Goal: Task Accomplishment & Management: Manage account settings

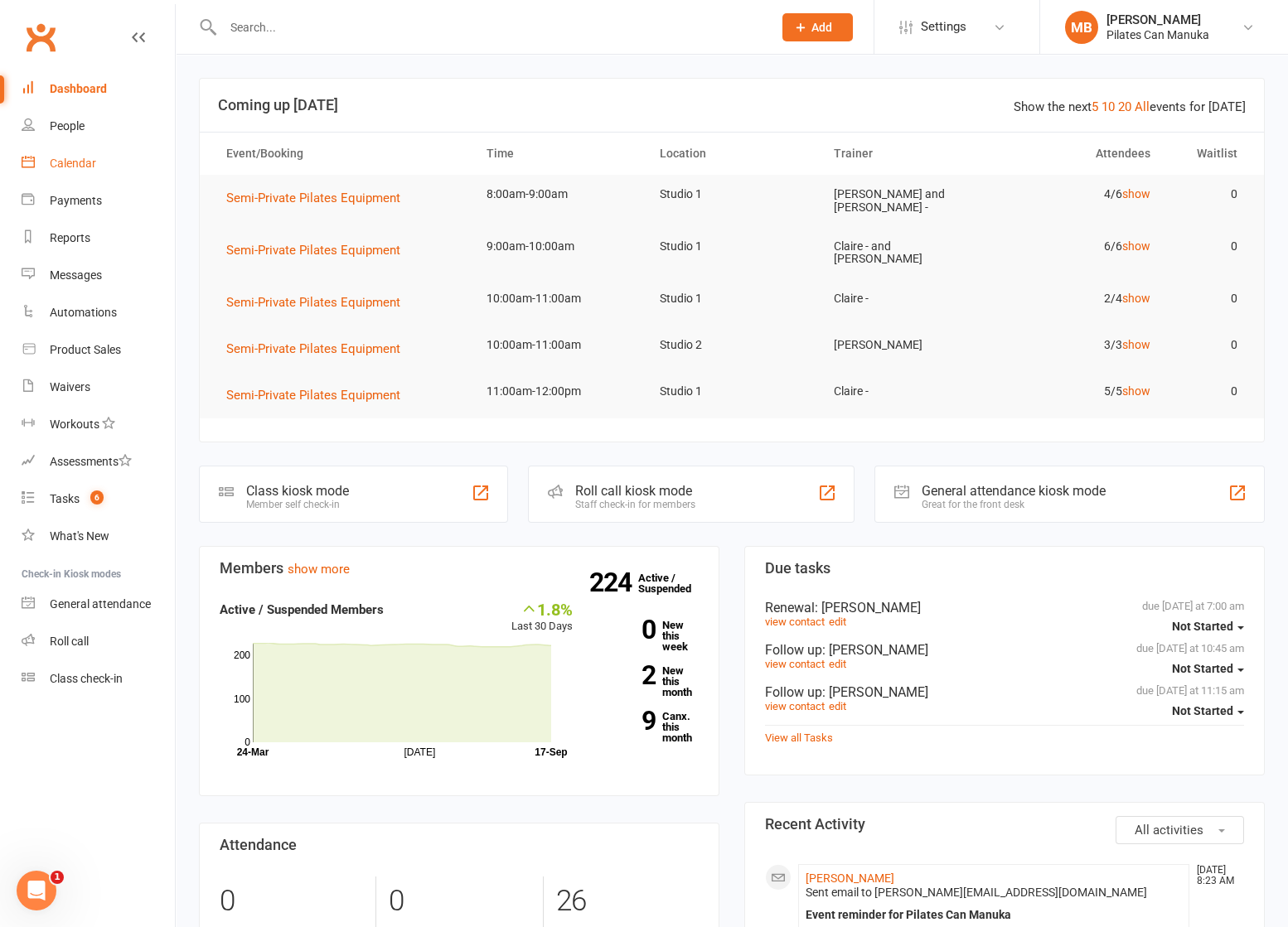
click at [69, 169] on div "Calendar" at bounding box center [73, 163] width 46 height 14
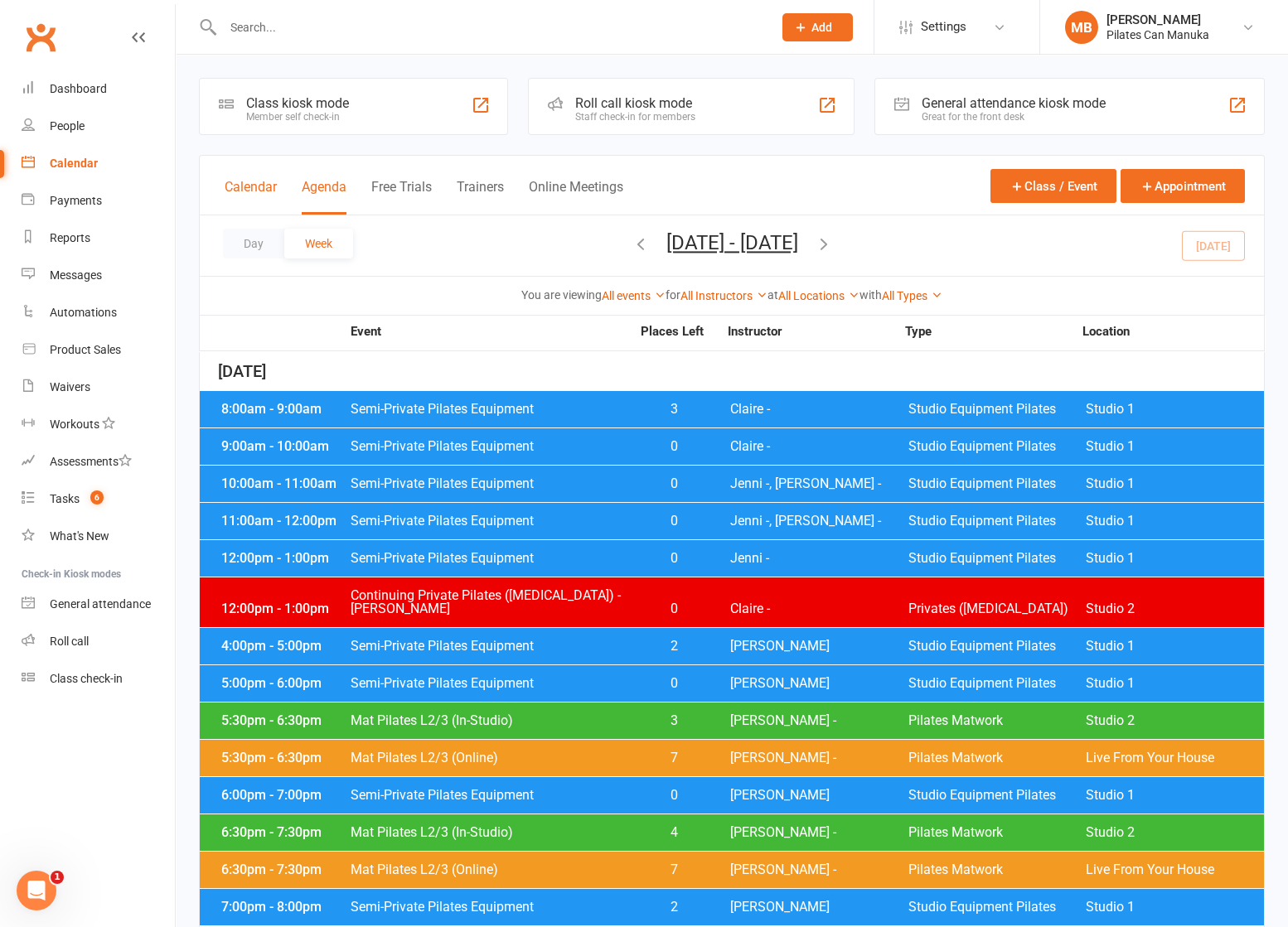
click at [258, 190] on button "Calendar" at bounding box center [250, 197] width 52 height 36
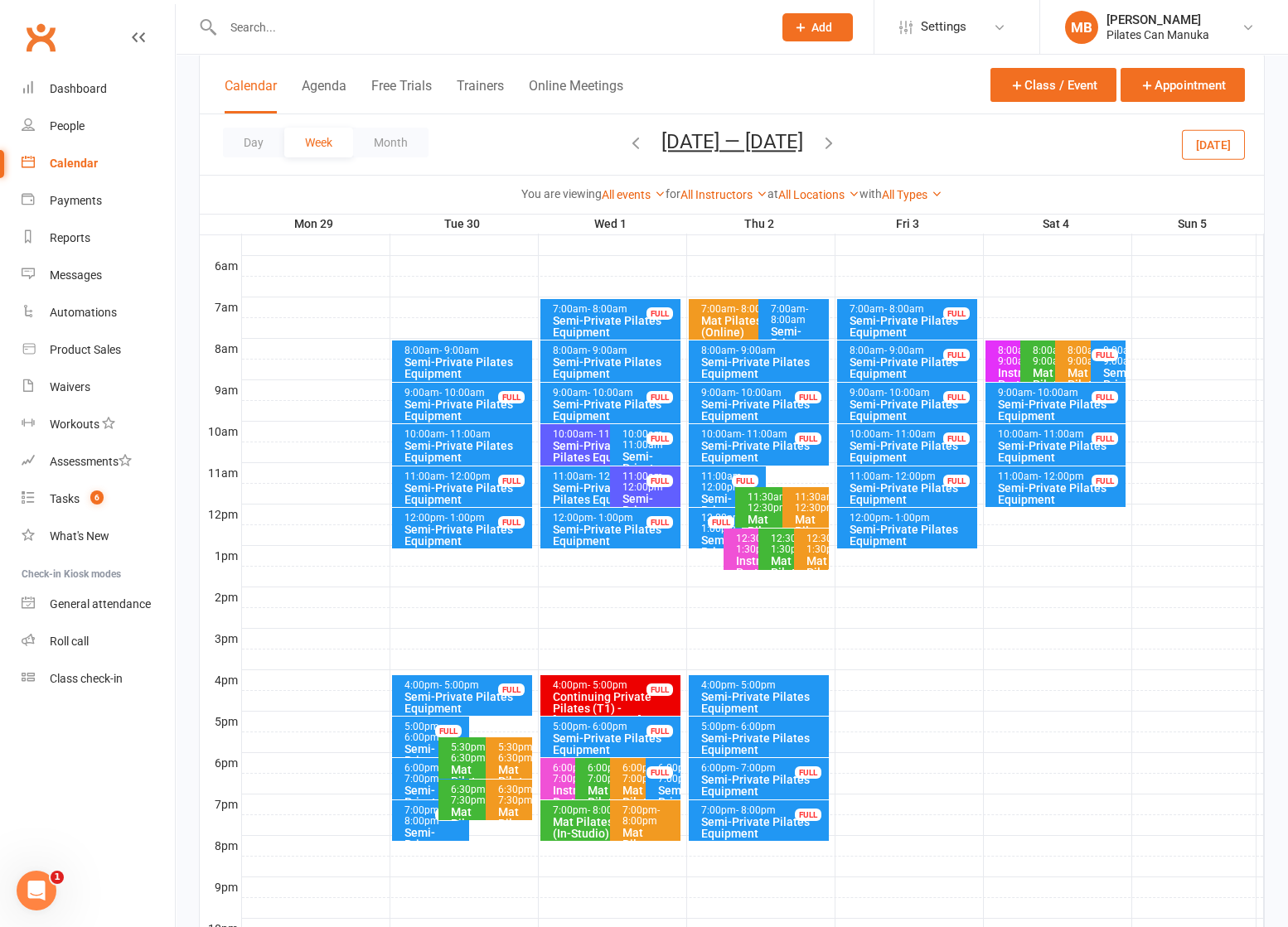
scroll to position [372, 0]
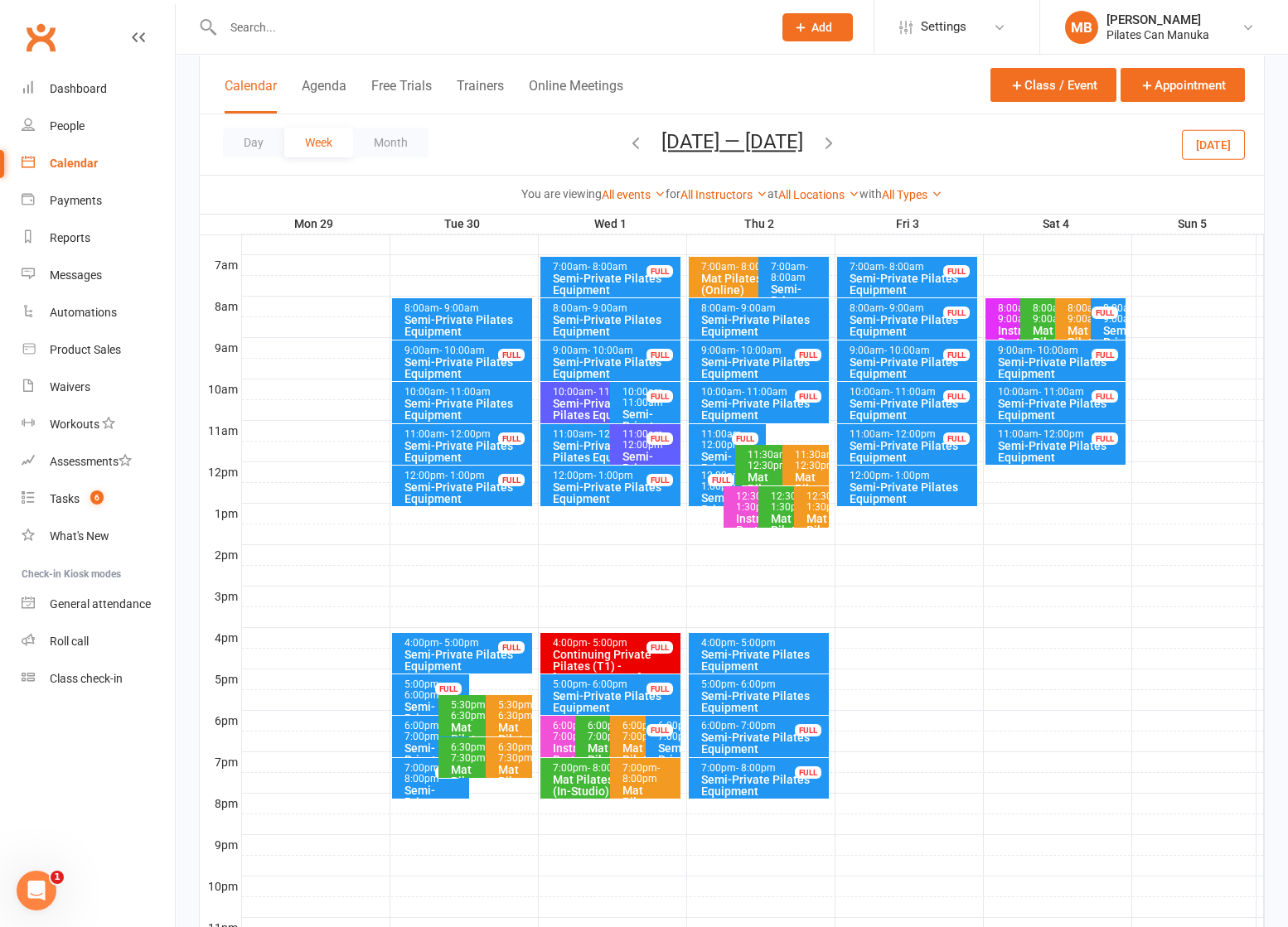
click at [732, 138] on button "[DATE] — [DATE]" at bounding box center [732, 141] width 142 height 23
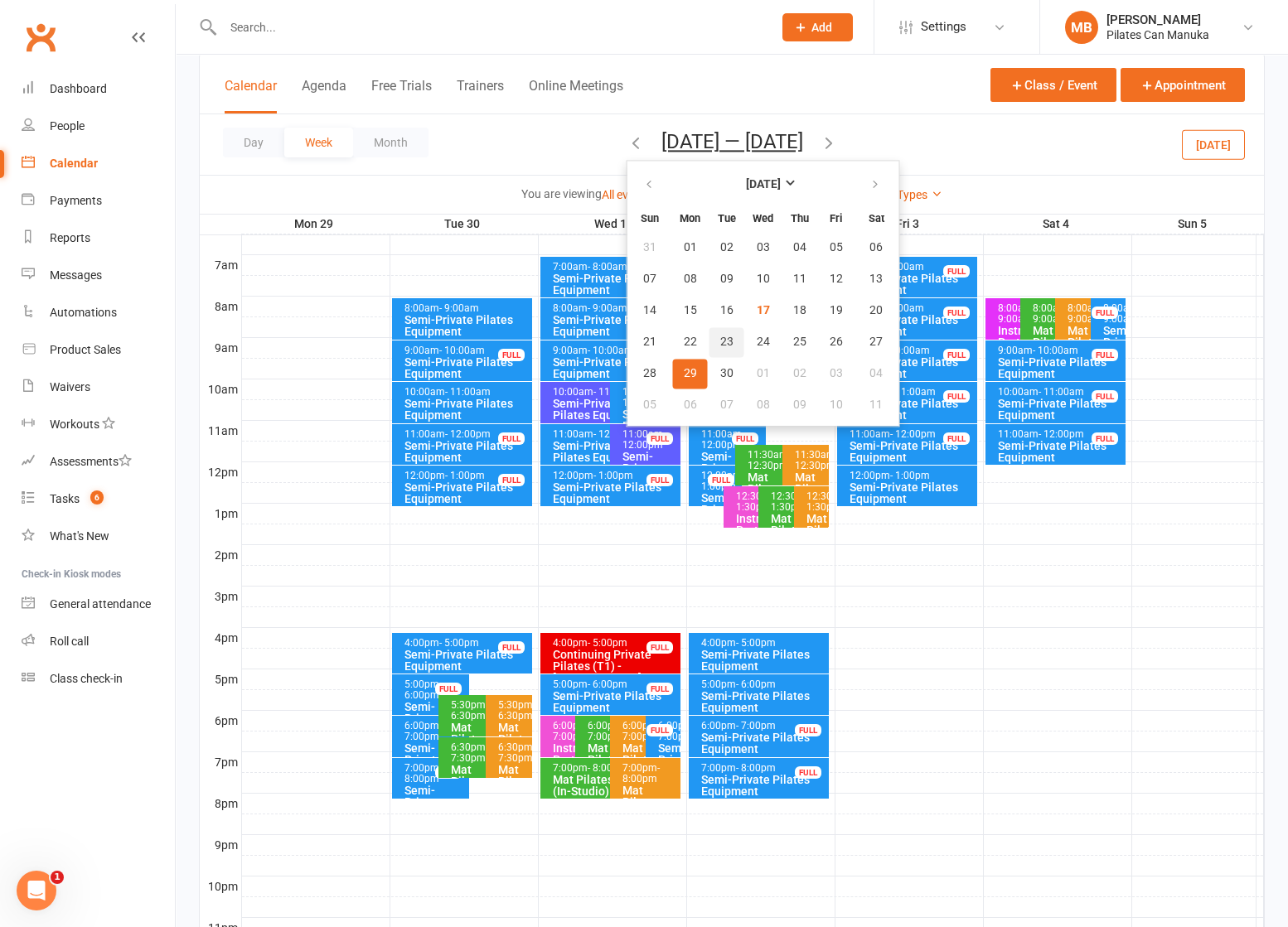
click at [721, 336] on span "23" at bounding box center [727, 342] width 14 height 14
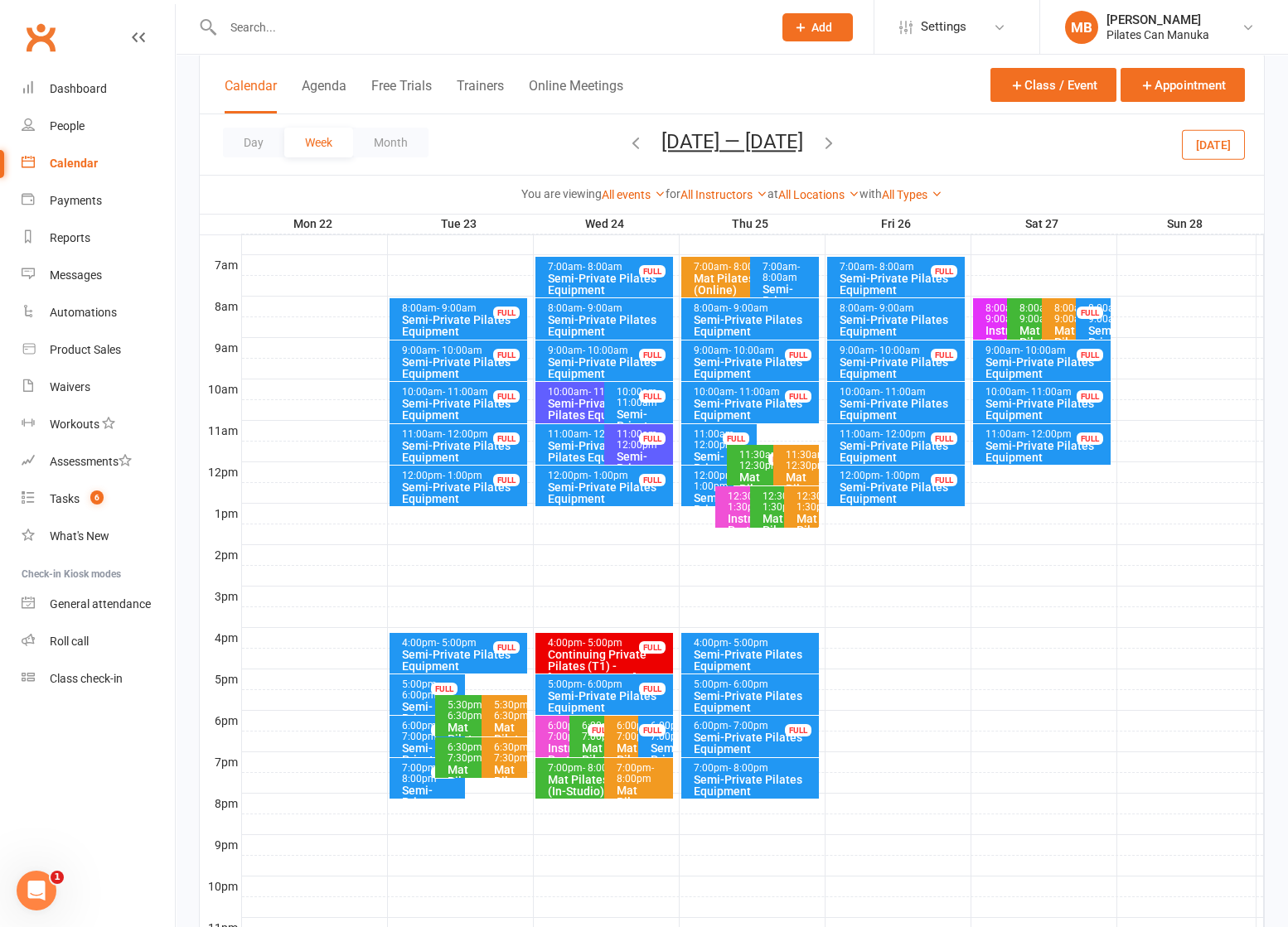
click at [836, 136] on icon "button" at bounding box center [829, 143] width 18 height 18
click at [627, 136] on icon "button" at bounding box center [636, 143] width 18 height 18
click at [837, 141] on icon "button" at bounding box center [829, 143] width 18 height 18
click at [838, 143] on icon "button" at bounding box center [829, 143] width 18 height 18
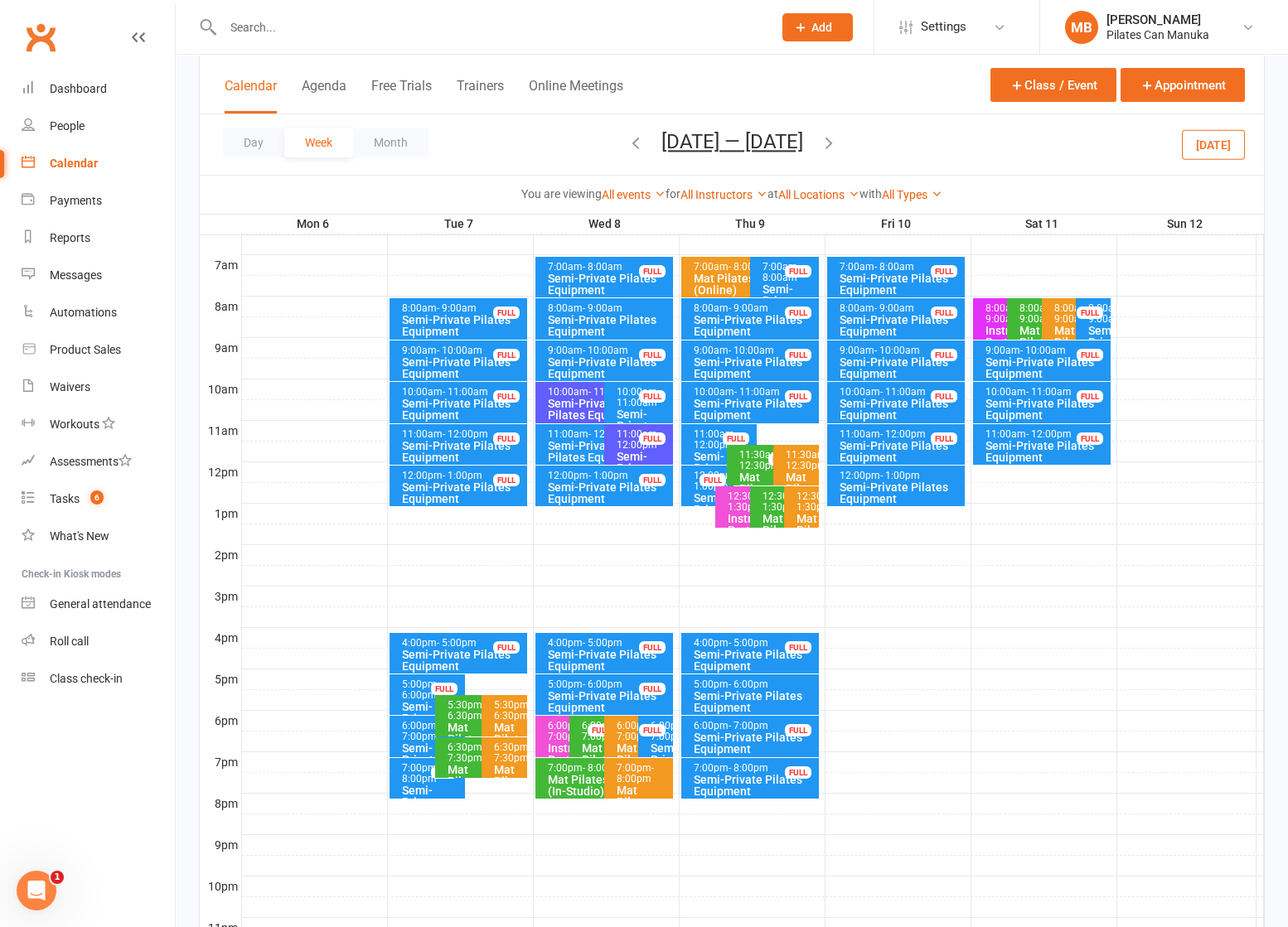
click at [829, 137] on icon "button" at bounding box center [829, 143] width 18 height 18
click at [837, 144] on icon "button" at bounding box center [829, 143] width 18 height 18
click at [838, 139] on icon "button" at bounding box center [829, 143] width 18 height 18
click at [837, 137] on div "Day Week Month [DATE] — [DATE] [DATE] Sun Mon Tue Wed Thu Fri Sat 31 01 02 03 0…" at bounding box center [731, 145] width 1065 height 60
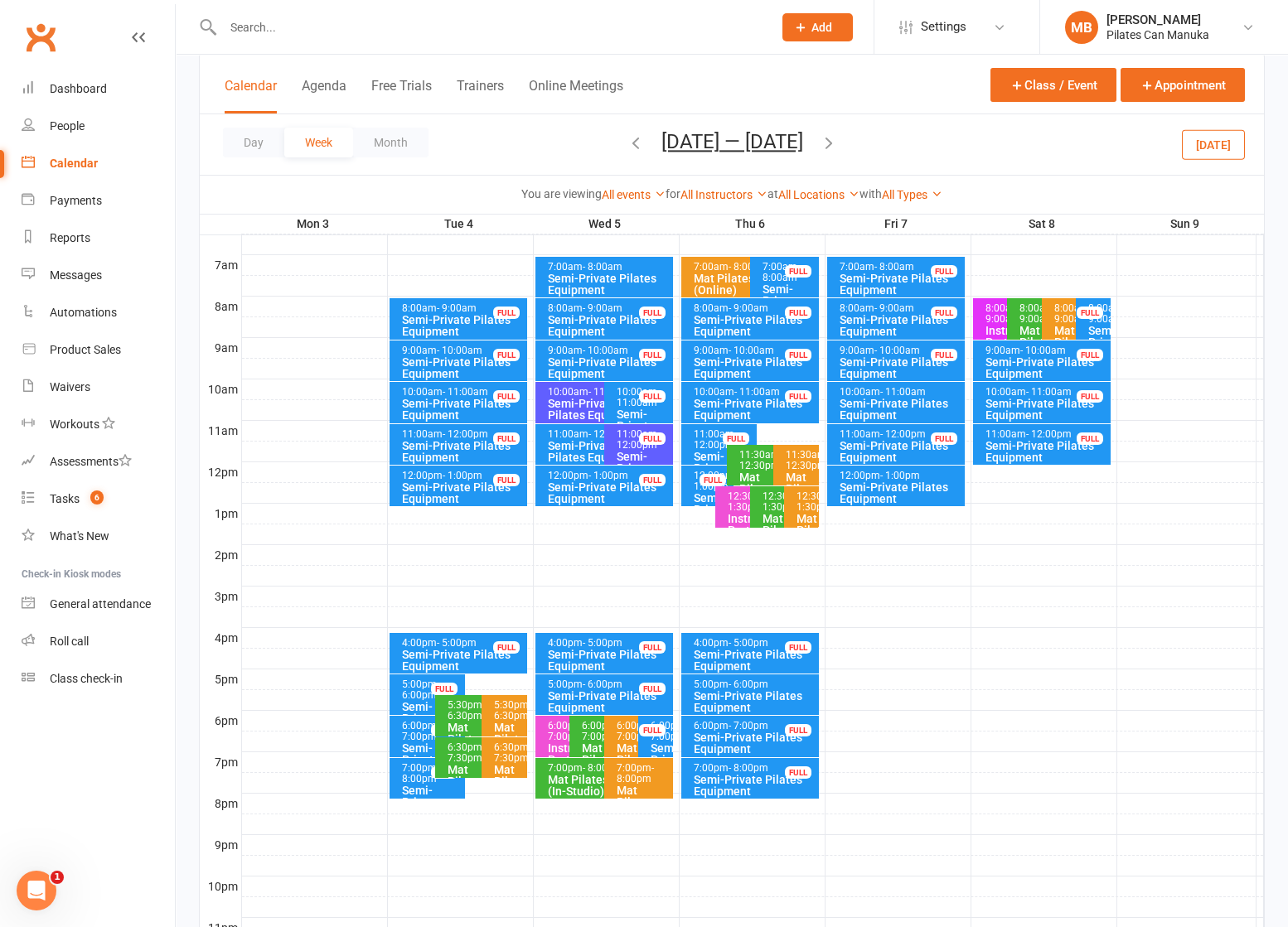
click at [830, 138] on icon "button" at bounding box center [829, 143] width 18 height 18
click at [838, 141] on icon "button" at bounding box center [829, 143] width 18 height 18
click at [830, 138] on icon "button" at bounding box center [829, 143] width 18 height 18
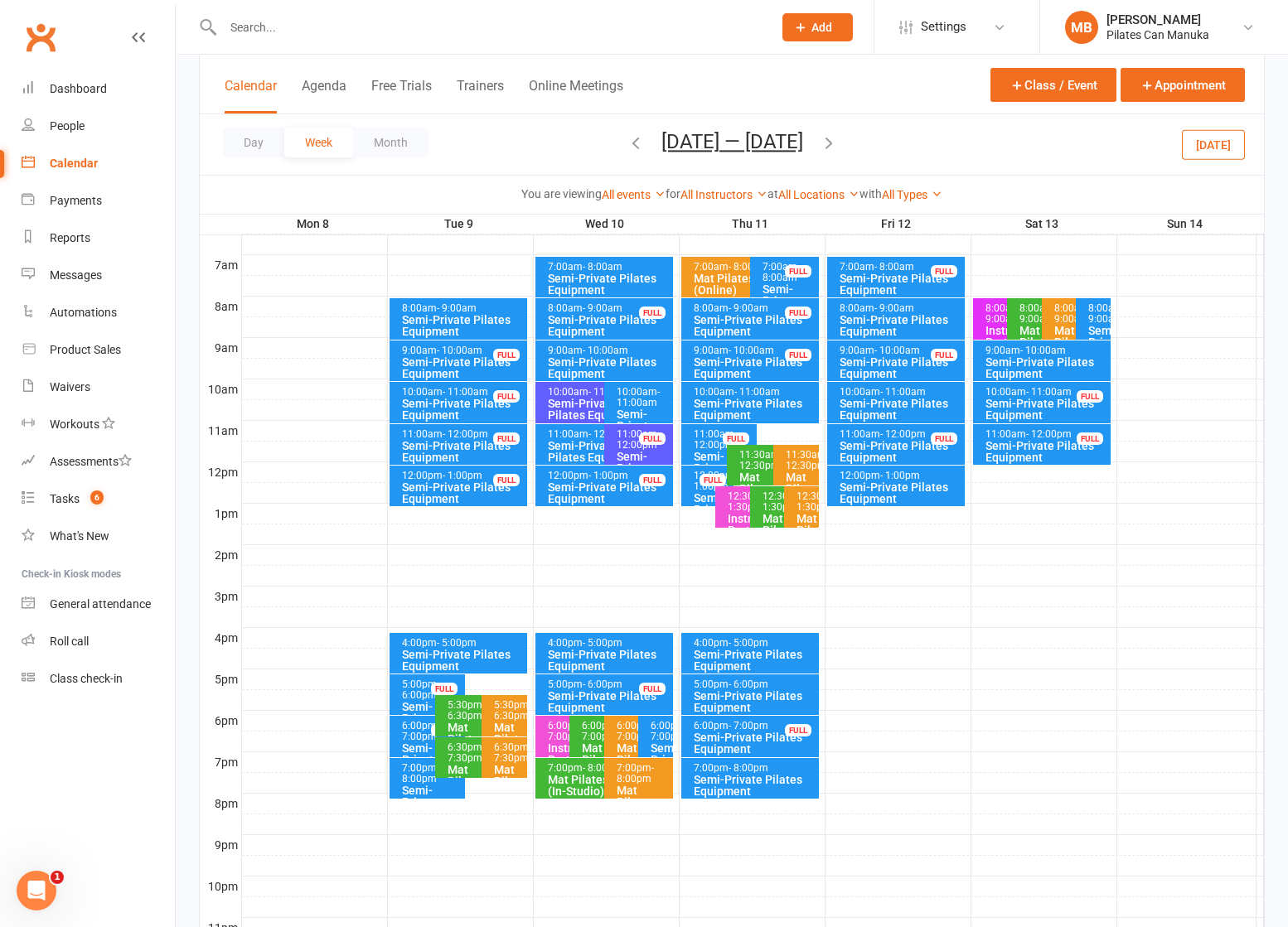
click at [833, 141] on icon "button" at bounding box center [829, 143] width 18 height 18
click at [838, 139] on icon "button" at bounding box center [829, 143] width 18 height 18
click at [747, 146] on button "[DATE] — [DATE]" at bounding box center [732, 141] width 142 height 23
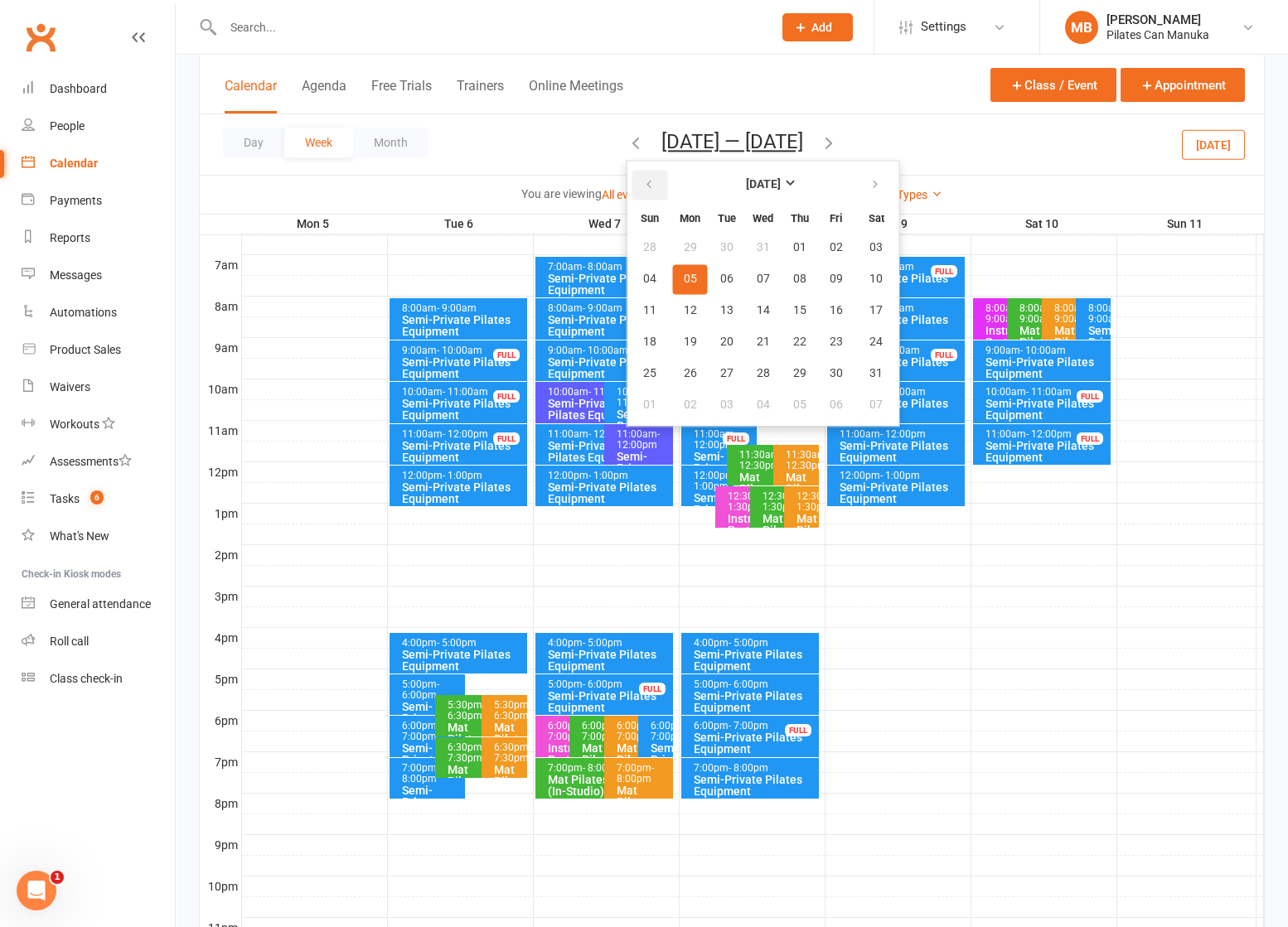
click at [653, 187] on button "button" at bounding box center [649, 185] width 36 height 30
click at [643, 180] on icon "button" at bounding box center [649, 185] width 12 height 14
click at [721, 336] on span "23" at bounding box center [727, 342] width 14 height 14
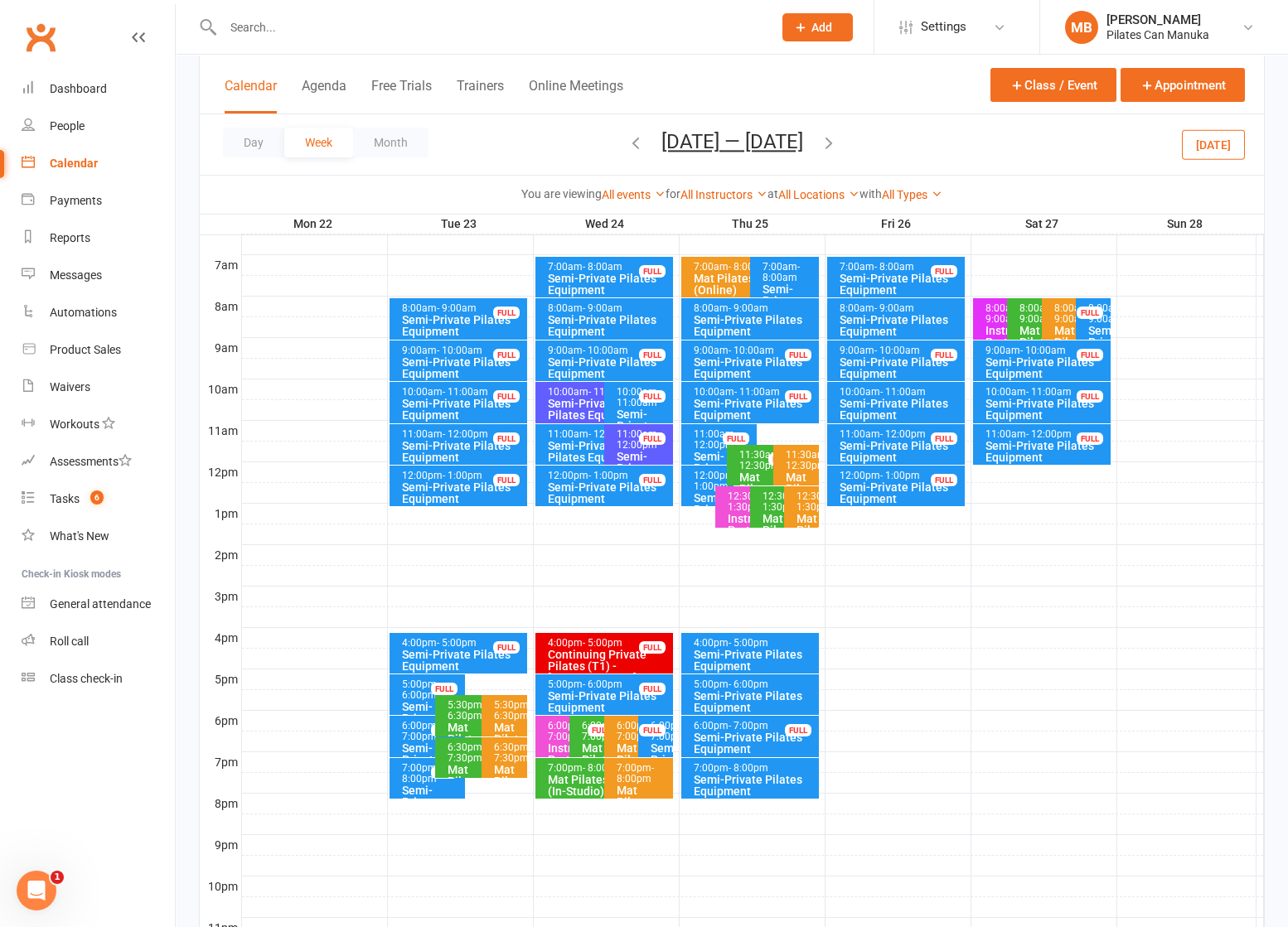
click at [834, 141] on icon "button" at bounding box center [829, 143] width 18 height 18
click at [838, 140] on icon "button" at bounding box center [829, 143] width 18 height 18
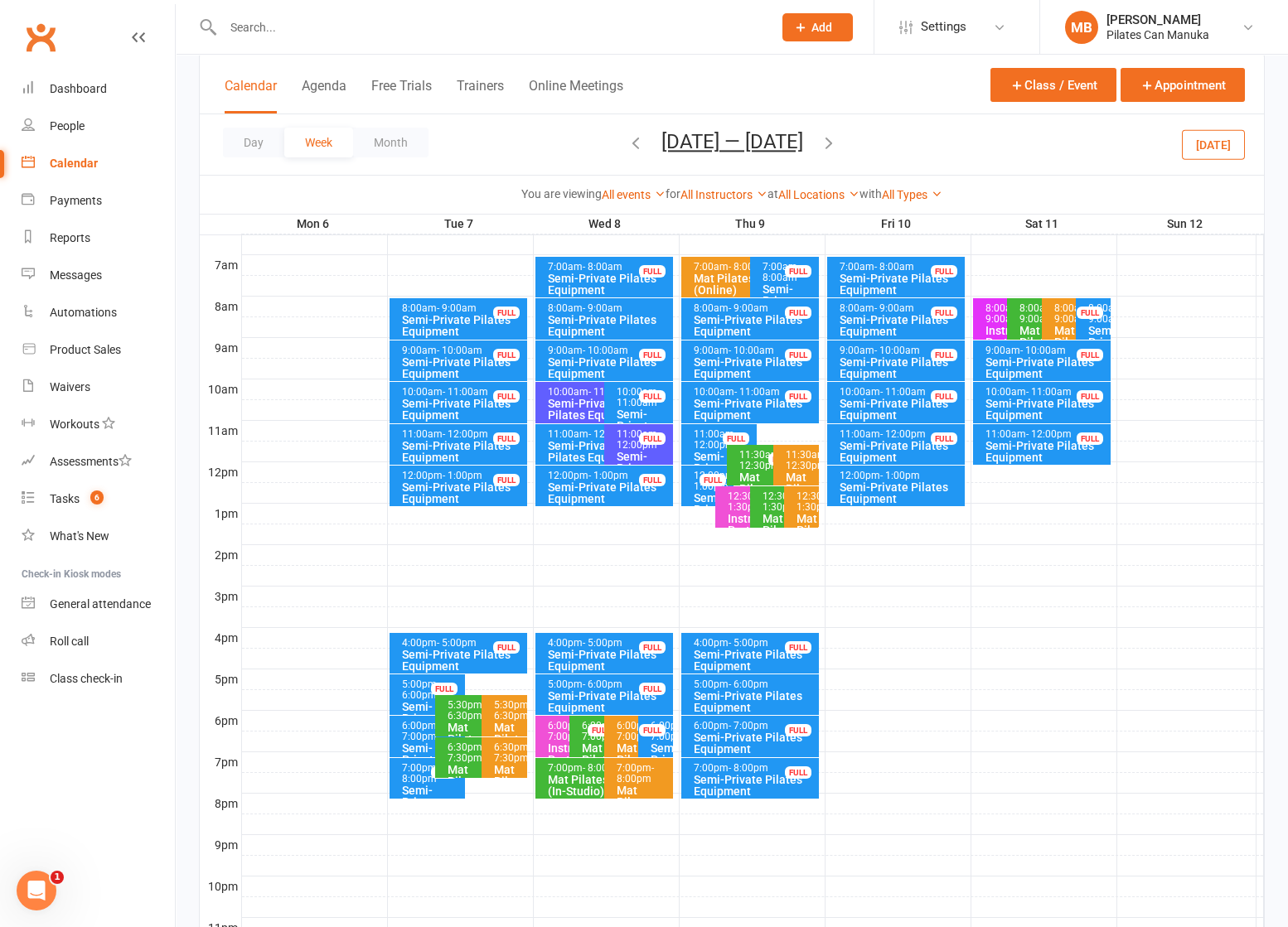
click at [634, 148] on icon "button" at bounding box center [636, 143] width 18 height 18
click at [838, 137] on icon "button" at bounding box center [829, 143] width 18 height 18
click at [833, 137] on icon "button" at bounding box center [829, 143] width 18 height 18
click at [741, 141] on button "[DATE] — [DATE]" at bounding box center [732, 141] width 142 height 23
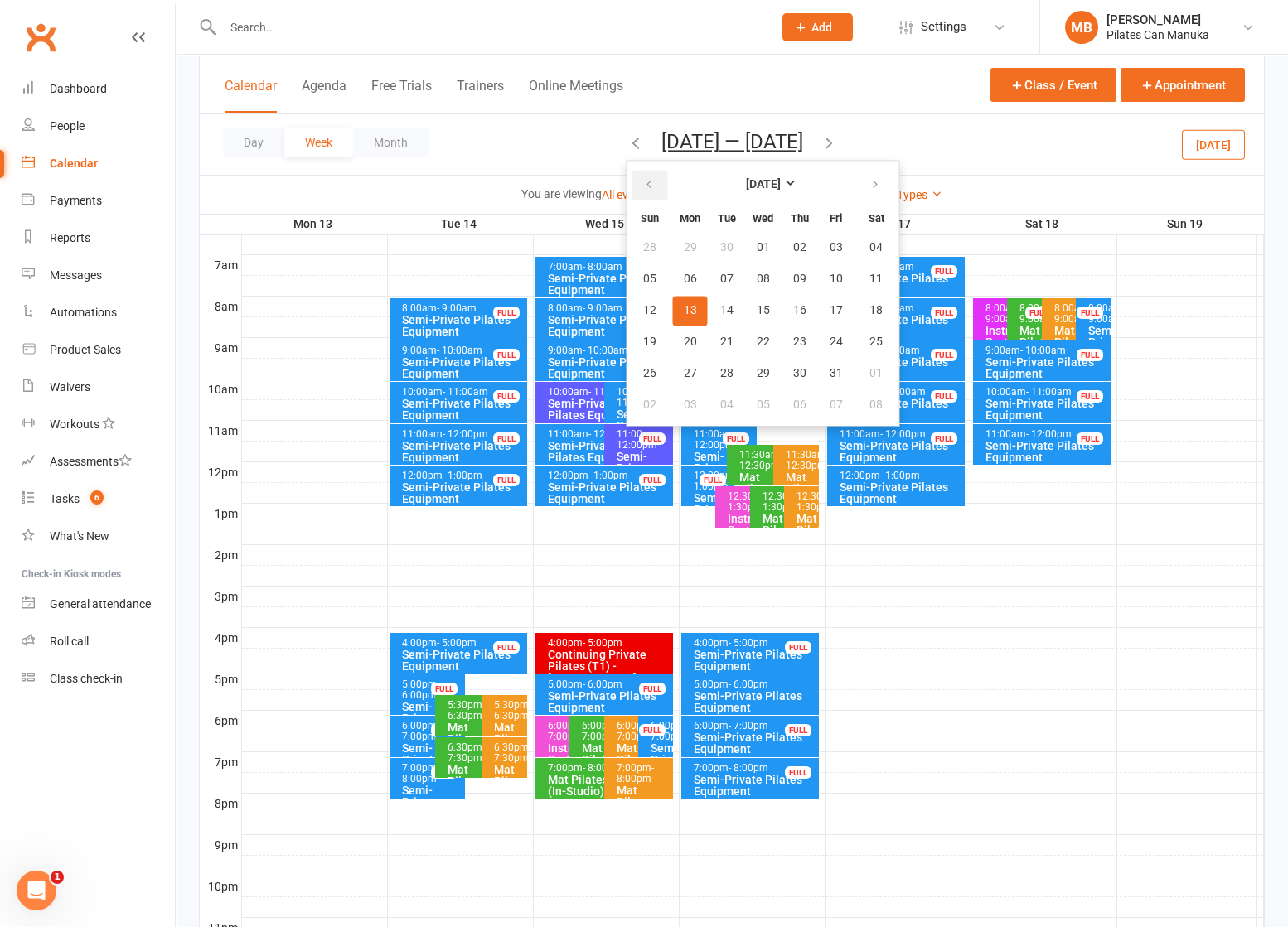
click at [643, 184] on icon "button" at bounding box center [649, 185] width 12 height 14
click at [757, 340] on span "24" at bounding box center [763, 342] width 14 height 14
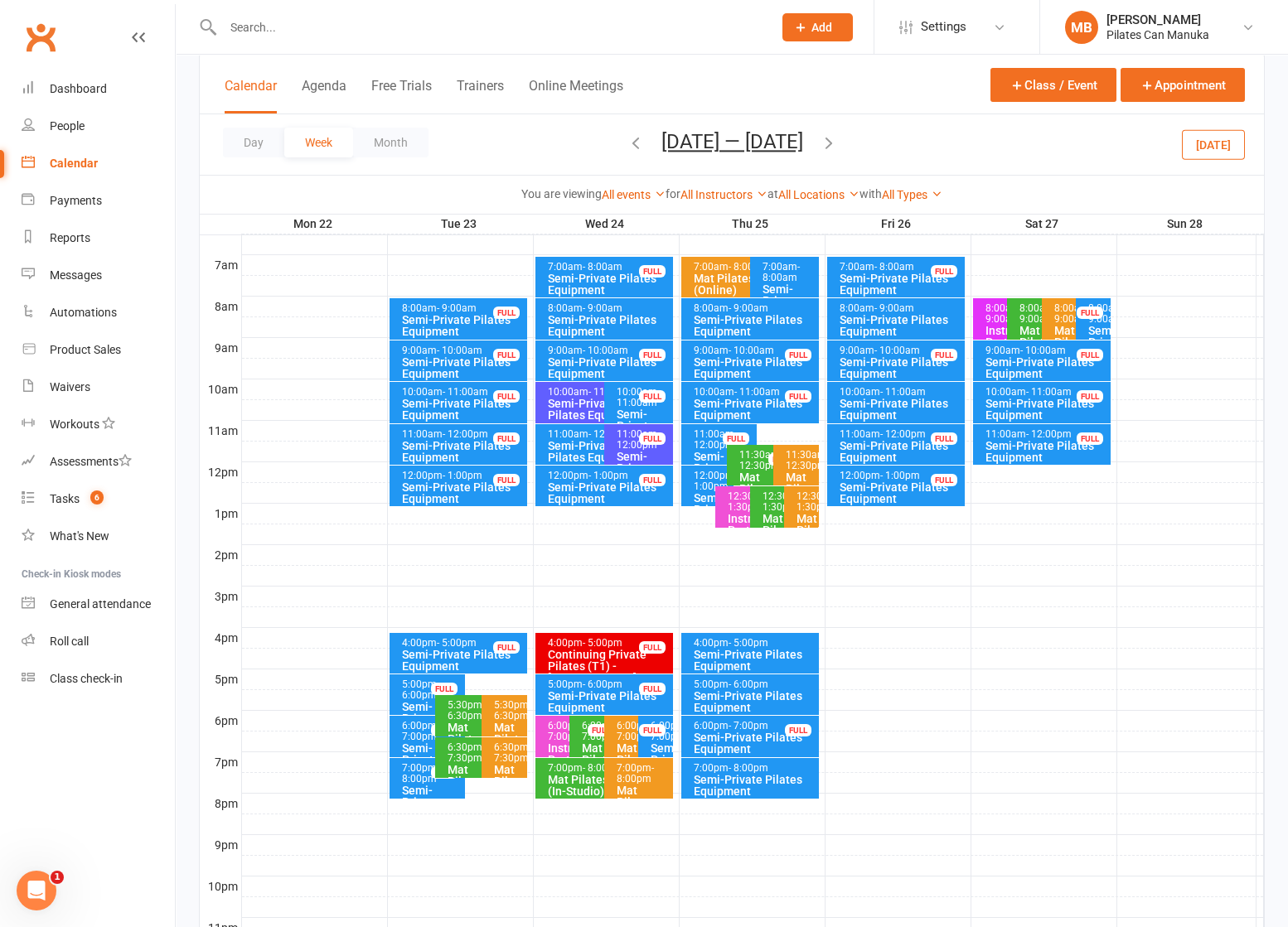
click at [837, 139] on icon "button" at bounding box center [829, 143] width 18 height 18
click at [838, 137] on icon "button" at bounding box center [829, 143] width 18 height 18
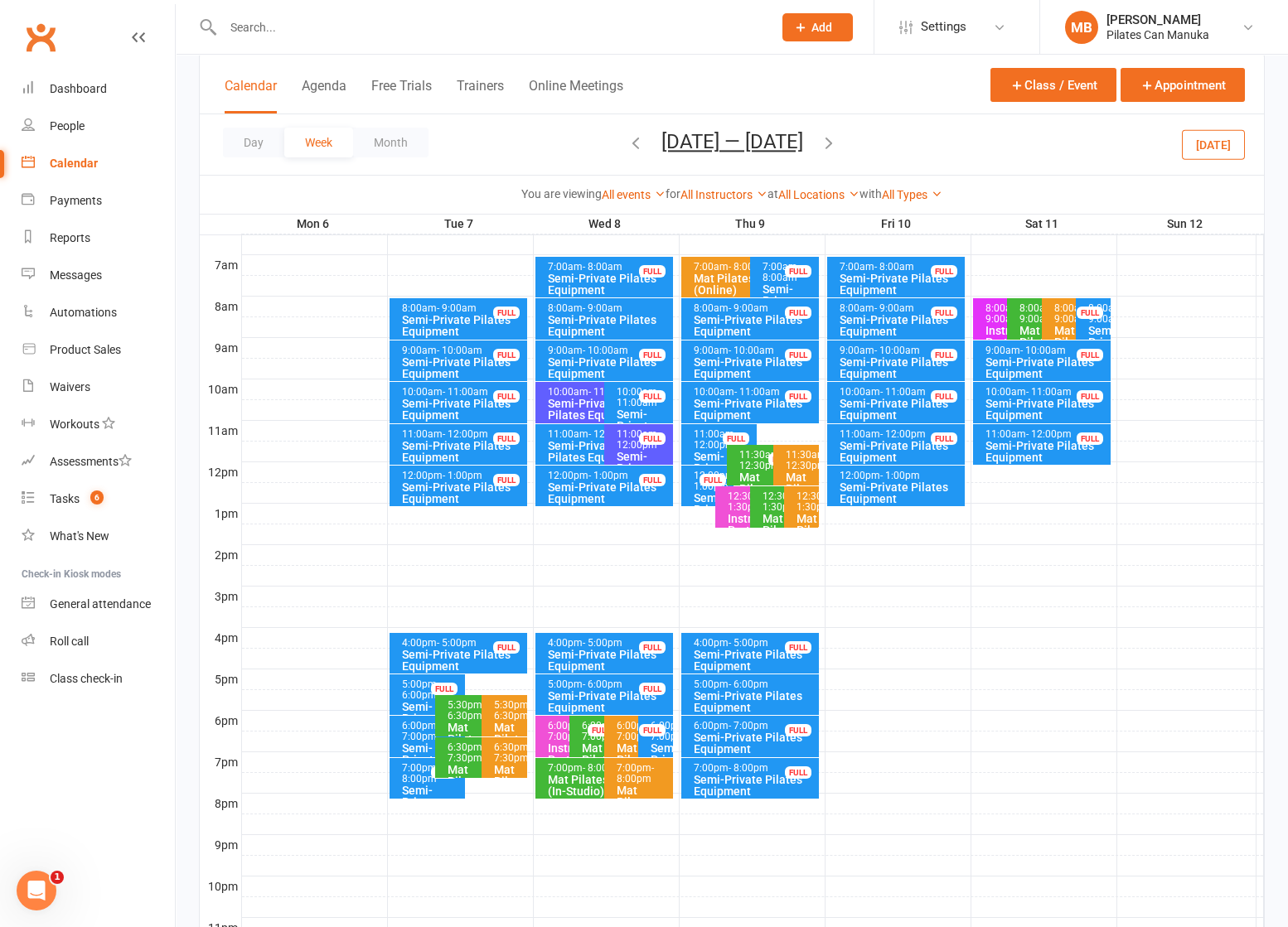
click at [832, 144] on icon "button" at bounding box center [829, 143] width 18 height 18
click at [834, 144] on icon "button" at bounding box center [829, 143] width 18 height 18
click at [838, 143] on icon "button" at bounding box center [829, 143] width 18 height 18
click at [644, 139] on icon "button" at bounding box center [636, 143] width 18 height 18
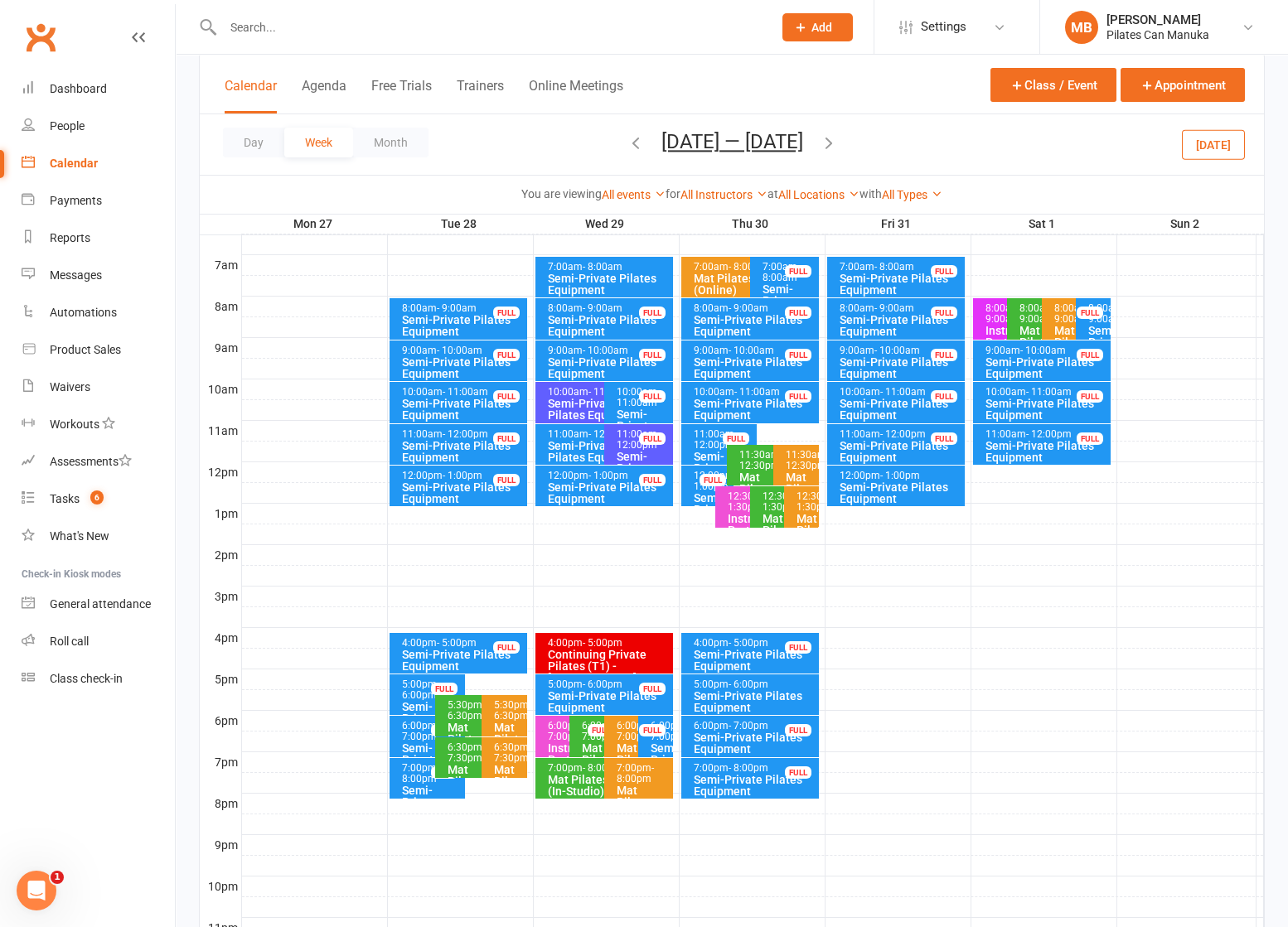
click at [838, 143] on icon "button" at bounding box center [829, 143] width 18 height 18
click at [827, 141] on icon "button" at bounding box center [829, 143] width 18 height 18
click at [755, 136] on button "[DATE] — [DATE]" at bounding box center [732, 141] width 142 height 23
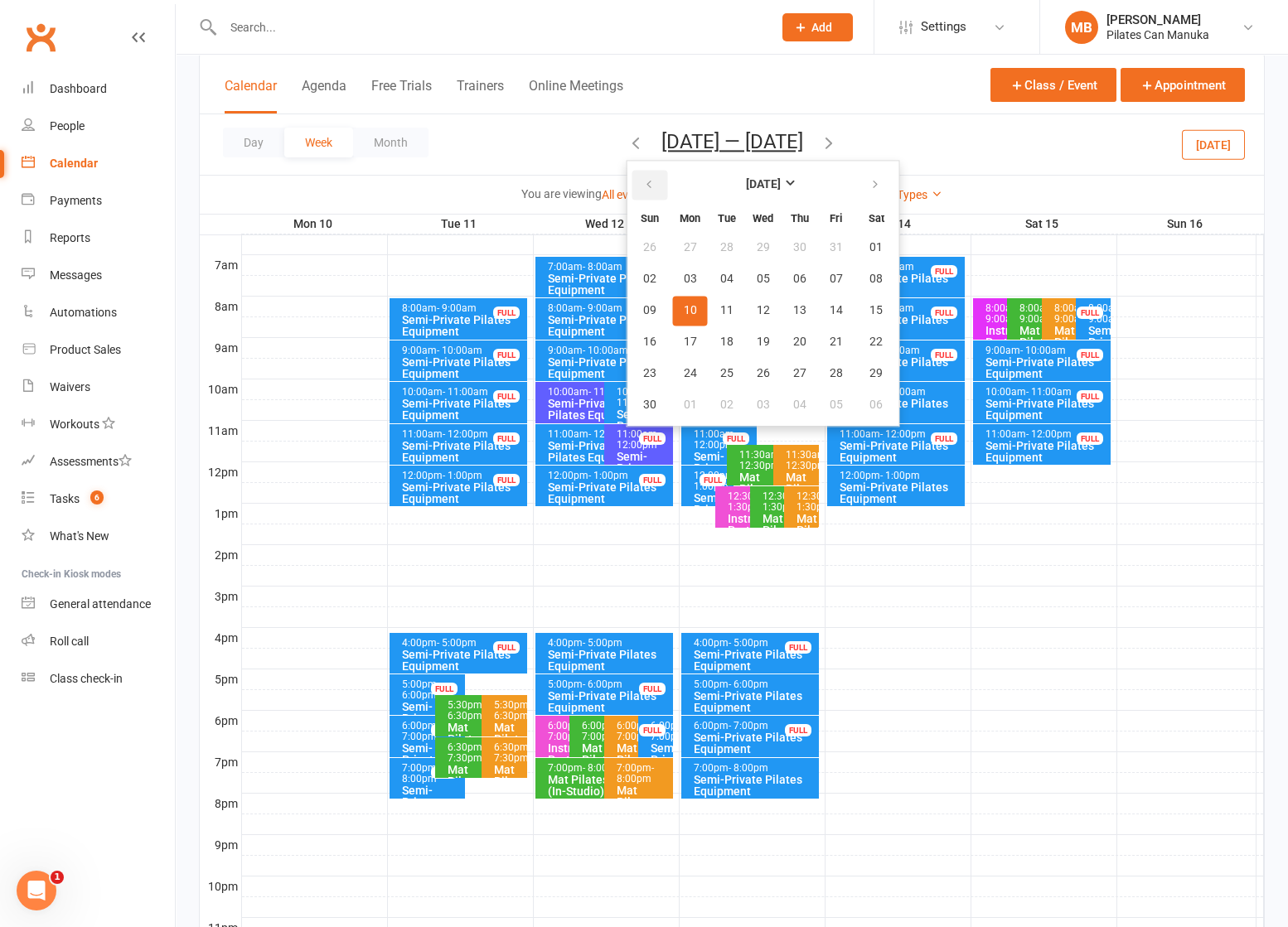
click at [644, 186] on icon "button" at bounding box center [649, 185] width 12 height 14
click at [643, 184] on icon "button" at bounding box center [649, 185] width 12 height 14
click at [870, 189] on icon "button" at bounding box center [875, 185] width 12 height 14
click at [757, 337] on span "24" at bounding box center [763, 342] width 14 height 14
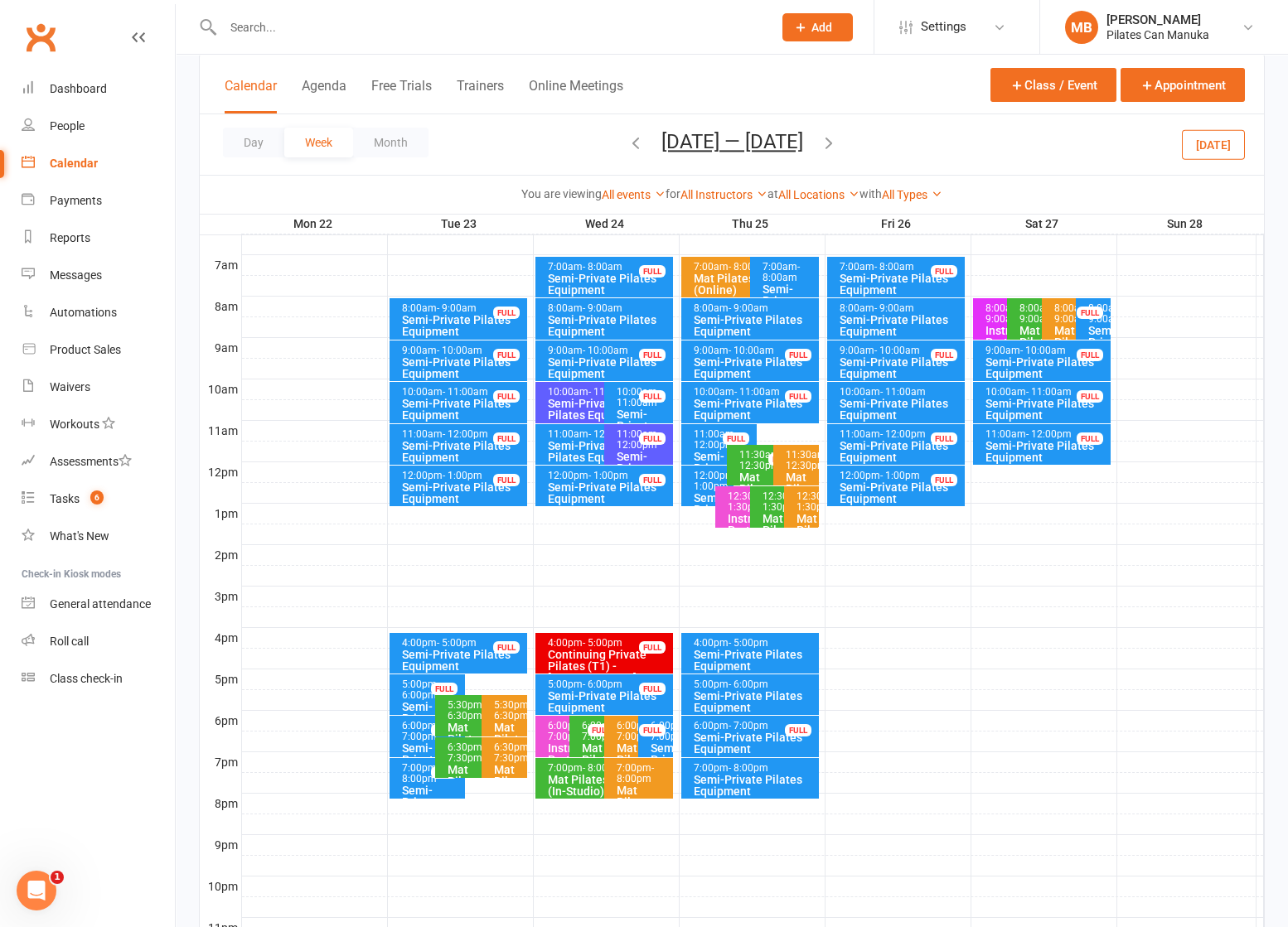
click at [834, 145] on icon "button" at bounding box center [829, 143] width 18 height 18
click at [838, 144] on icon "button" at bounding box center [829, 143] width 18 height 18
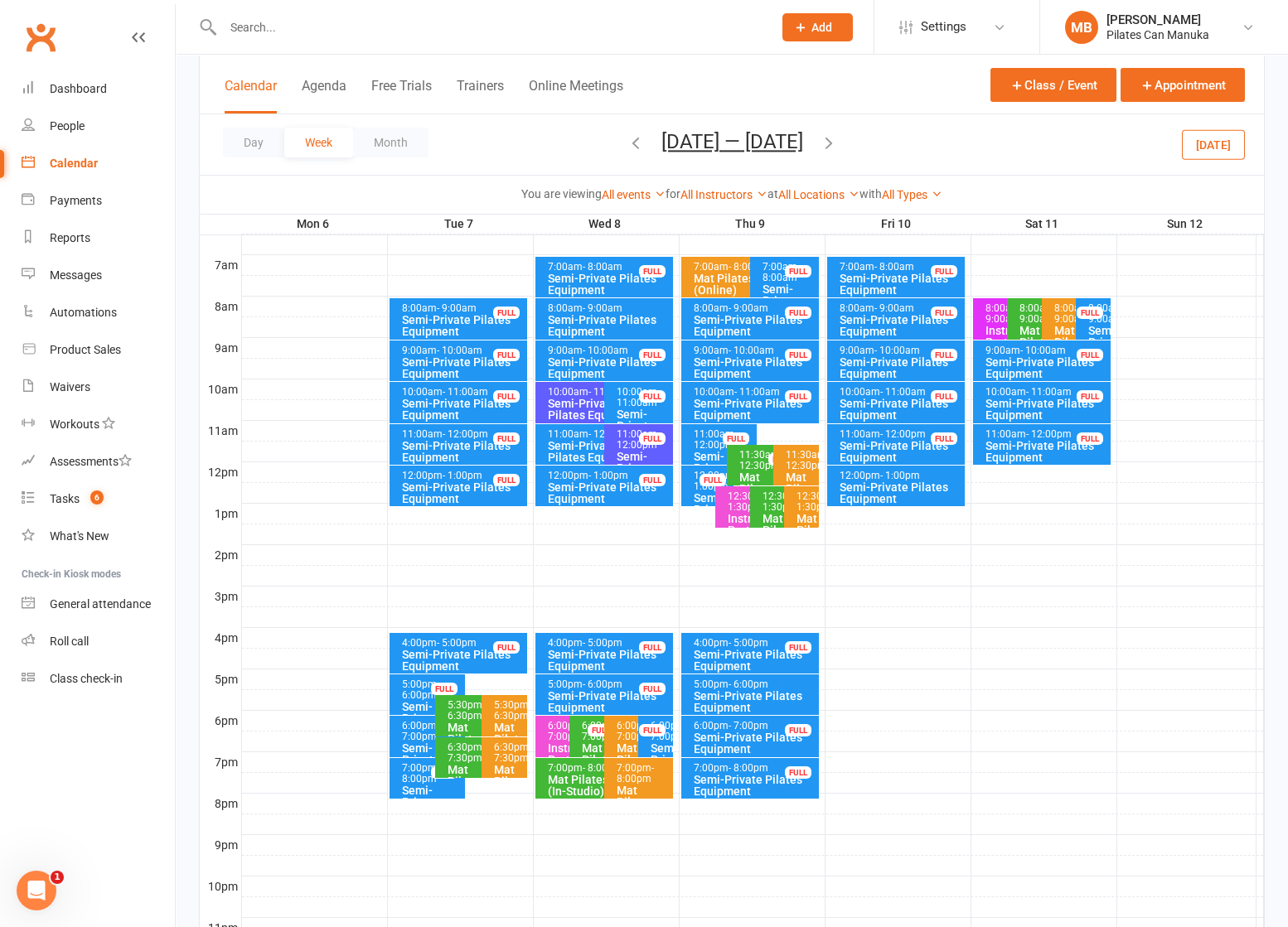
click at [825, 143] on icon "button" at bounding box center [829, 143] width 18 height 18
click at [836, 145] on icon "button" at bounding box center [829, 143] width 18 height 18
click at [729, 147] on button "[DATE] — [DATE]" at bounding box center [732, 141] width 142 height 23
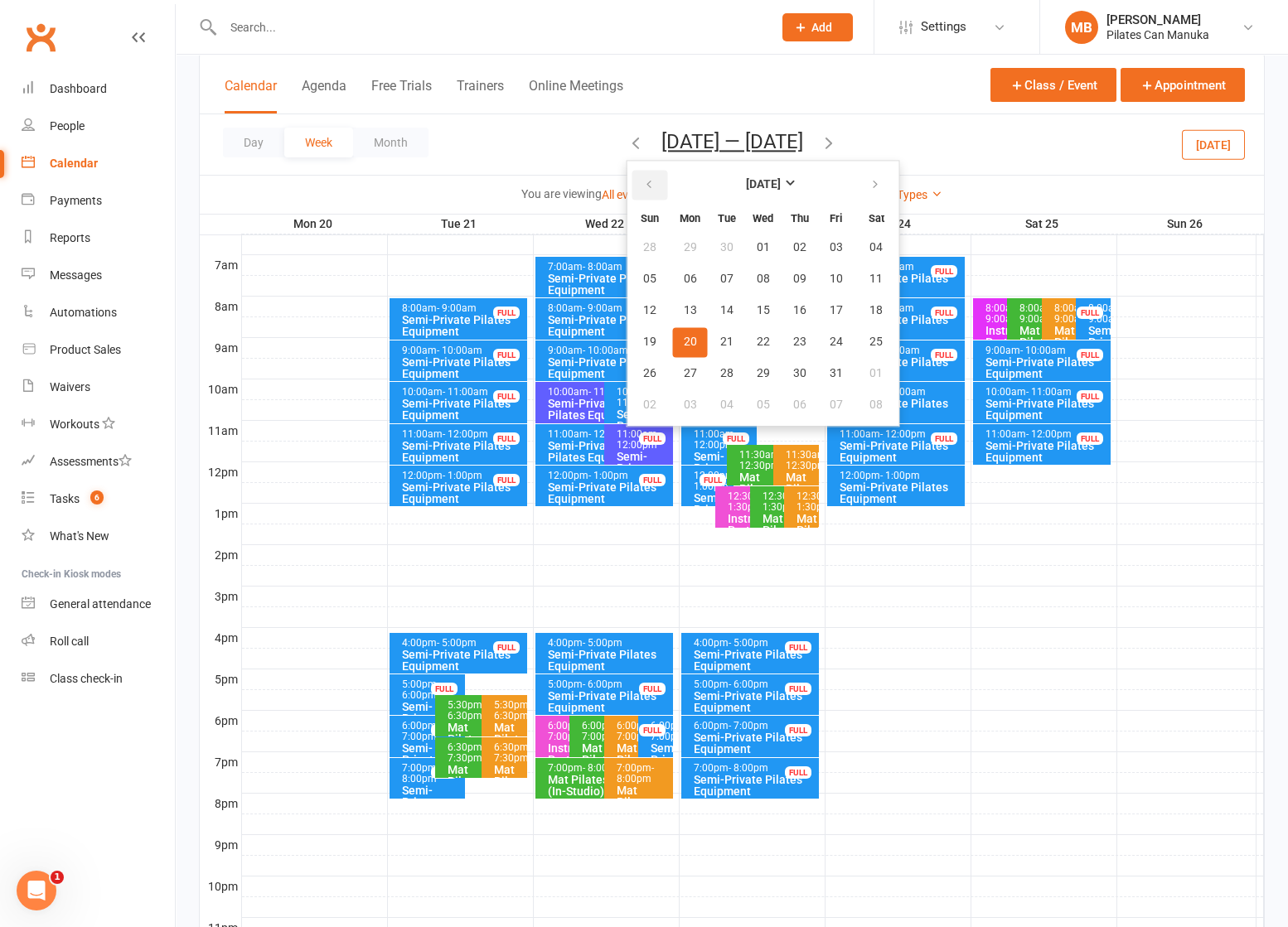
click at [650, 175] on button "button" at bounding box center [649, 185] width 36 height 30
click at [757, 337] on span "24" at bounding box center [763, 342] width 14 height 14
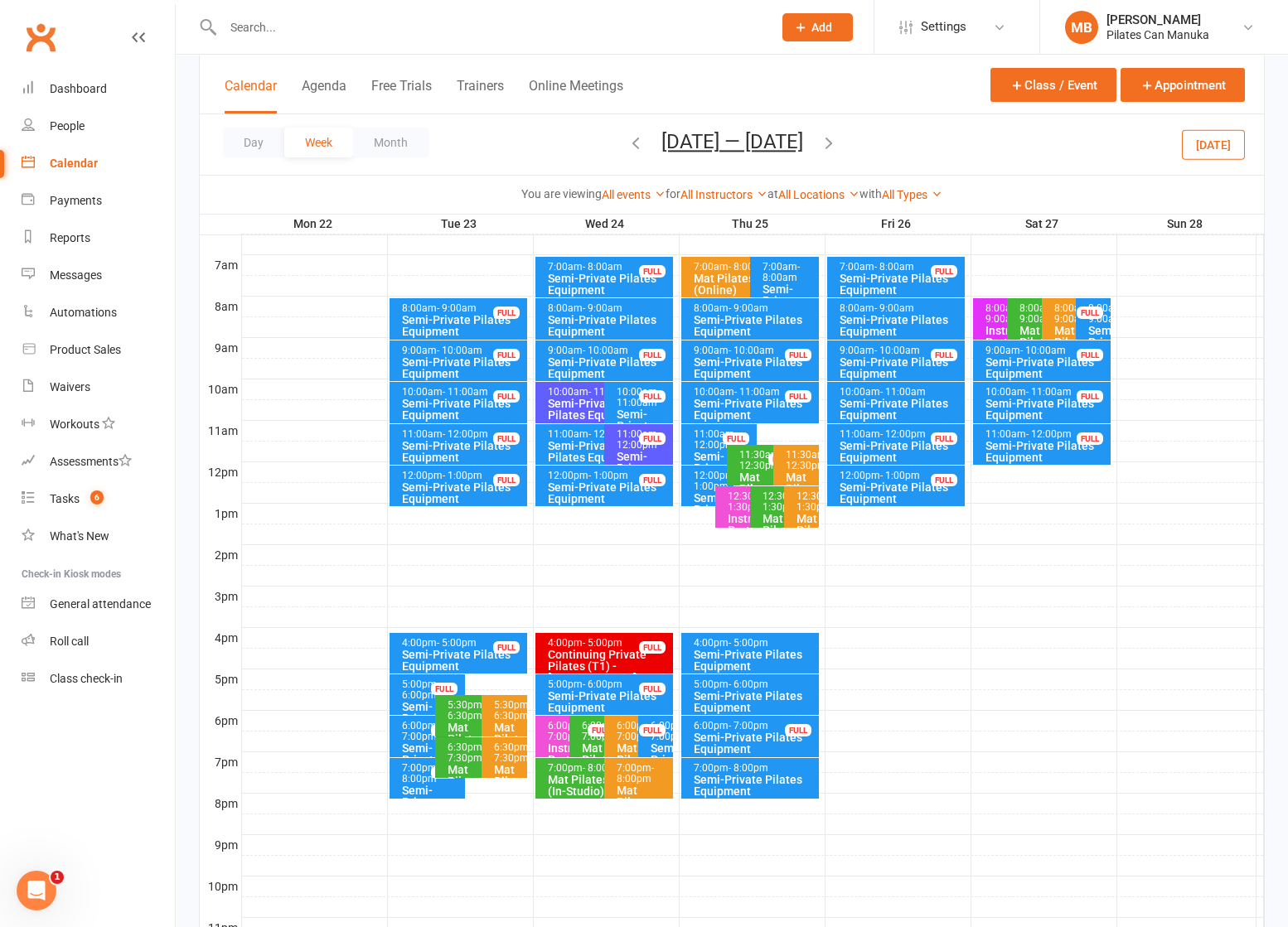
click at [583, 402] on div "Semi-Private Pilates Equipment" at bounding box center [600, 409] width 107 height 23
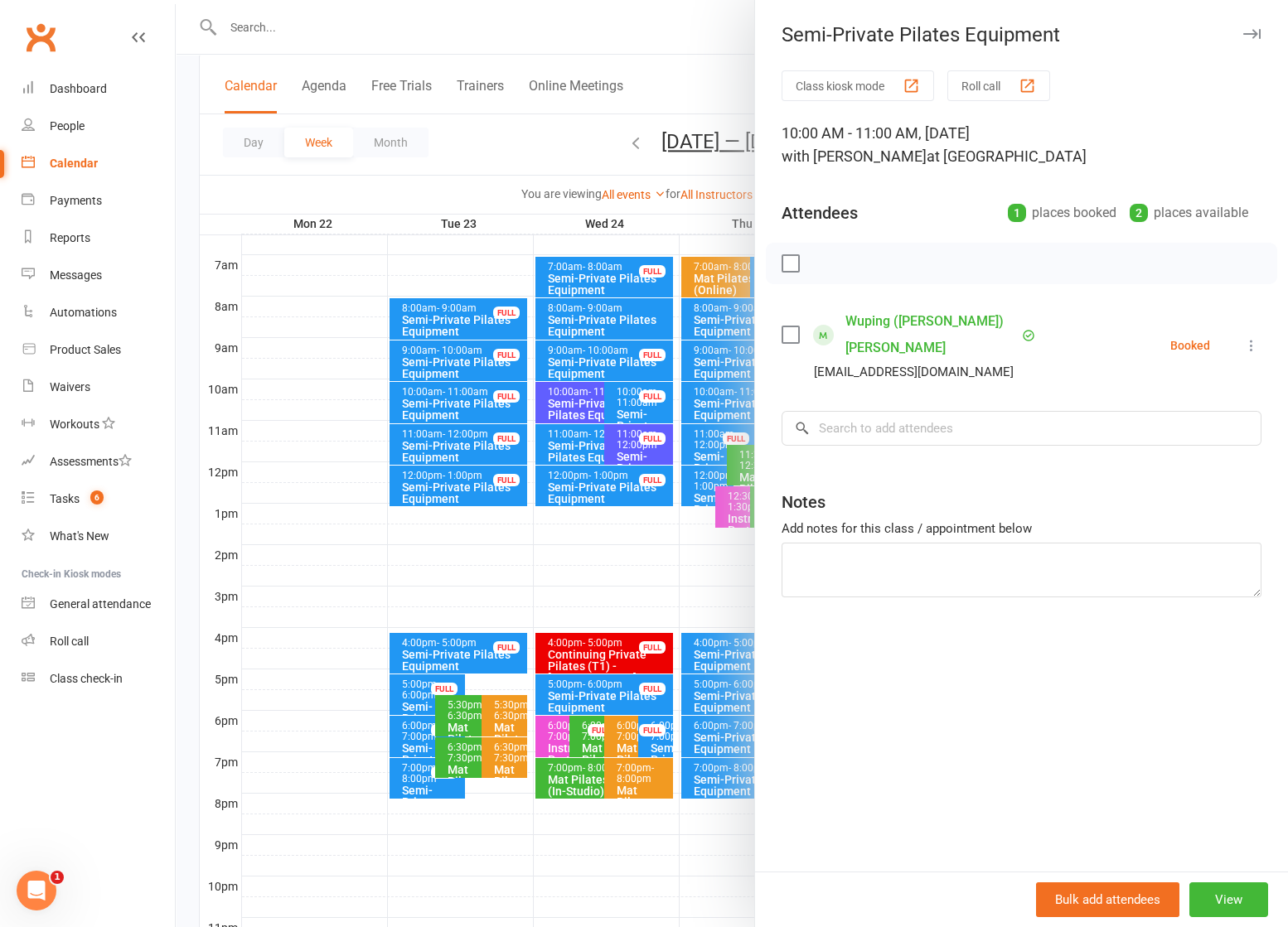
click at [554, 147] on div at bounding box center [731, 464] width 1112 height 927
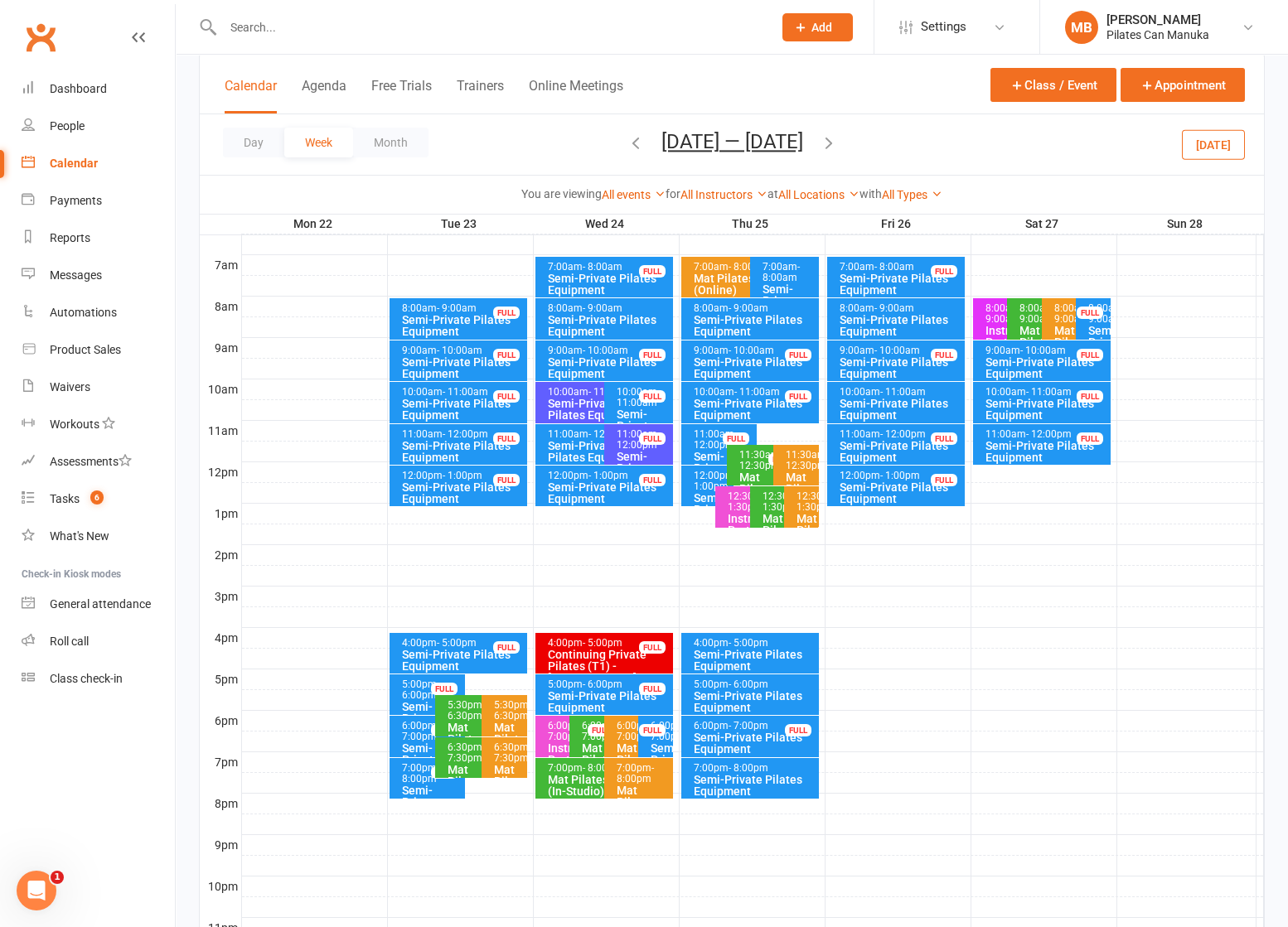
click at [838, 151] on icon "button" at bounding box center [829, 143] width 18 height 18
click at [566, 398] on div "Semi-Private Pilates Equipment" at bounding box center [600, 409] width 107 height 23
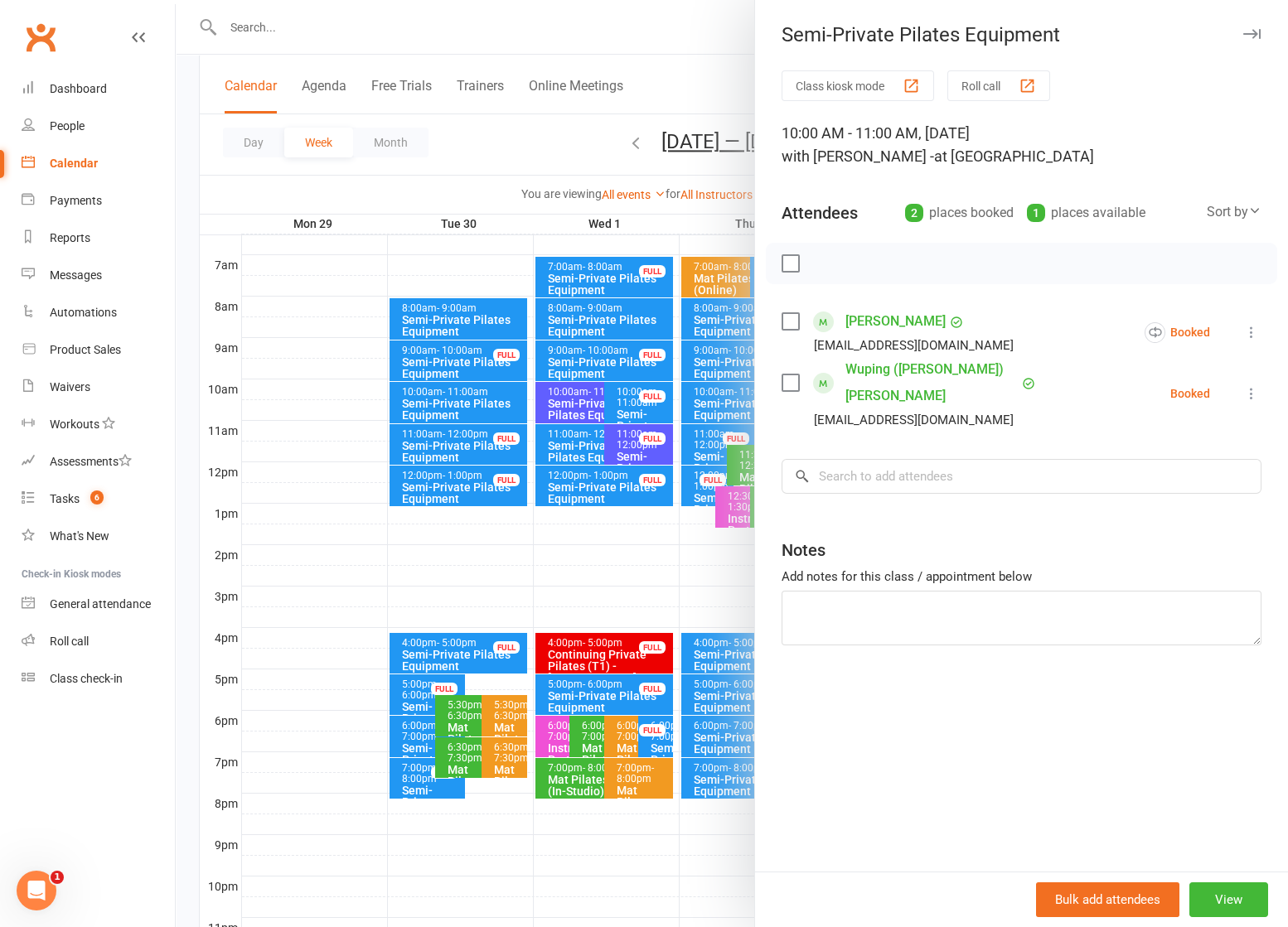
click at [437, 143] on div at bounding box center [731, 464] width 1112 height 927
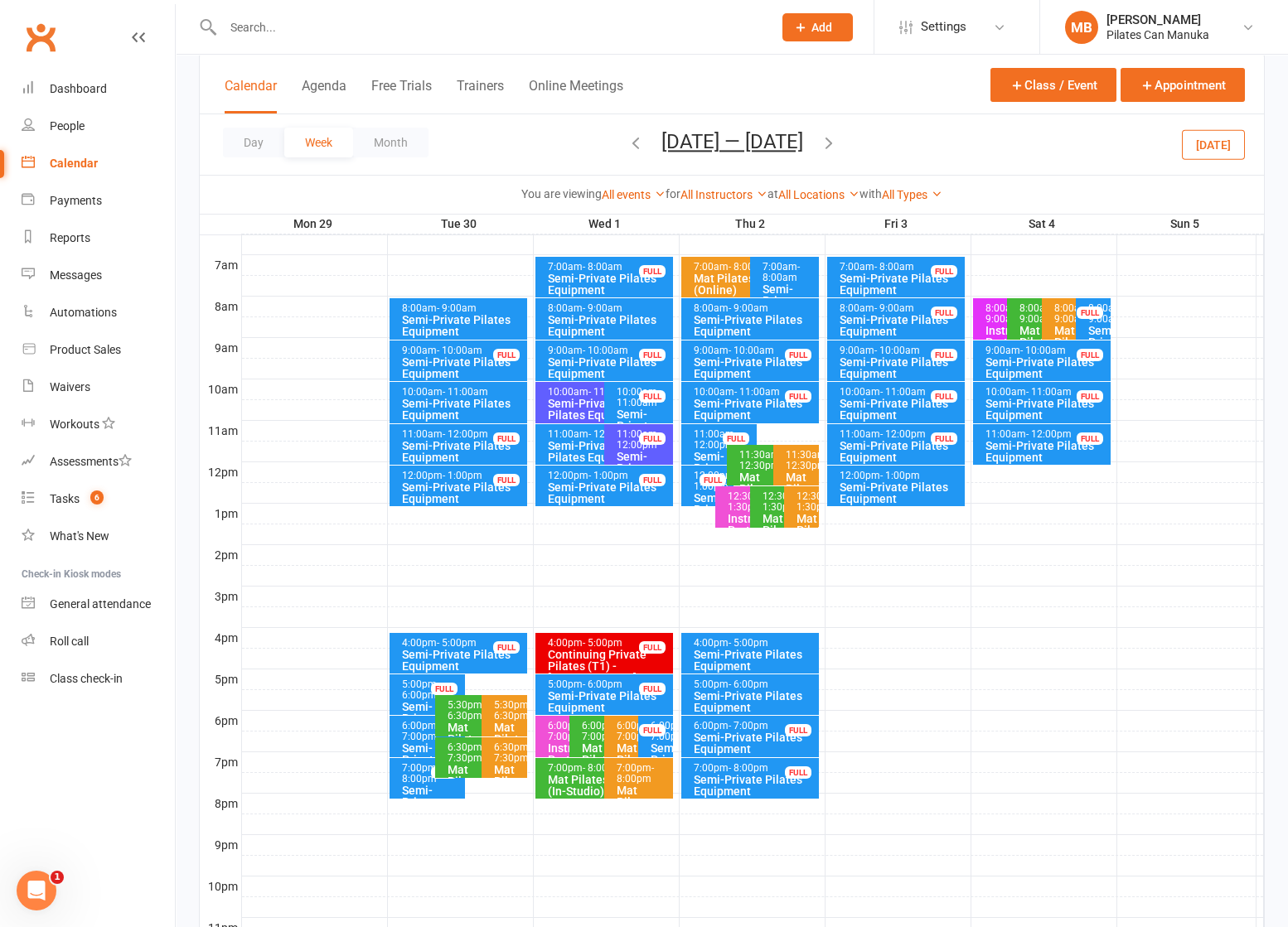
click at [838, 143] on icon "button" at bounding box center [829, 143] width 18 height 18
click at [557, 398] on div "Semi-Private Pilates Equipment" at bounding box center [600, 409] width 107 height 23
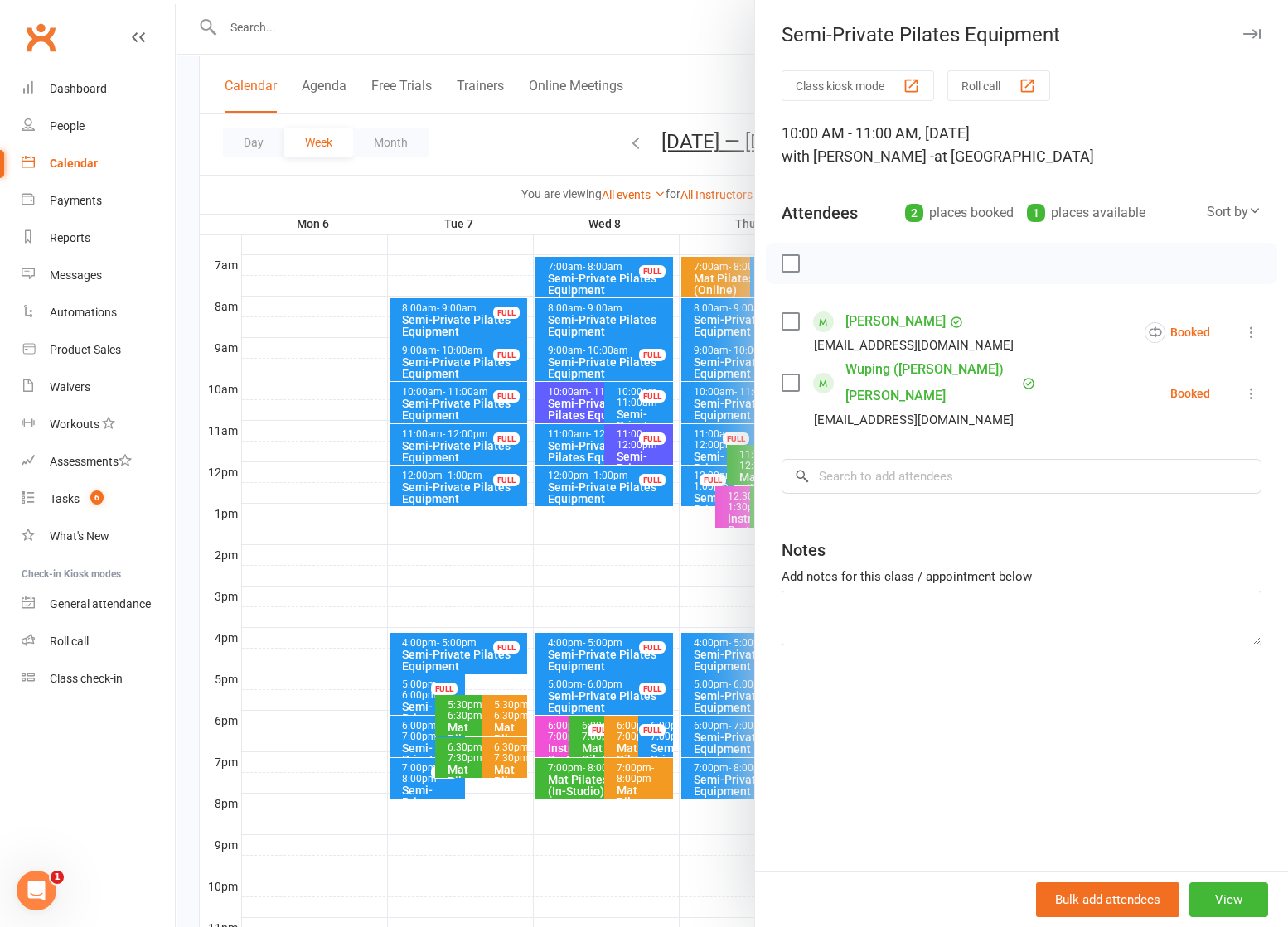
click at [588, 142] on div at bounding box center [731, 464] width 1112 height 927
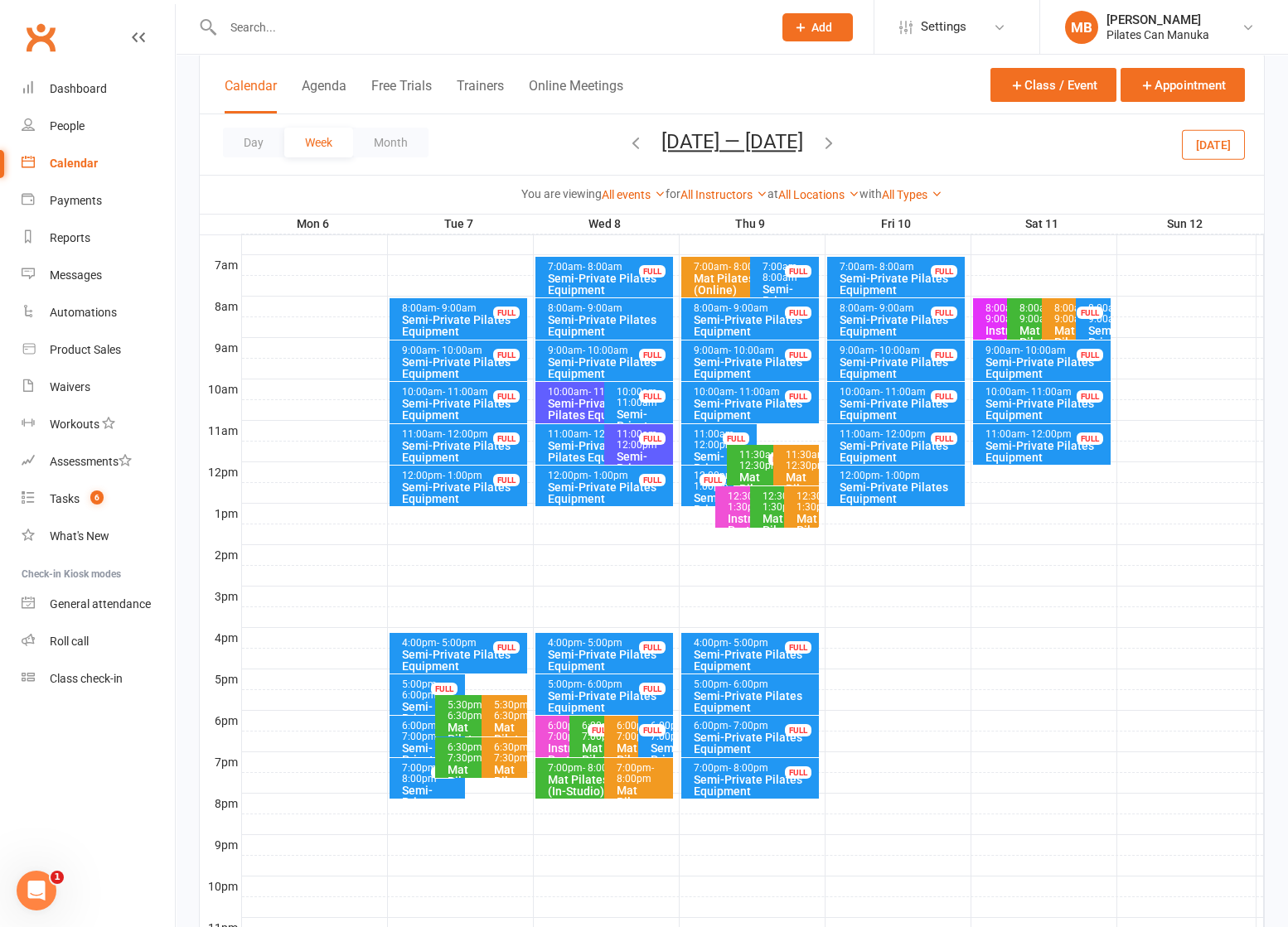
click at [829, 143] on icon "button" at bounding box center [829, 143] width 18 height 18
click at [579, 392] on div "10:00am - 11:00am" at bounding box center [600, 392] width 107 height 11
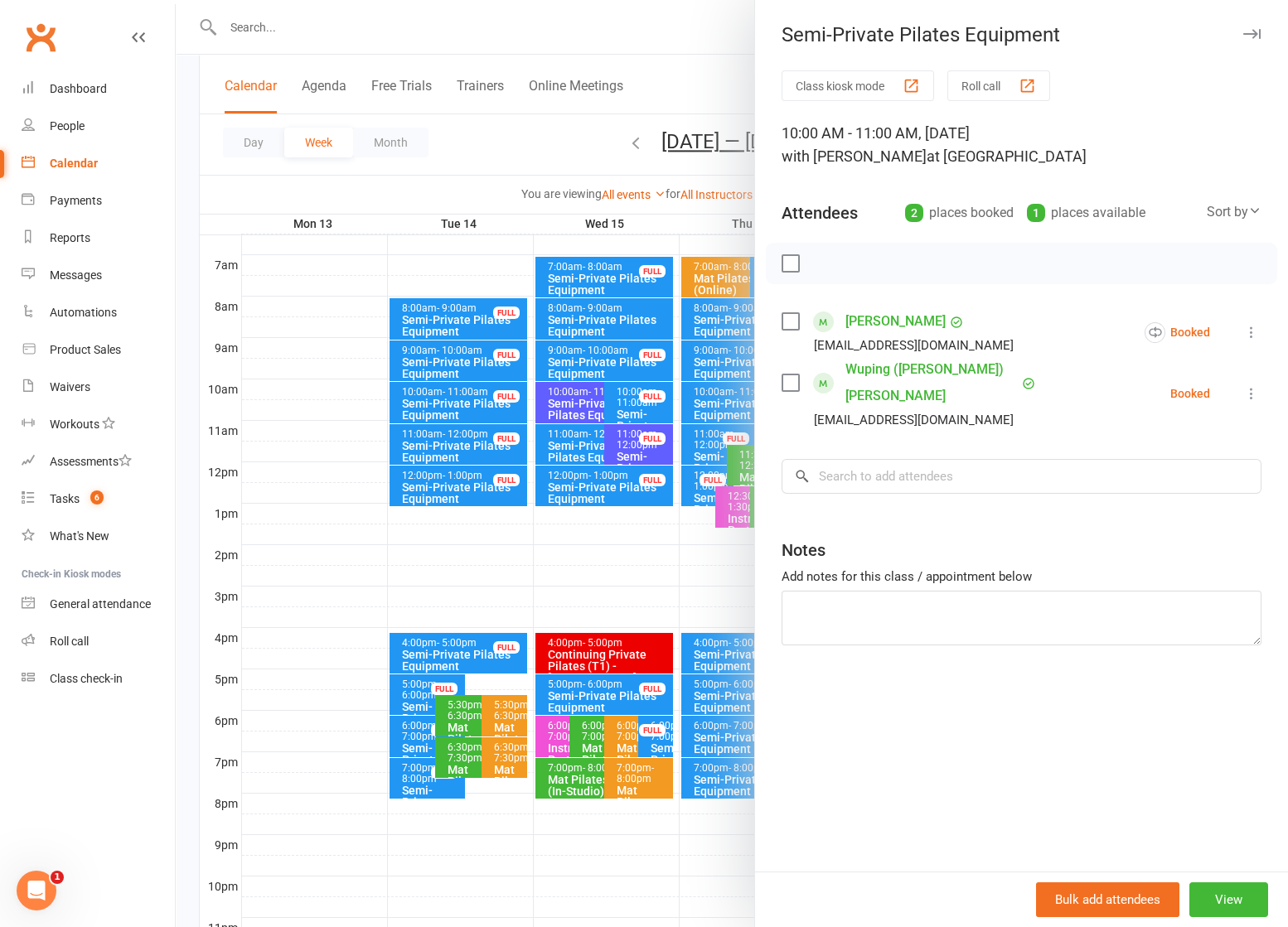
click at [521, 135] on div at bounding box center [731, 464] width 1112 height 927
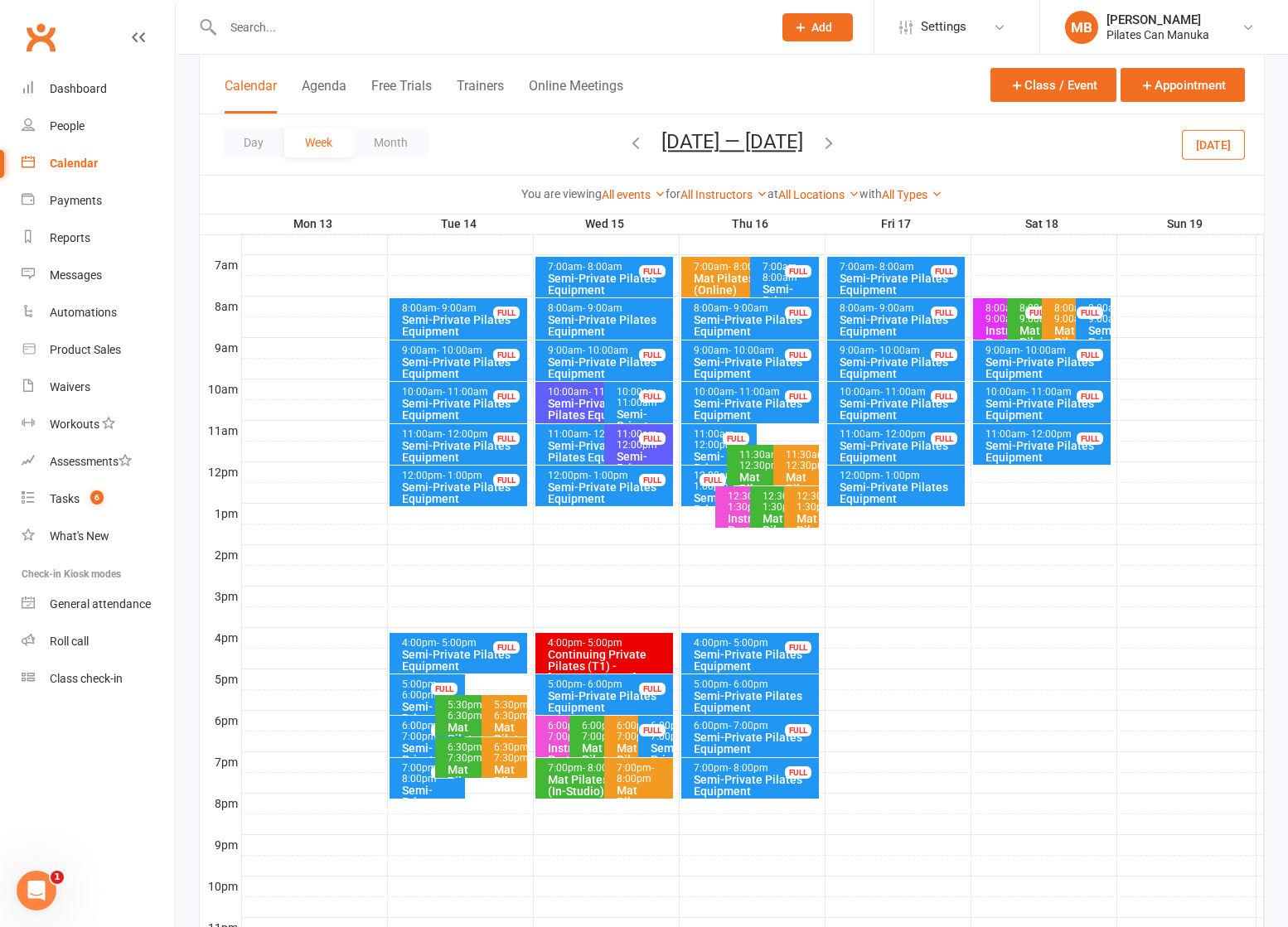
click at [836, 138] on icon "button" at bounding box center [829, 143] width 18 height 18
click at [571, 393] on div "10:00am - 11:00am" at bounding box center [600, 392] width 107 height 11
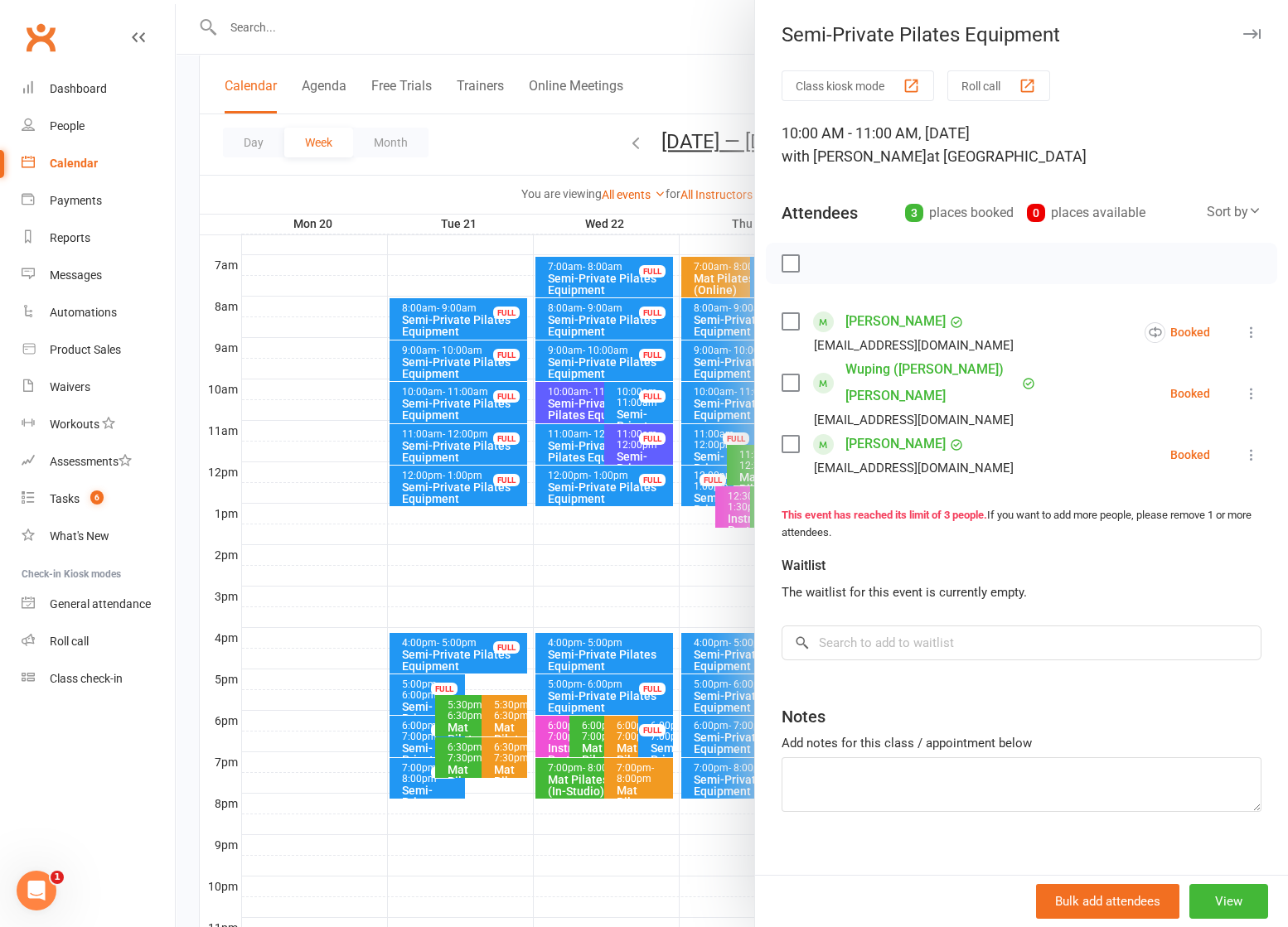
click at [513, 155] on div at bounding box center [731, 464] width 1112 height 927
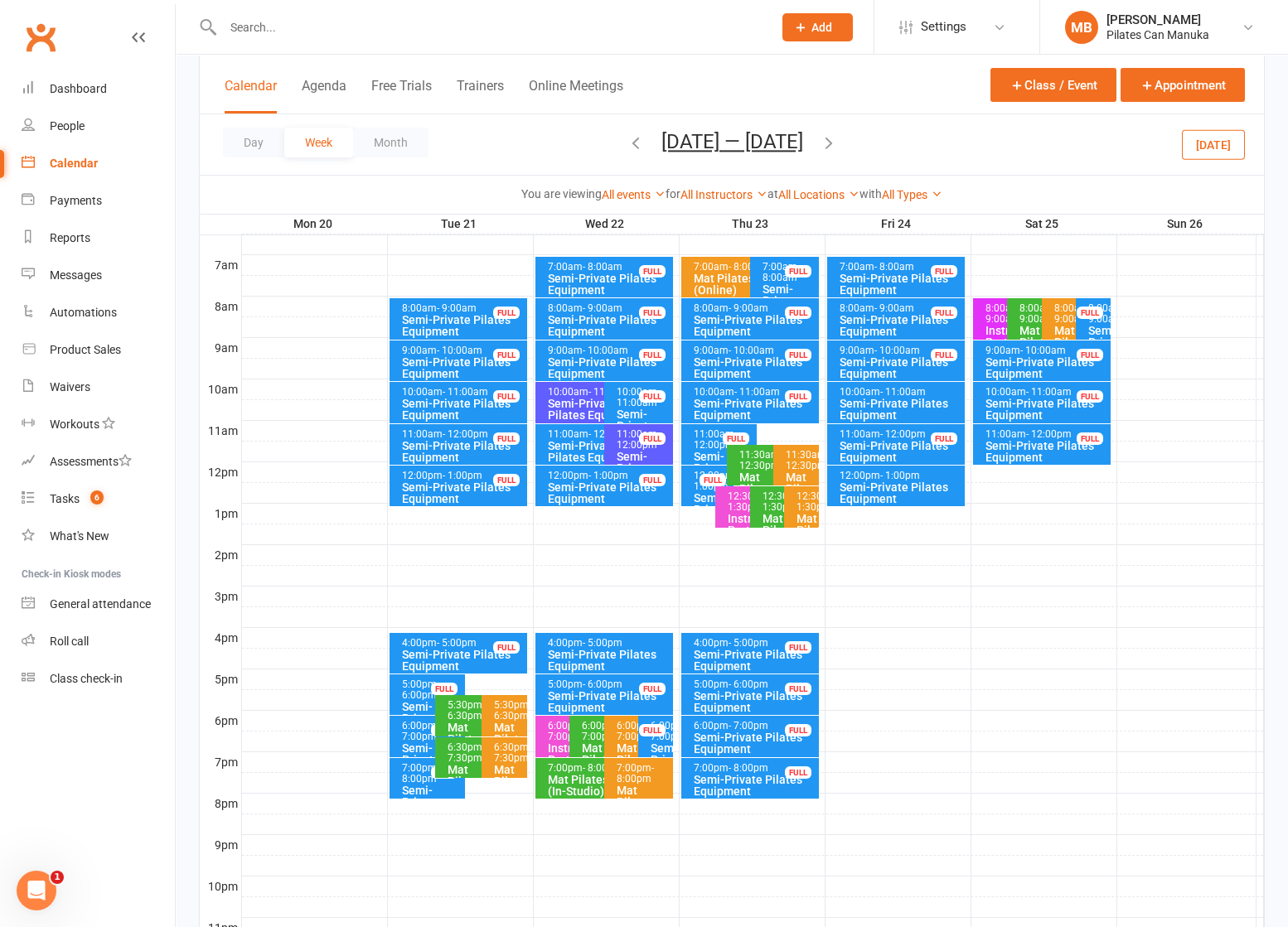
click at [629, 140] on icon "button" at bounding box center [636, 143] width 18 height 18
click at [576, 398] on div "Semi-Private Pilates Equipment" at bounding box center [600, 409] width 107 height 23
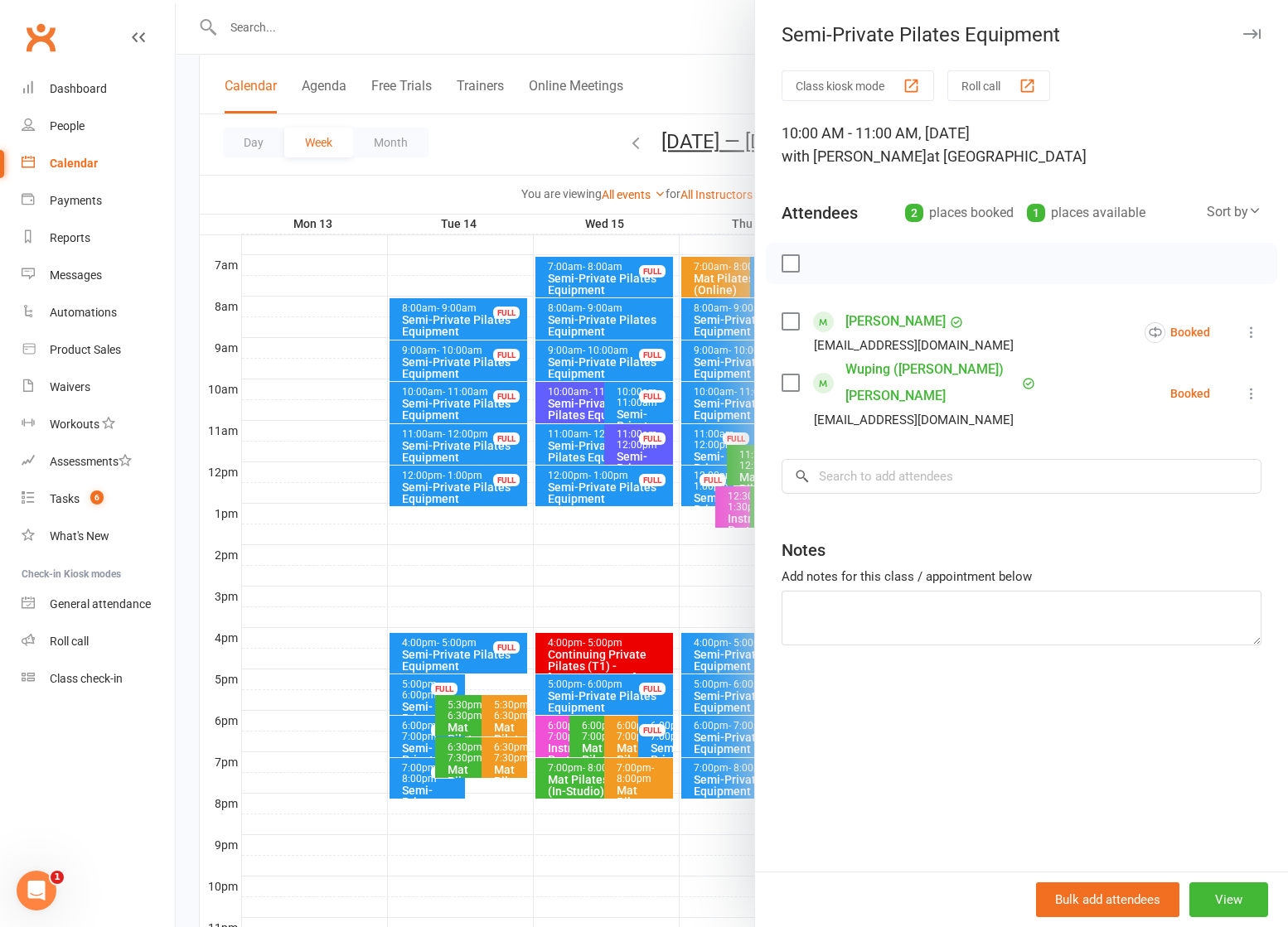
click at [568, 411] on div at bounding box center [731, 464] width 1112 height 927
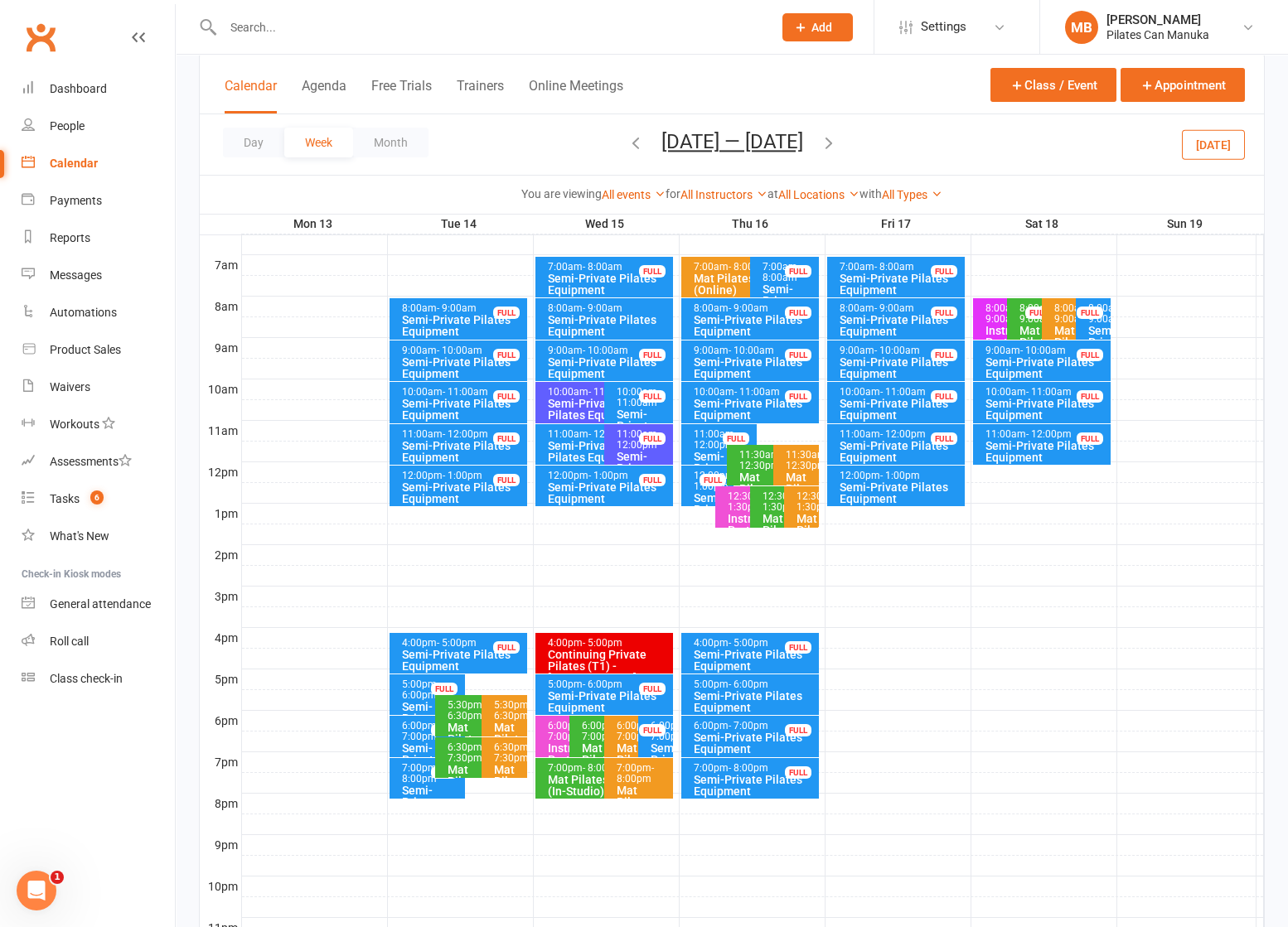
click at [630, 139] on icon "button" at bounding box center [636, 143] width 18 height 18
click at [568, 398] on div "Semi-Private Pilates Equipment" at bounding box center [600, 409] width 107 height 23
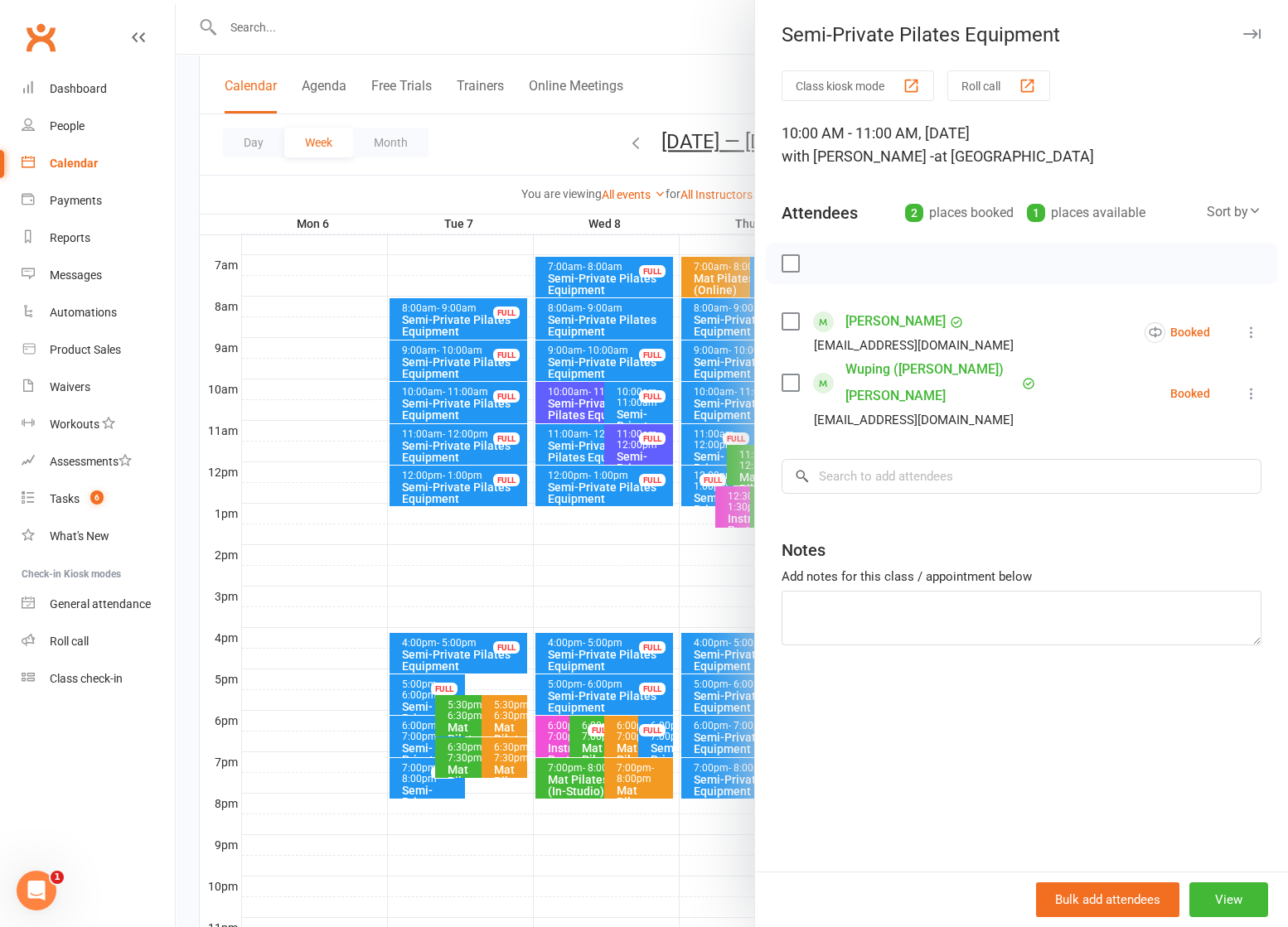
click at [569, 395] on div at bounding box center [731, 464] width 1112 height 927
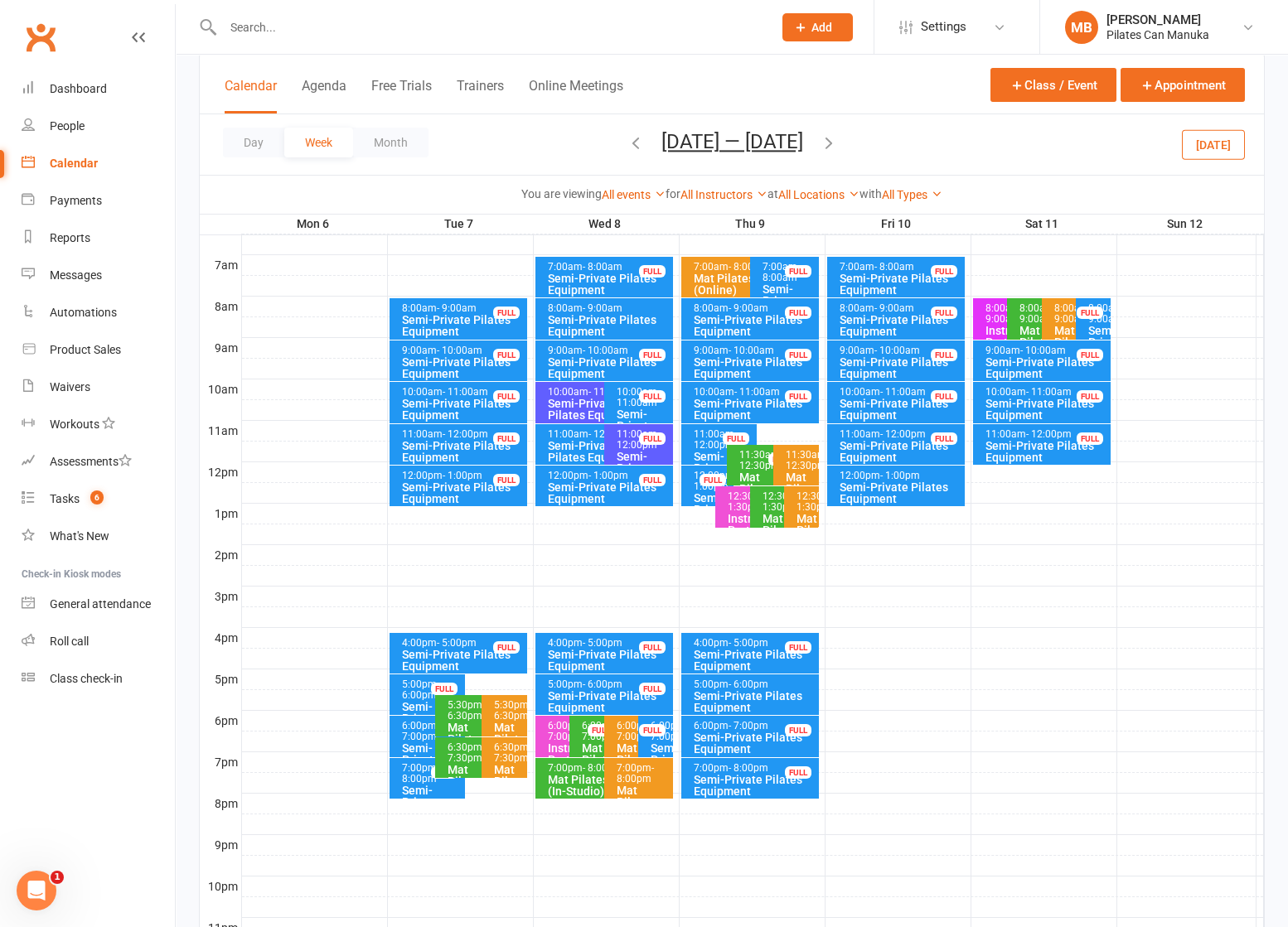
click at [635, 149] on icon "button" at bounding box center [636, 143] width 18 height 18
click at [838, 134] on icon "button" at bounding box center [829, 143] width 18 height 18
click at [834, 136] on icon "button" at bounding box center [829, 143] width 18 height 18
click at [564, 402] on div "Semi-Private Pilates Equipment" at bounding box center [600, 409] width 107 height 23
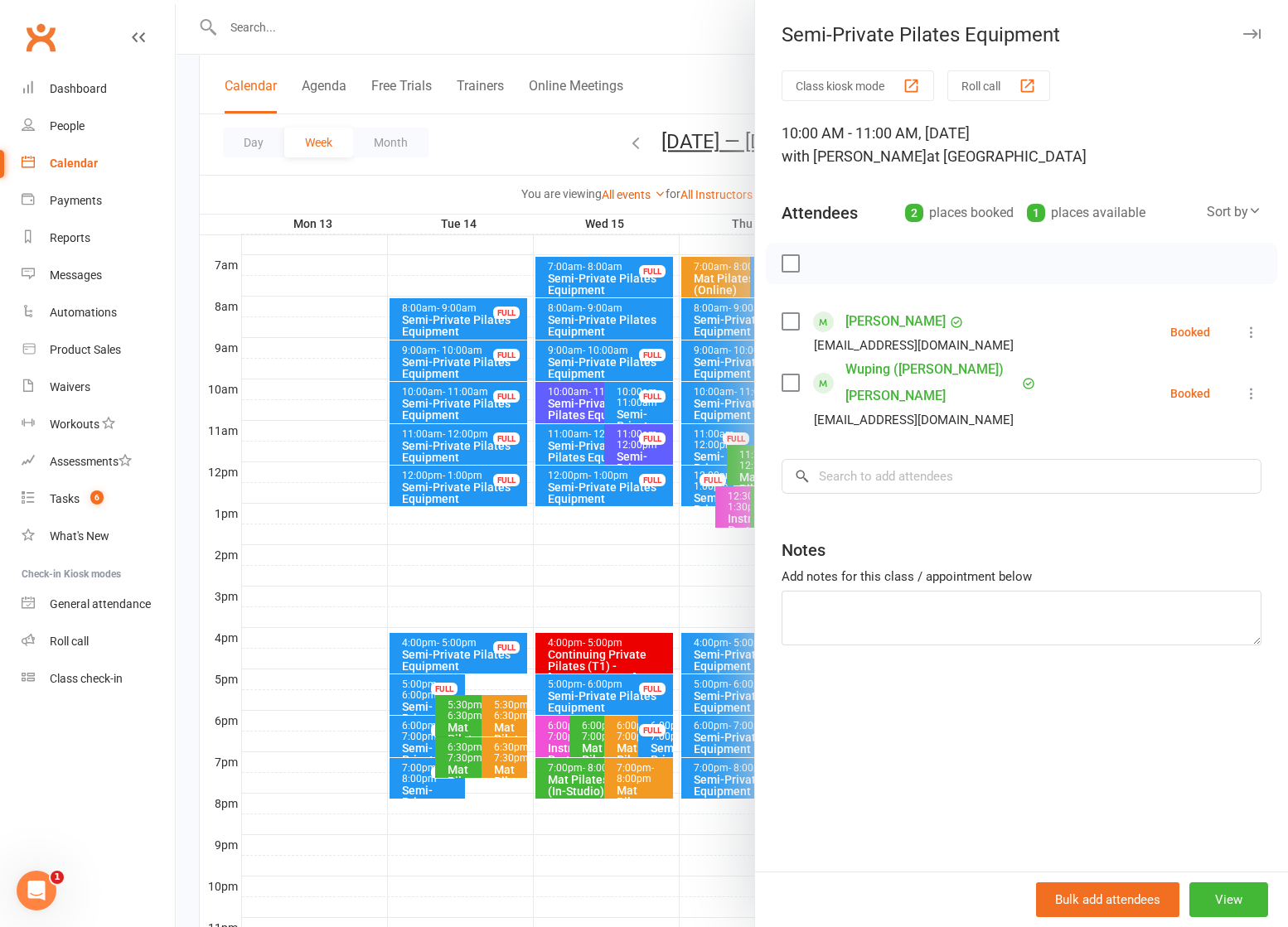
click at [569, 402] on div at bounding box center [731, 464] width 1112 height 927
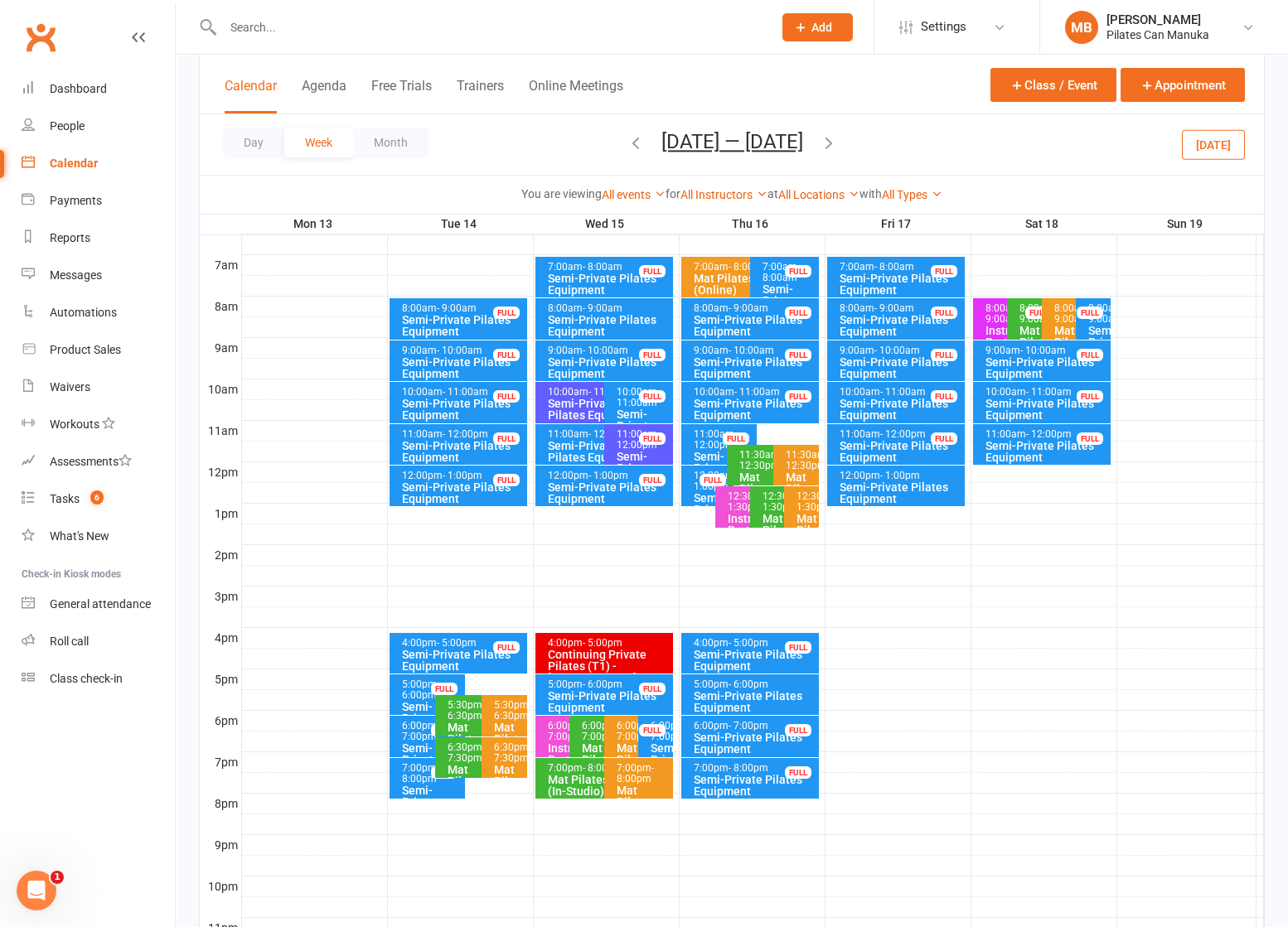
click at [629, 138] on icon "button" at bounding box center [636, 143] width 18 height 18
click at [636, 146] on icon "button" at bounding box center [636, 143] width 18 height 18
click at [627, 136] on icon "button" at bounding box center [636, 143] width 18 height 18
click at [773, 139] on button "[DATE] — [DATE]" at bounding box center [732, 141] width 142 height 23
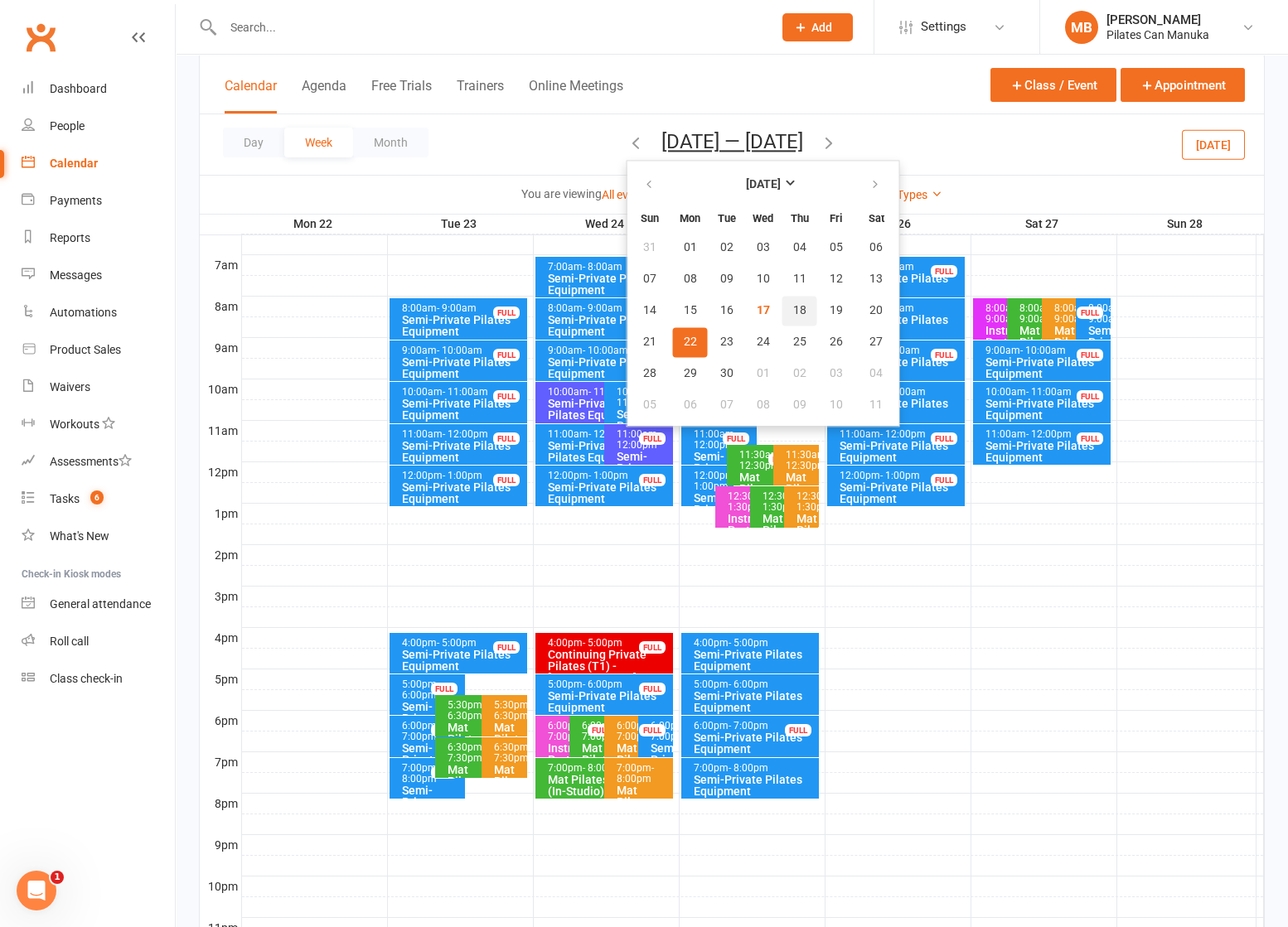
click at [794, 303] on button "18" at bounding box center [800, 311] width 35 height 30
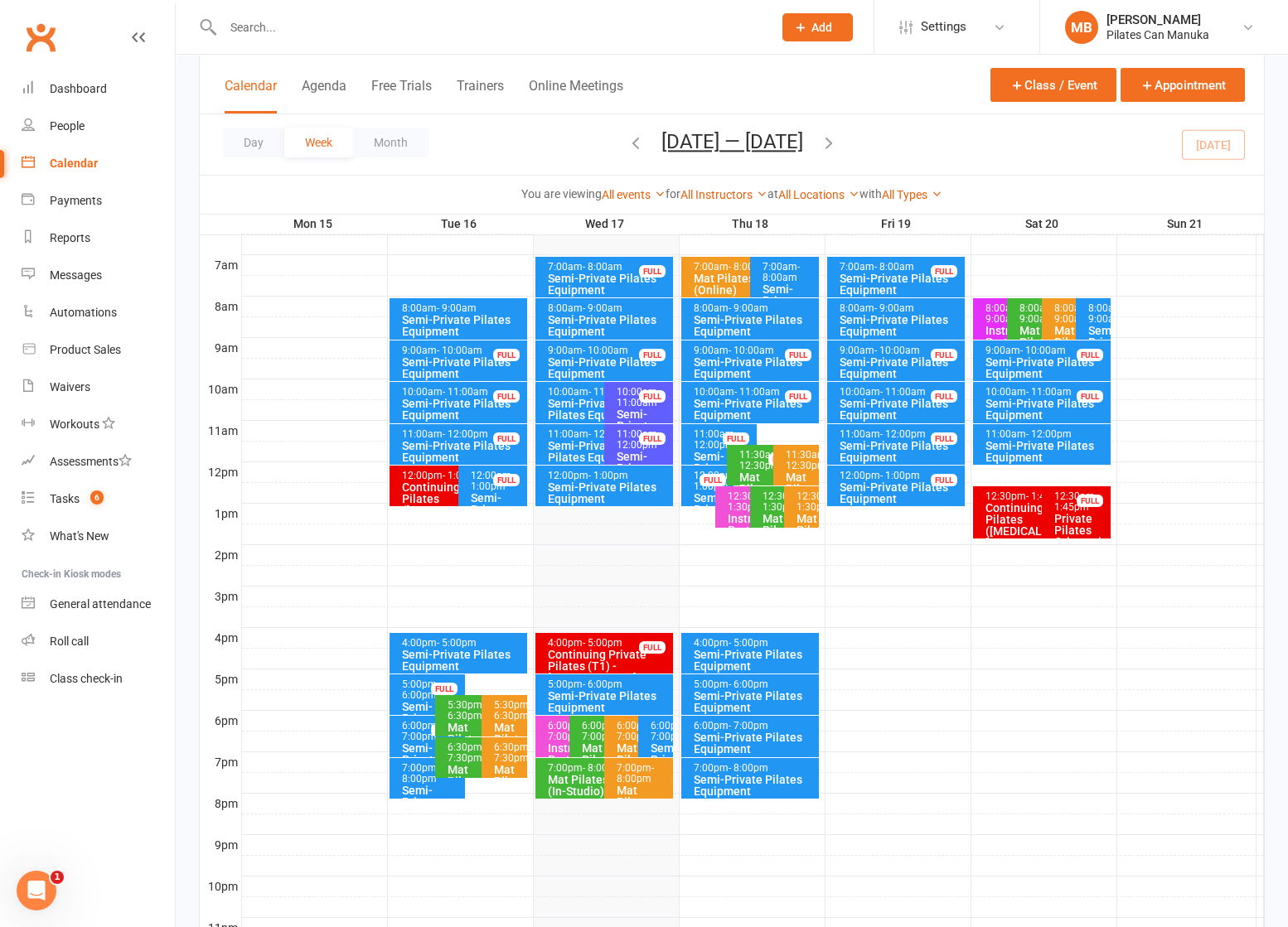
click at [837, 140] on icon "button" at bounding box center [829, 143] width 18 height 18
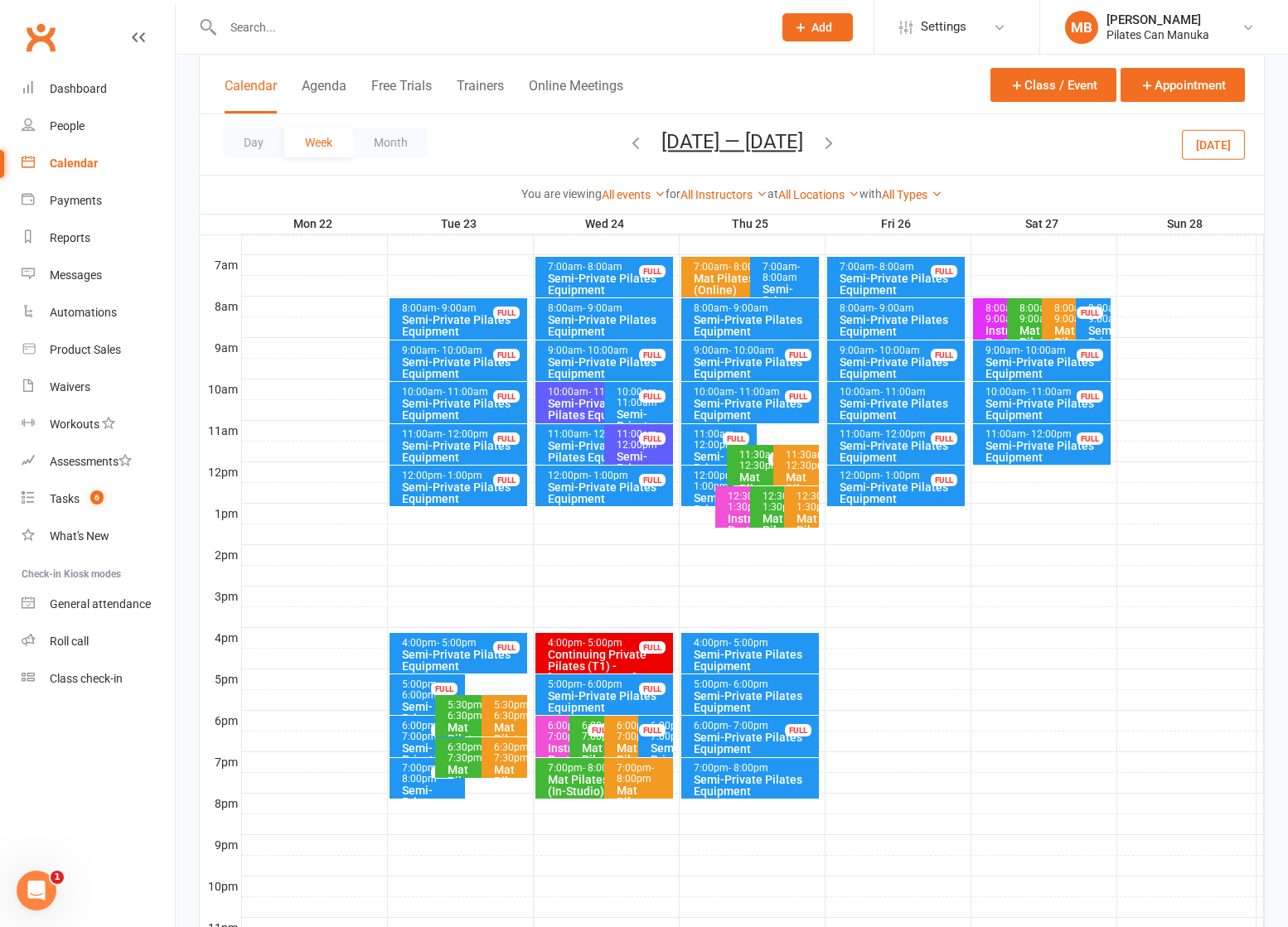
click at [838, 139] on icon "button" at bounding box center [829, 143] width 18 height 18
click at [838, 138] on icon "button" at bounding box center [829, 143] width 18 height 18
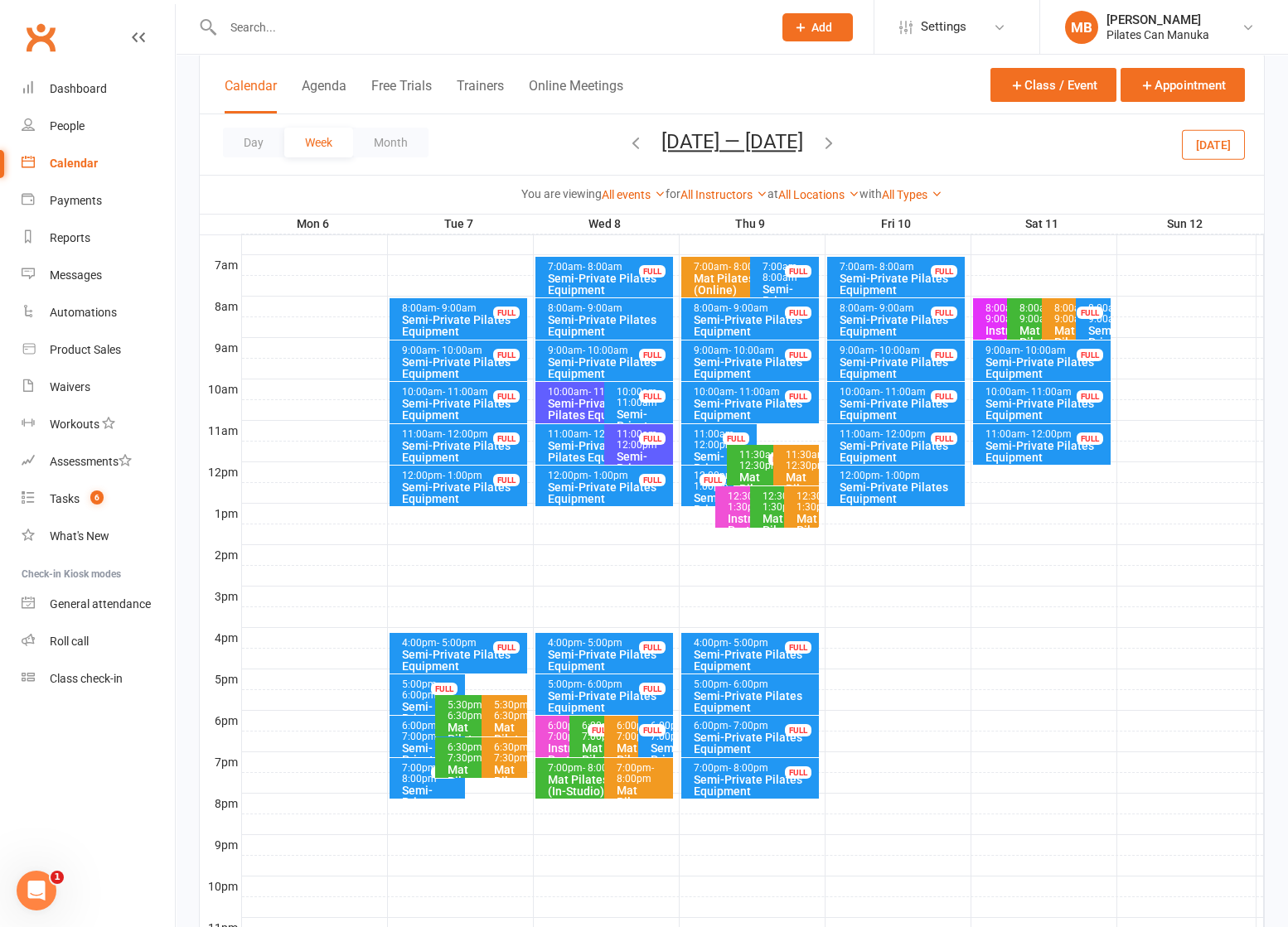
click at [636, 141] on icon "button" at bounding box center [636, 143] width 18 height 18
click at [780, 137] on button "[DATE] — [DATE]" at bounding box center [732, 141] width 142 height 23
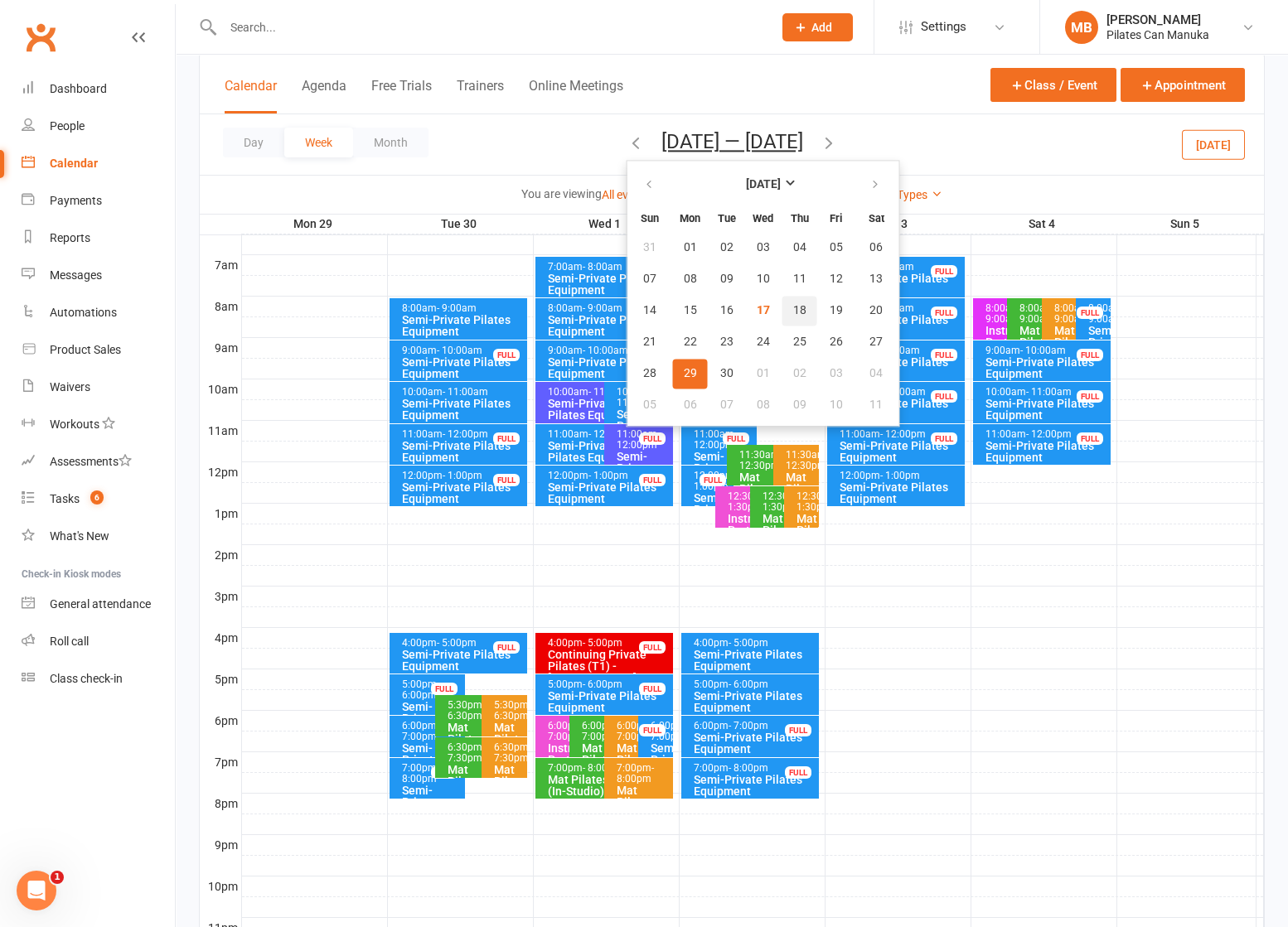
click at [784, 306] on button "18" at bounding box center [800, 311] width 35 height 30
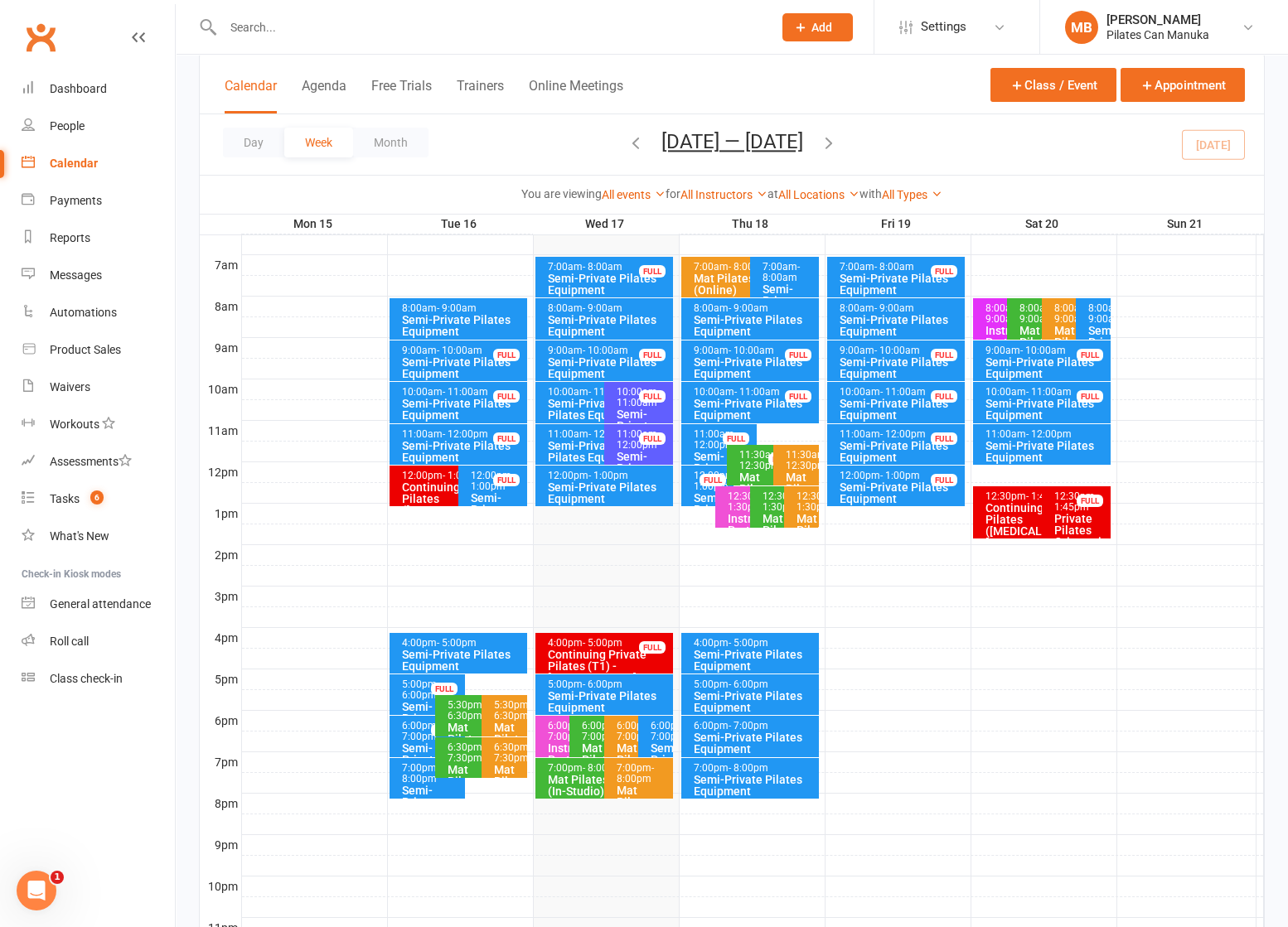
click at [836, 131] on button "button" at bounding box center [829, 145] width 18 height 29
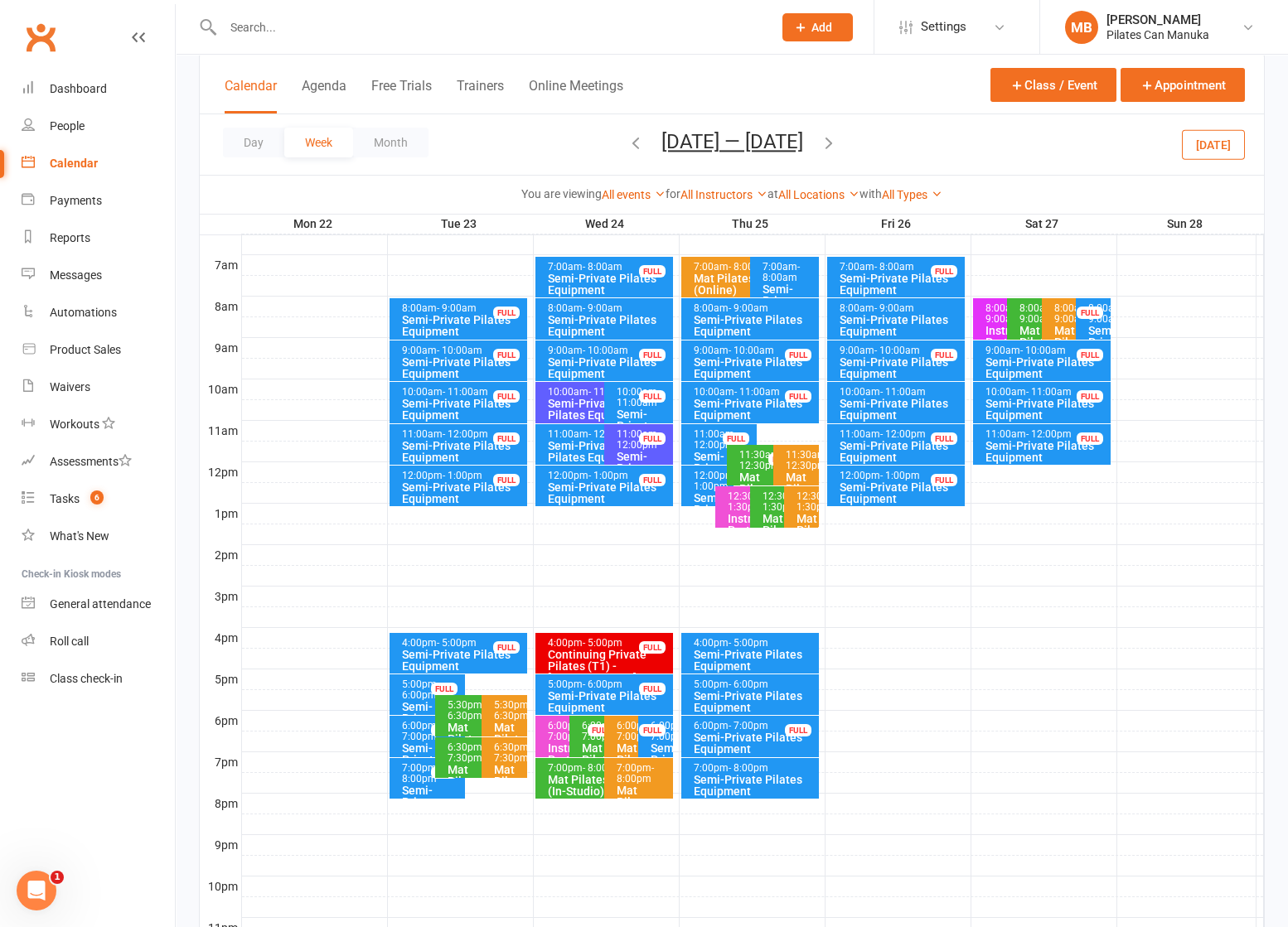
click at [838, 138] on icon "button" at bounding box center [829, 143] width 18 height 18
click at [838, 142] on icon "button" at bounding box center [829, 143] width 18 height 18
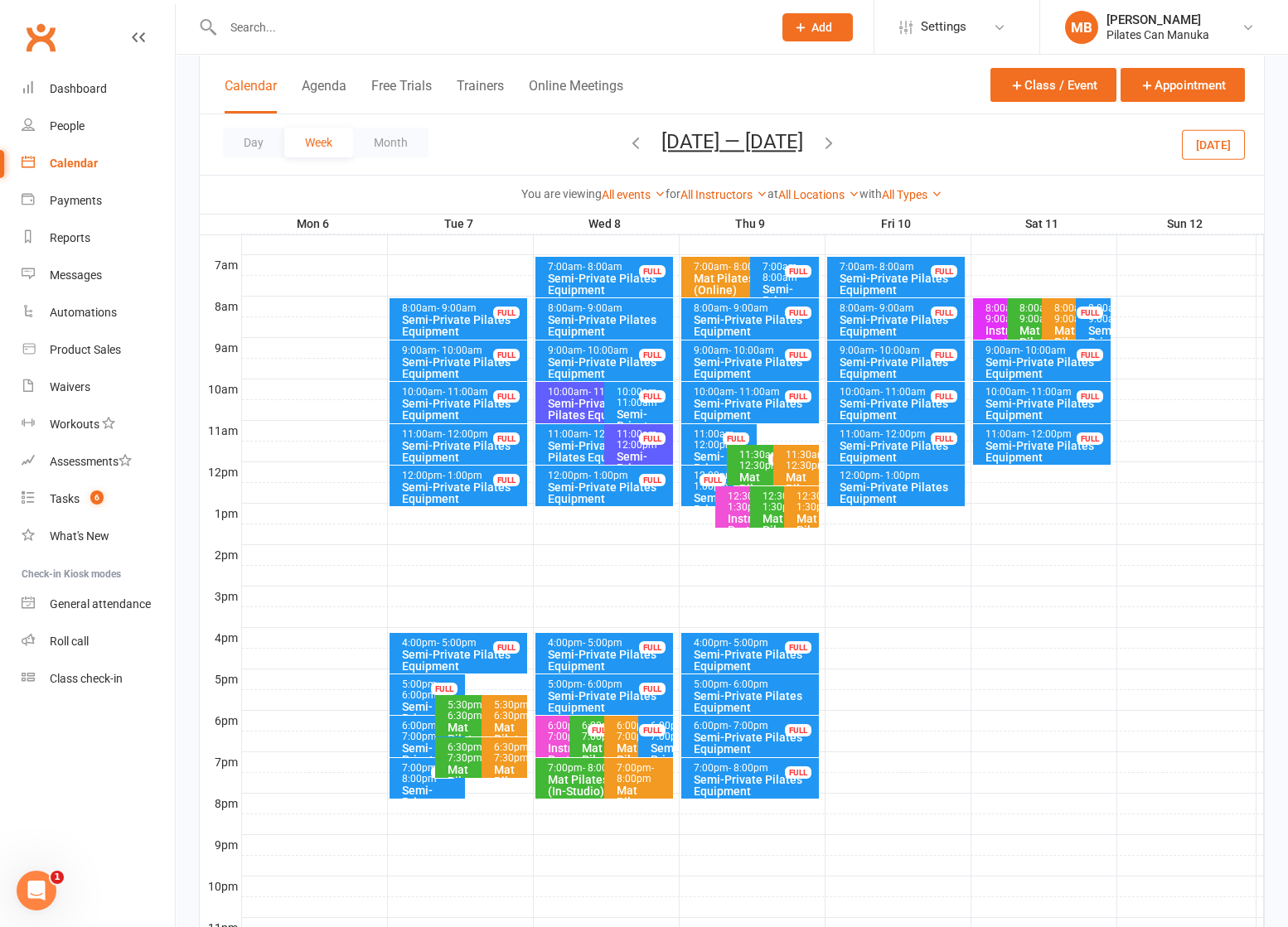
click at [768, 146] on button "[DATE] — [DATE]" at bounding box center [732, 141] width 142 height 23
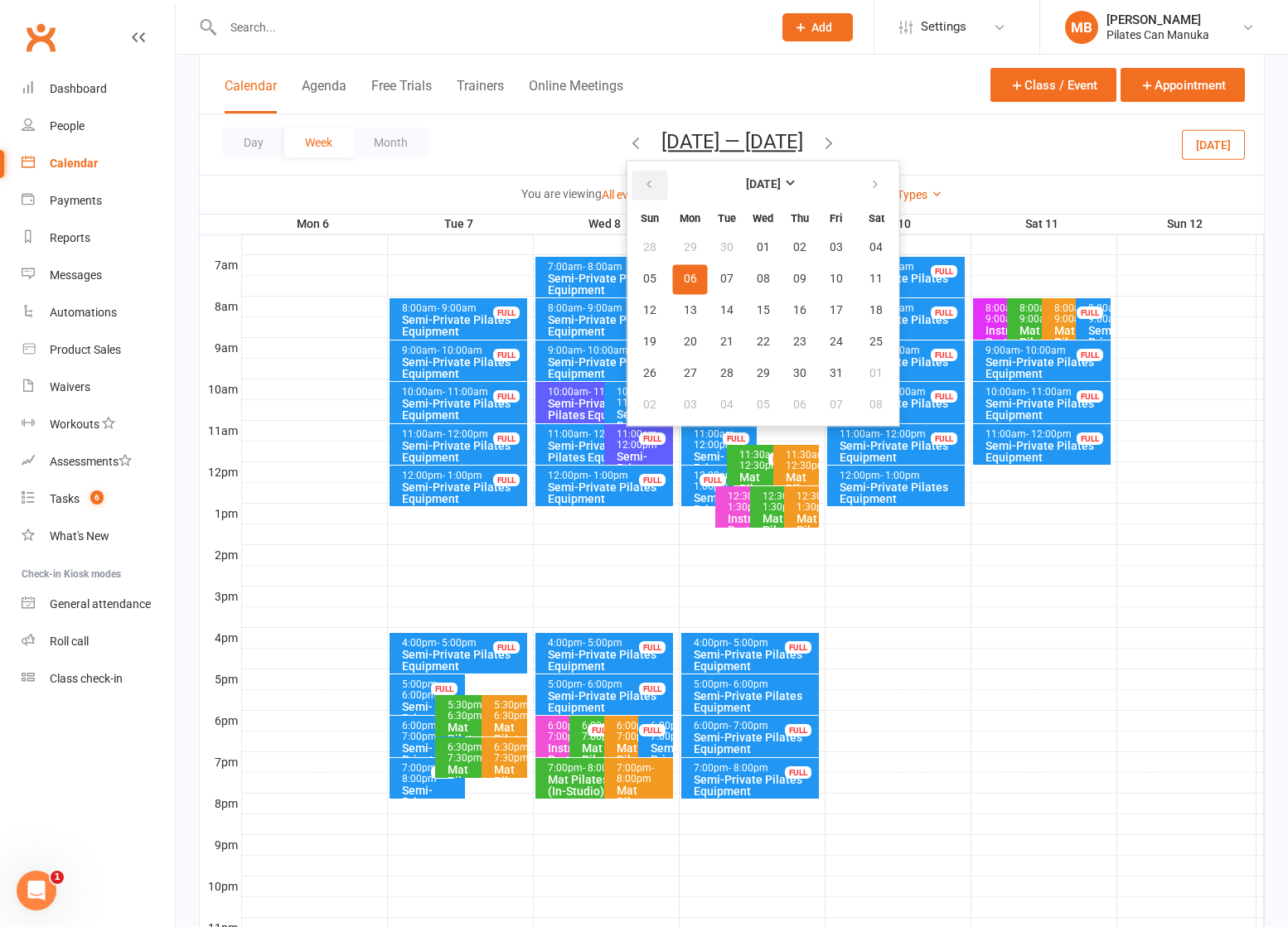
click at [648, 178] on icon "button" at bounding box center [649, 185] width 12 height 14
click at [807, 302] on button "18" at bounding box center [800, 311] width 35 height 30
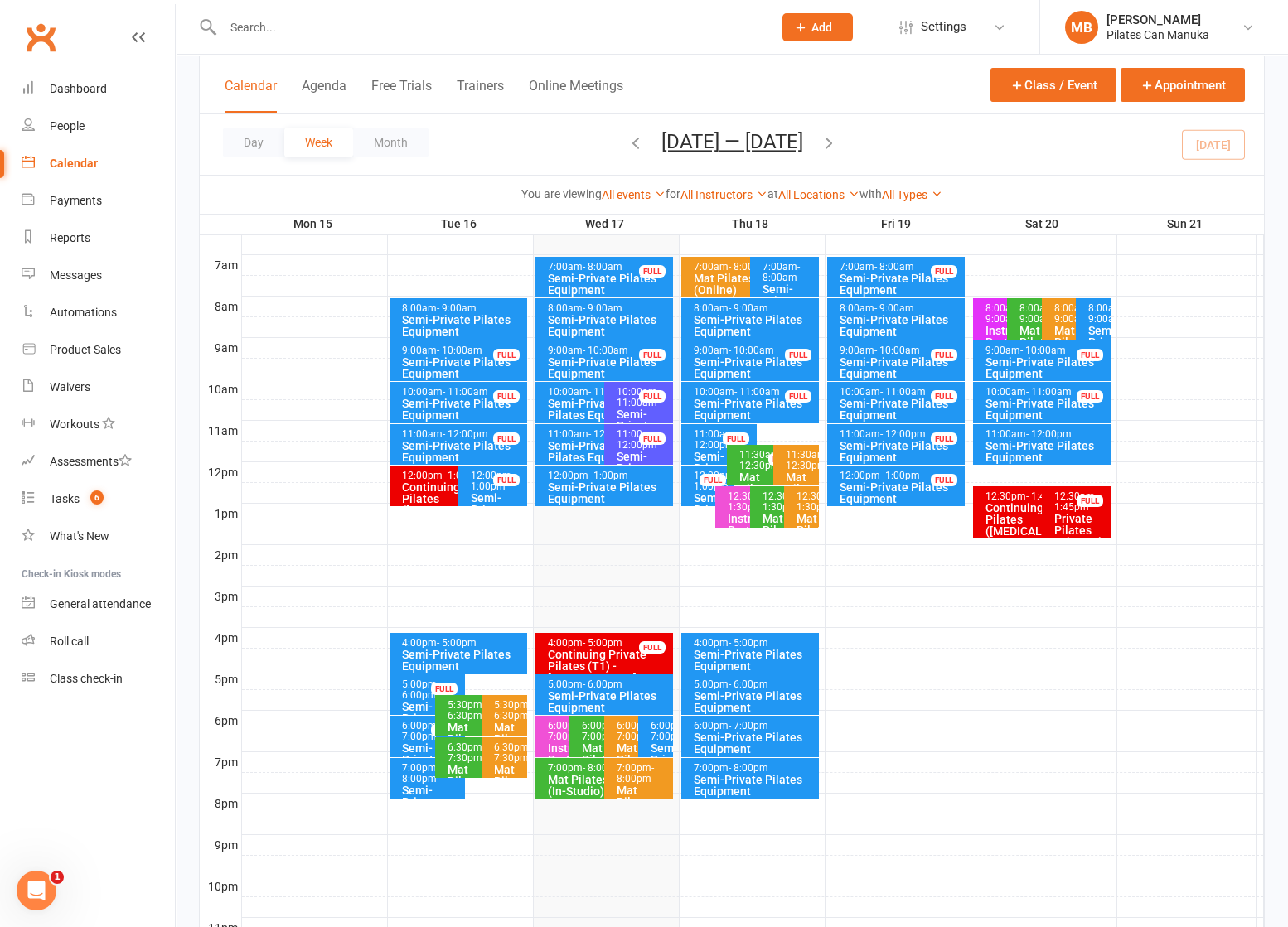
click at [837, 139] on icon "button" at bounding box center [829, 143] width 18 height 18
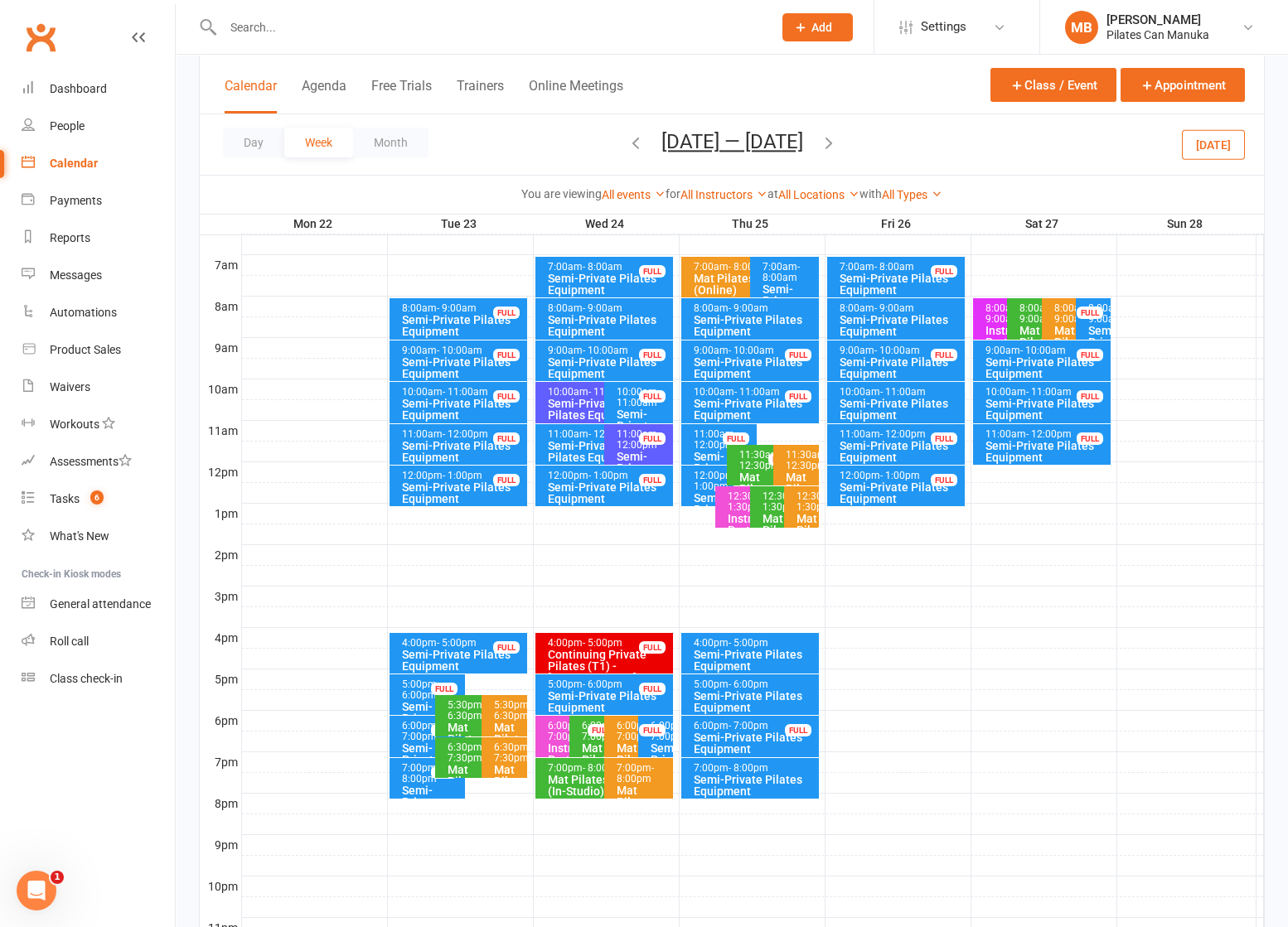
click at [615, 140] on div "Day Week Month [DATE] — [DATE] [DATE] Sun Mon Tue Wed Thu Fri Sat 31 01 02 03 0…" at bounding box center [731, 145] width 1065 height 60
click at [627, 143] on icon "button" at bounding box center [636, 143] width 18 height 18
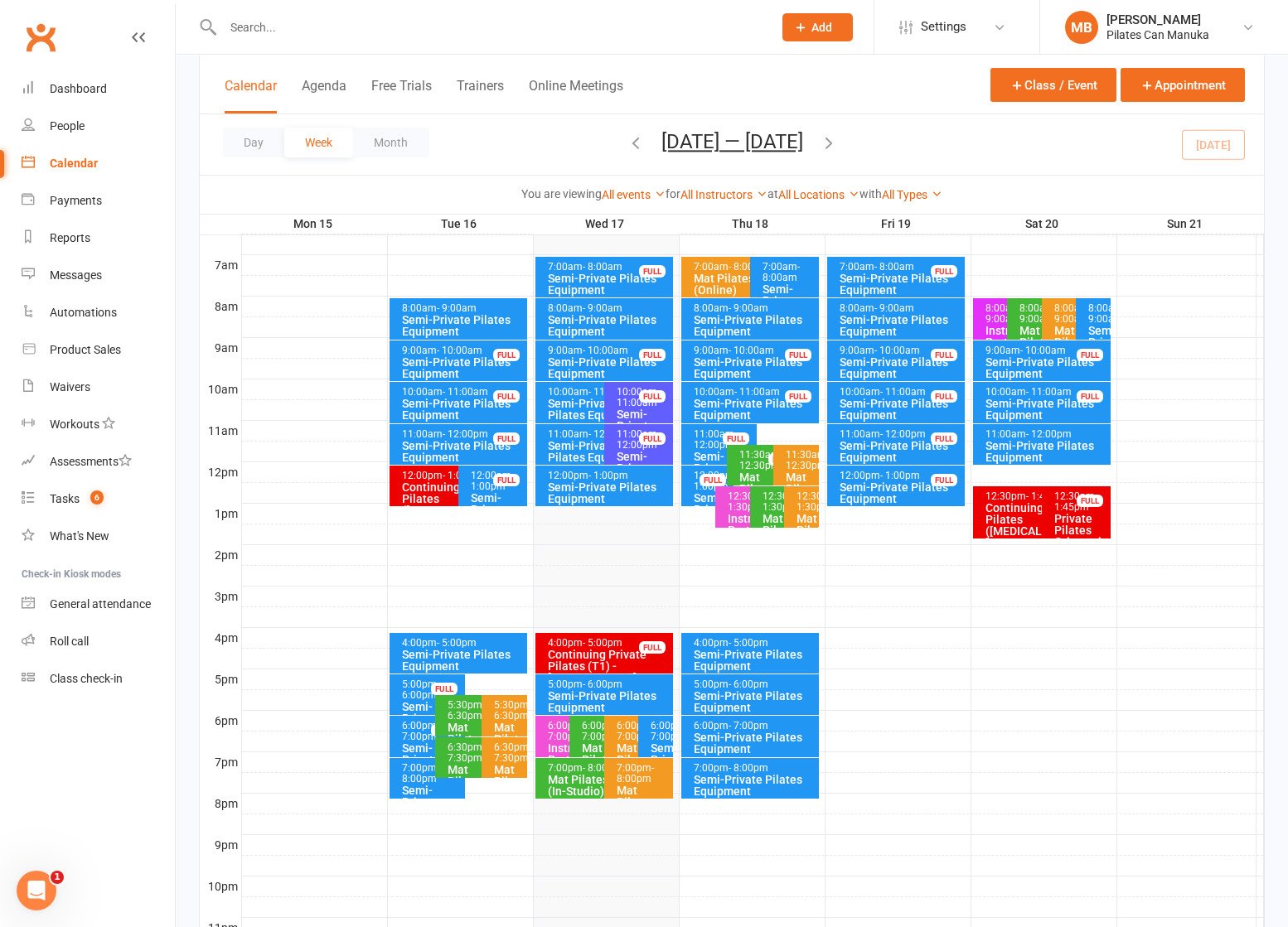
click at [836, 140] on icon "button" at bounding box center [829, 143] width 18 height 18
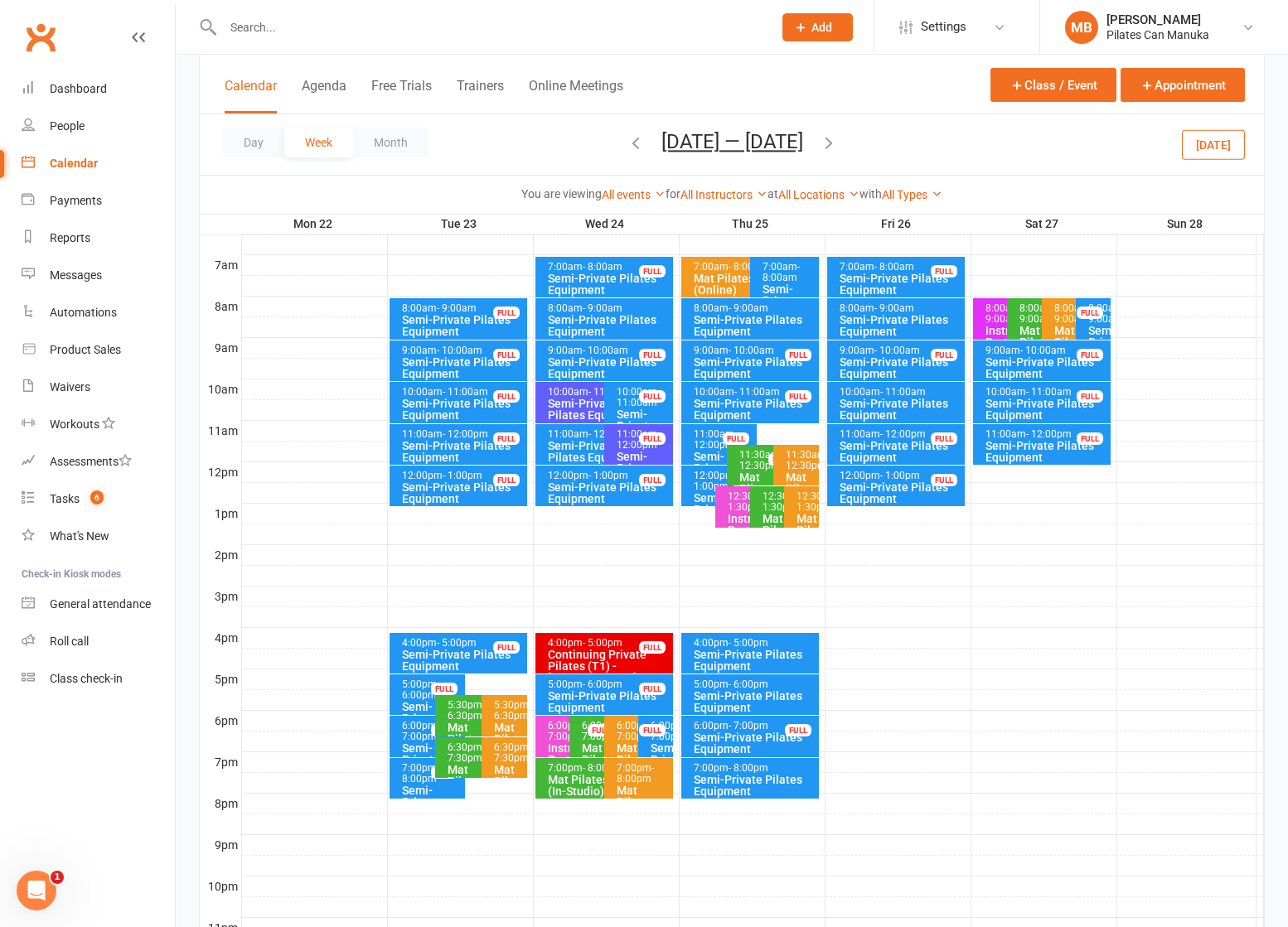
click at [631, 139] on icon "button" at bounding box center [636, 143] width 18 height 18
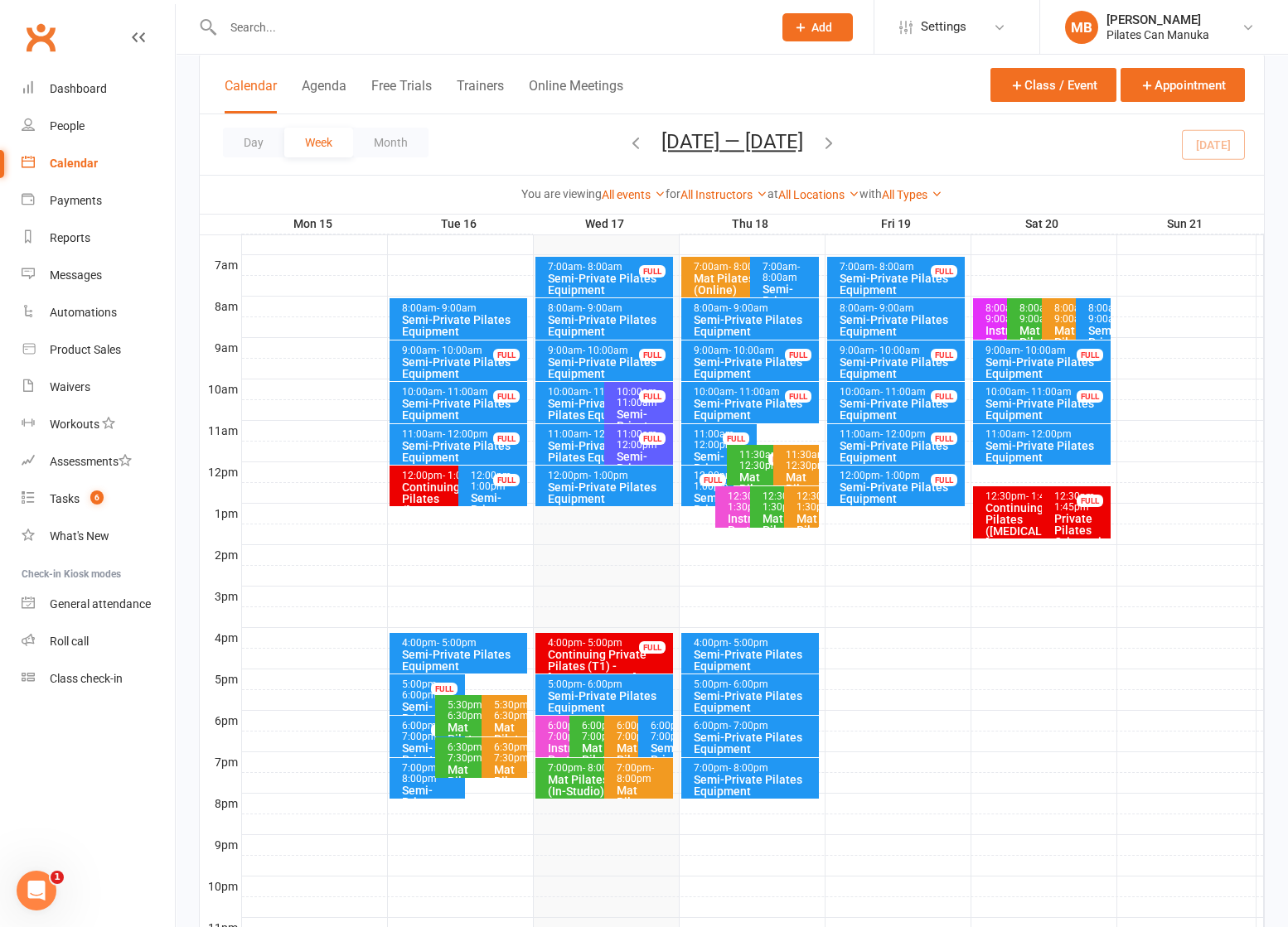
click at [828, 144] on icon "button" at bounding box center [829, 143] width 18 height 18
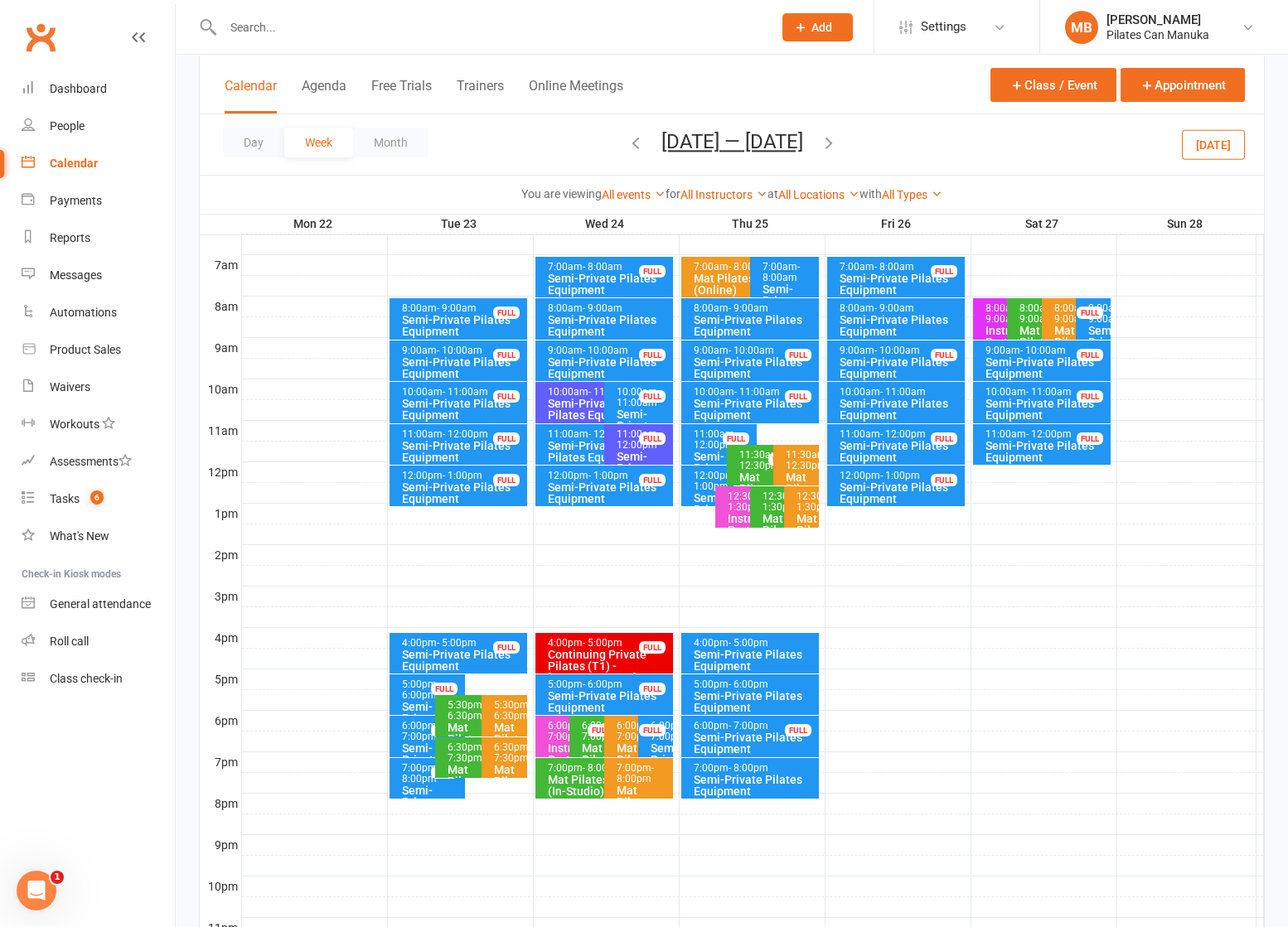
click at [629, 144] on icon "button" at bounding box center [636, 143] width 18 height 18
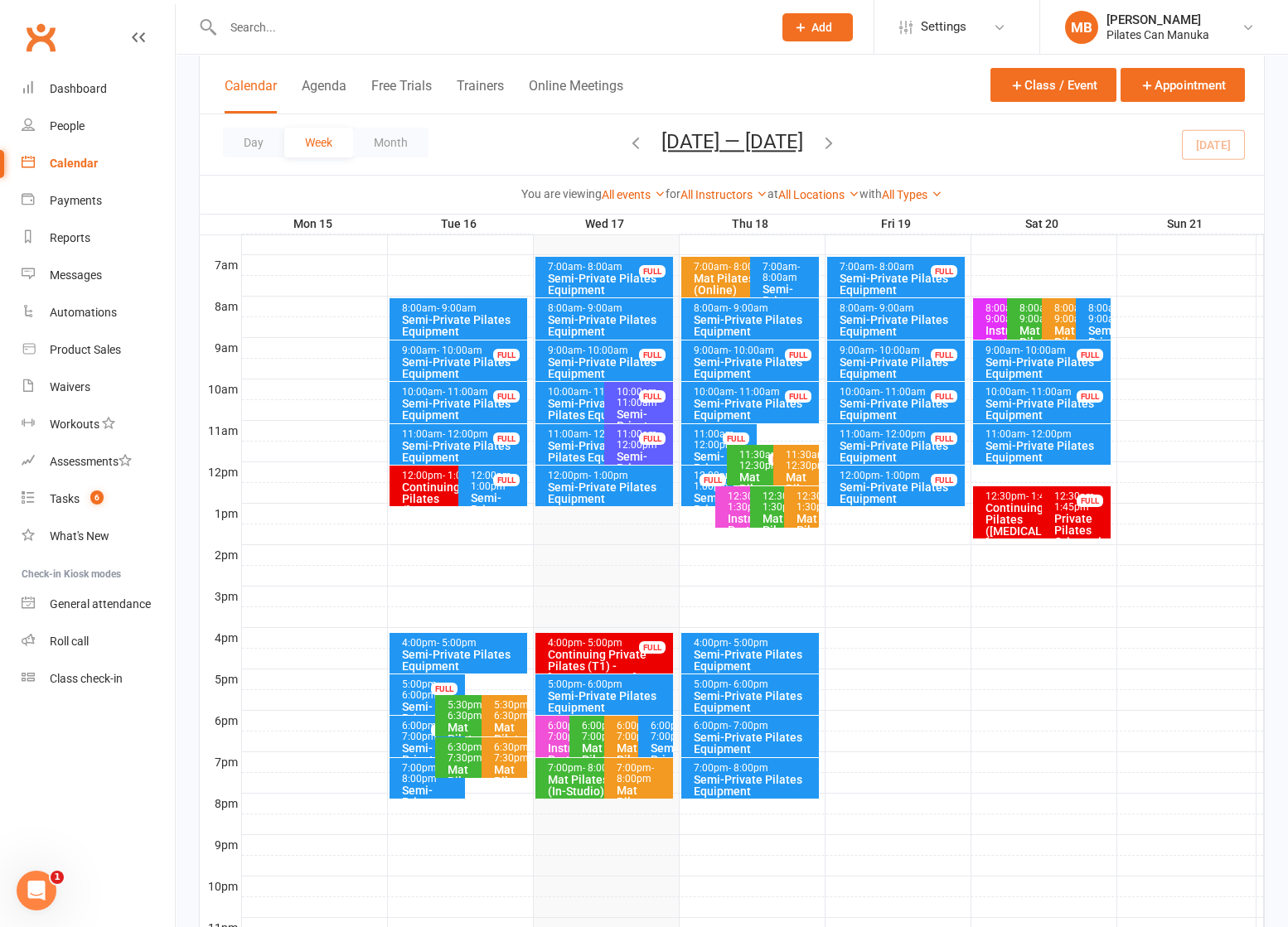
click at [833, 142] on icon "button" at bounding box center [829, 143] width 18 height 18
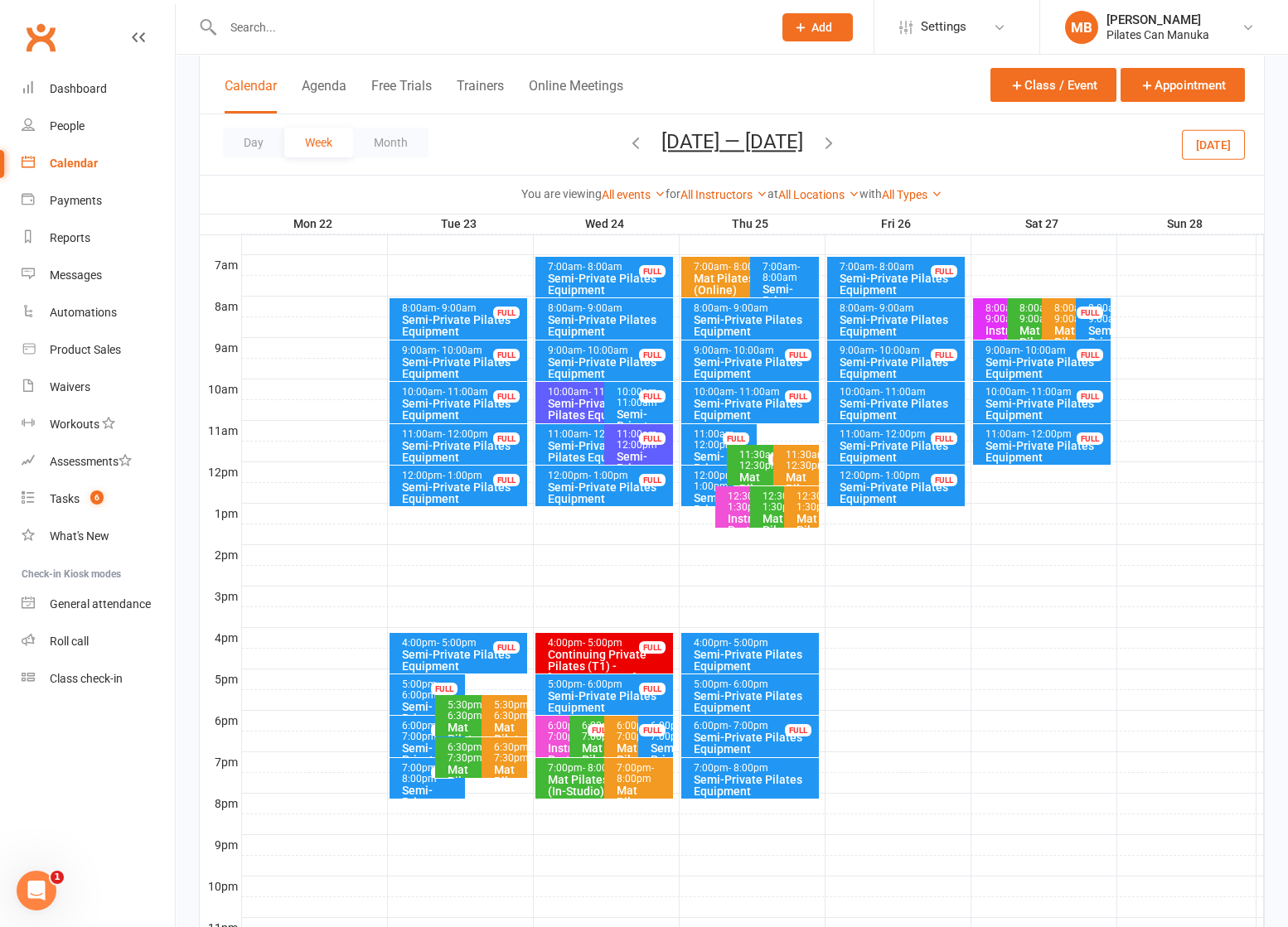
click at [838, 142] on icon "button" at bounding box center [829, 143] width 18 height 18
click at [627, 143] on icon "button" at bounding box center [636, 143] width 18 height 18
click at [838, 142] on icon "button" at bounding box center [829, 143] width 18 height 18
click at [838, 135] on icon "button" at bounding box center [829, 143] width 18 height 18
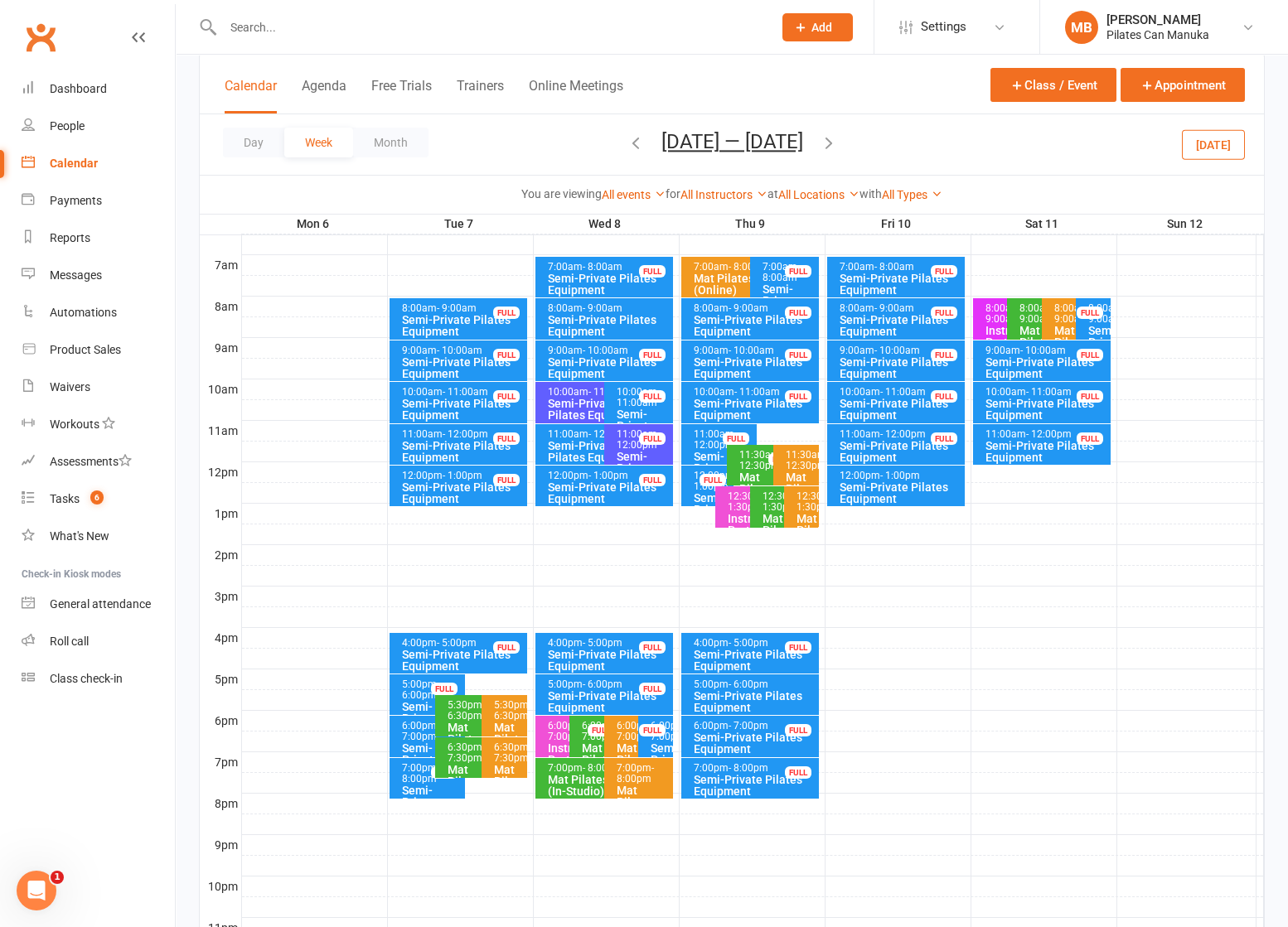
click at [836, 141] on icon "button" at bounding box center [829, 143] width 18 height 18
click at [837, 145] on icon "button" at bounding box center [829, 143] width 18 height 18
click at [834, 136] on icon "button" at bounding box center [829, 143] width 18 height 18
click at [838, 134] on icon "button" at bounding box center [829, 143] width 18 height 18
click at [826, 140] on icon "button" at bounding box center [829, 143] width 18 height 18
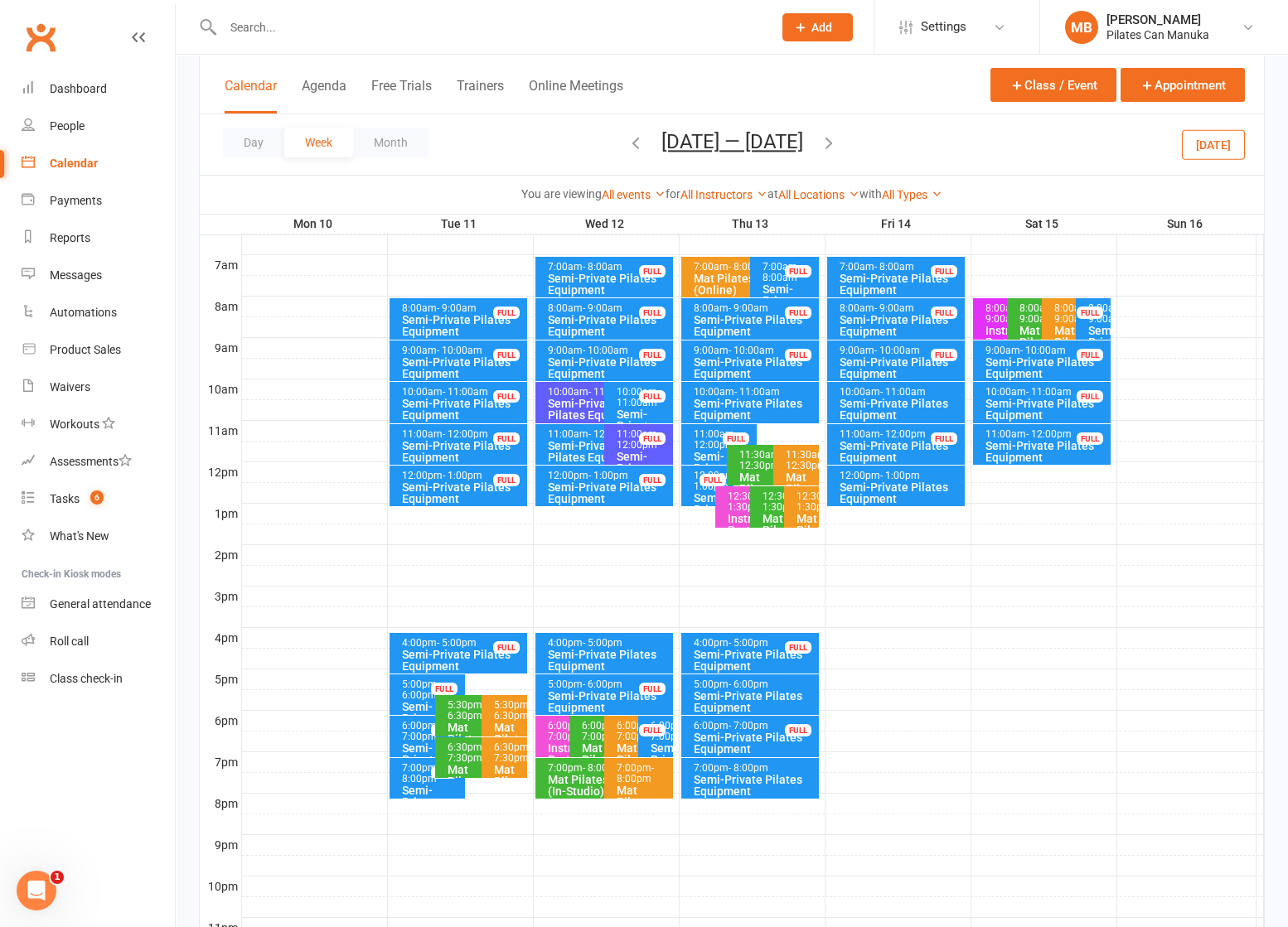
click at [830, 140] on icon "button" at bounding box center [829, 143] width 18 height 18
click at [833, 140] on icon "button" at bounding box center [829, 143] width 18 height 18
click at [834, 140] on icon "button" at bounding box center [829, 143] width 18 height 18
click at [825, 140] on icon "button" at bounding box center [829, 143] width 18 height 18
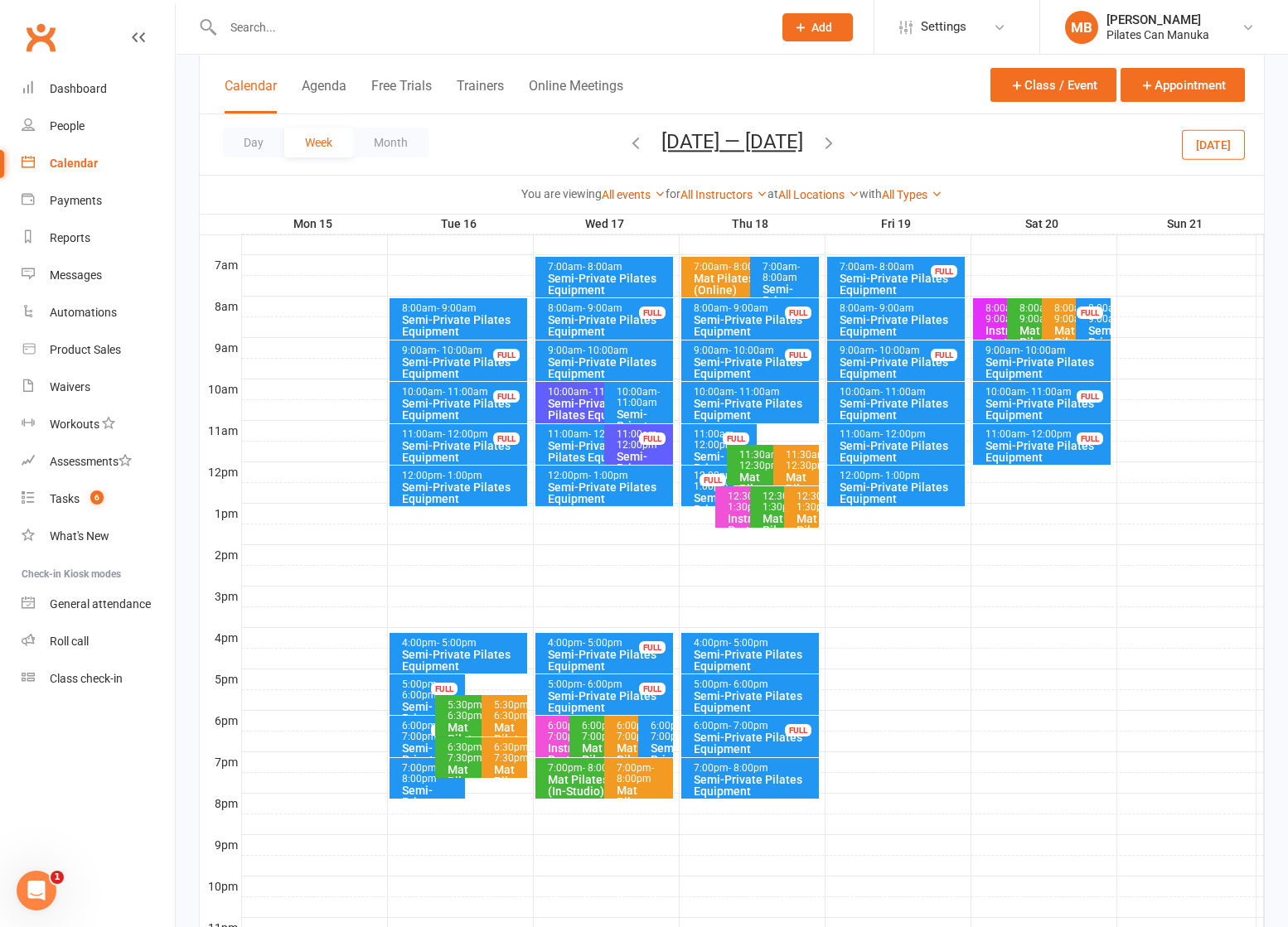
click at [830, 139] on icon "button" at bounding box center [829, 143] width 18 height 18
click at [832, 145] on icon "button" at bounding box center [829, 143] width 18 height 18
click at [803, 139] on button "[DATE] — [DATE]" at bounding box center [732, 141] width 142 height 23
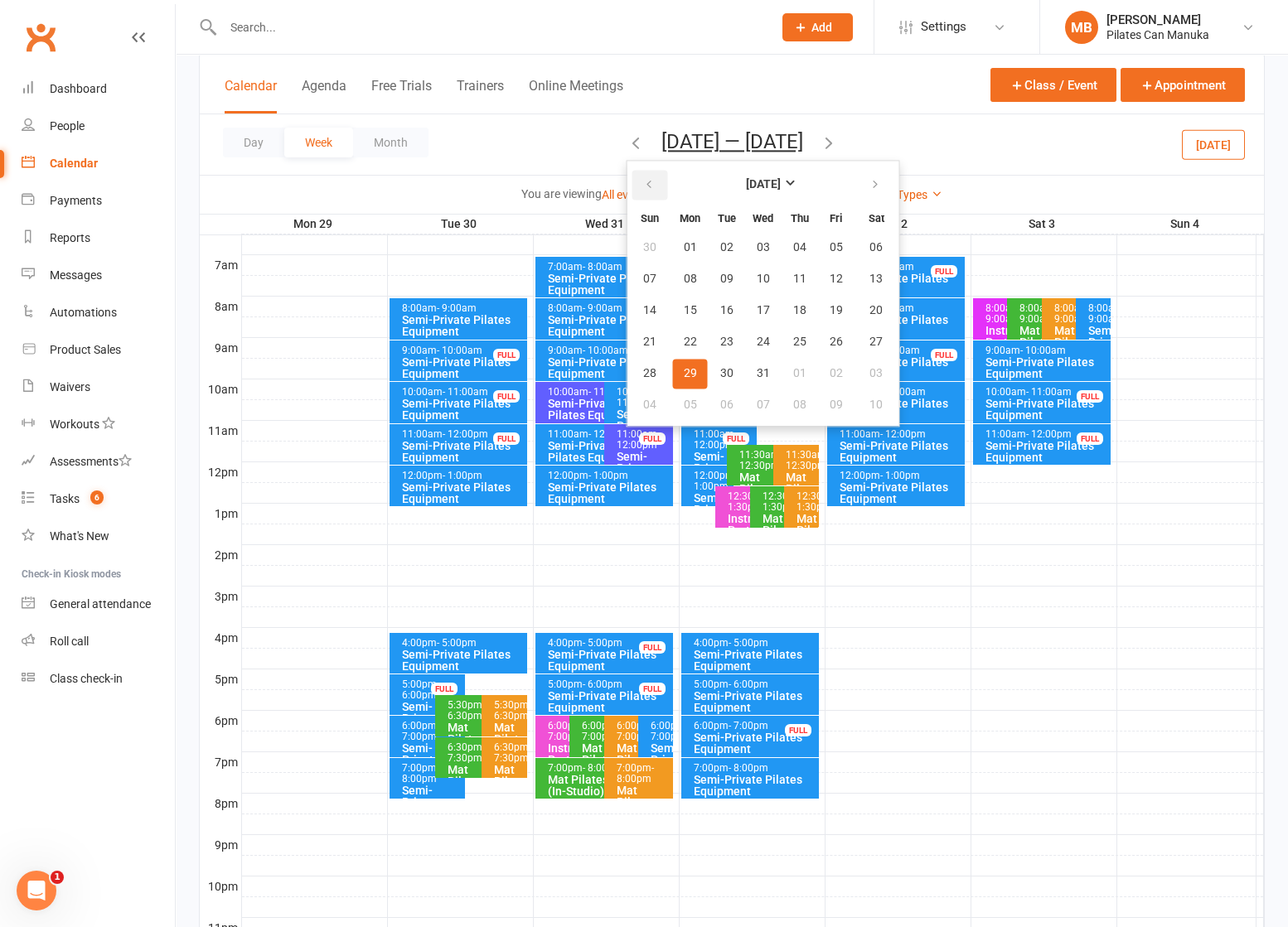
click at [632, 191] on button "button" at bounding box center [649, 185] width 36 height 30
click at [819, 309] on button "19" at bounding box center [836, 311] width 35 height 30
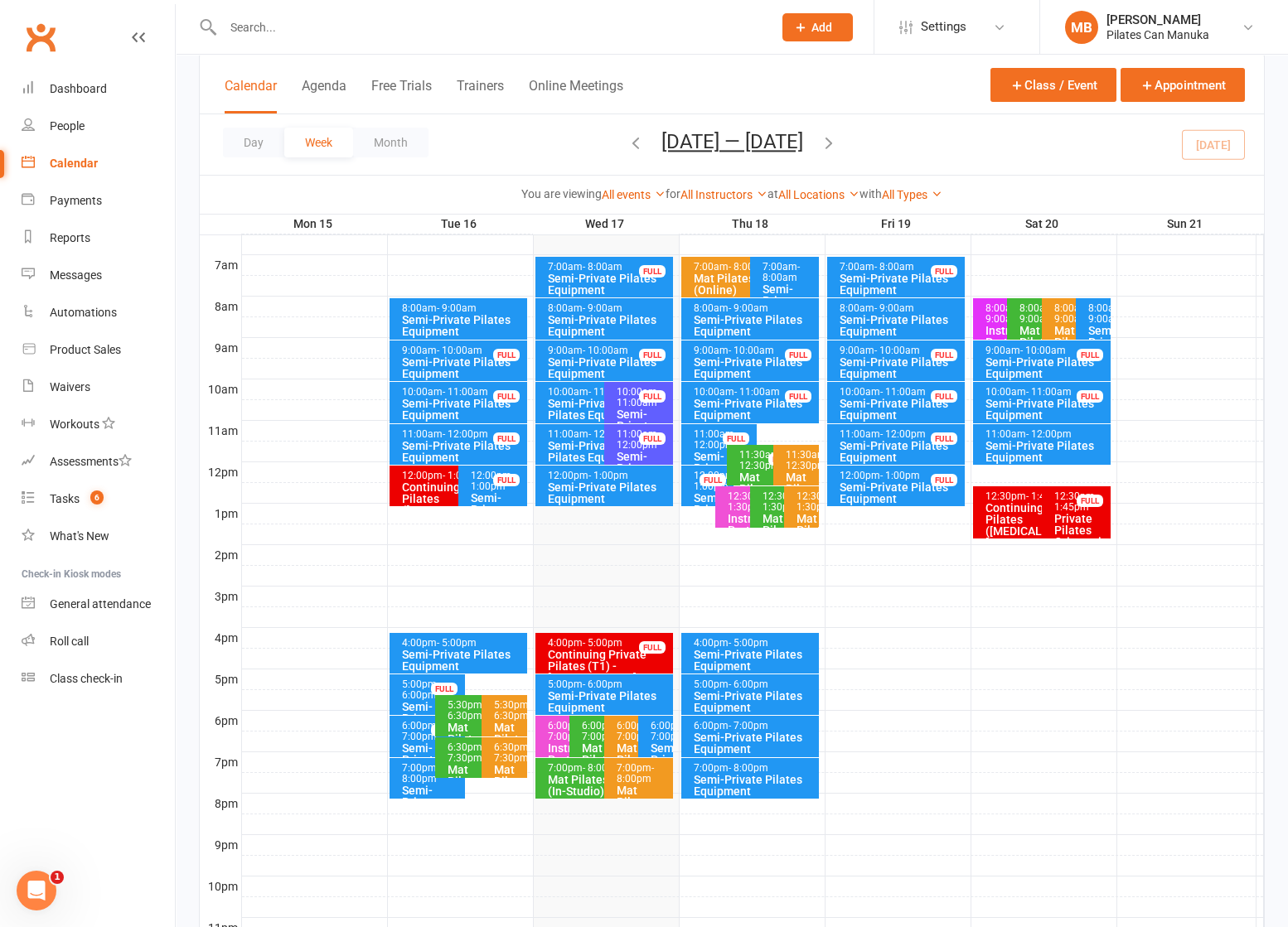
click at [838, 145] on icon "button" at bounding box center [829, 143] width 18 height 18
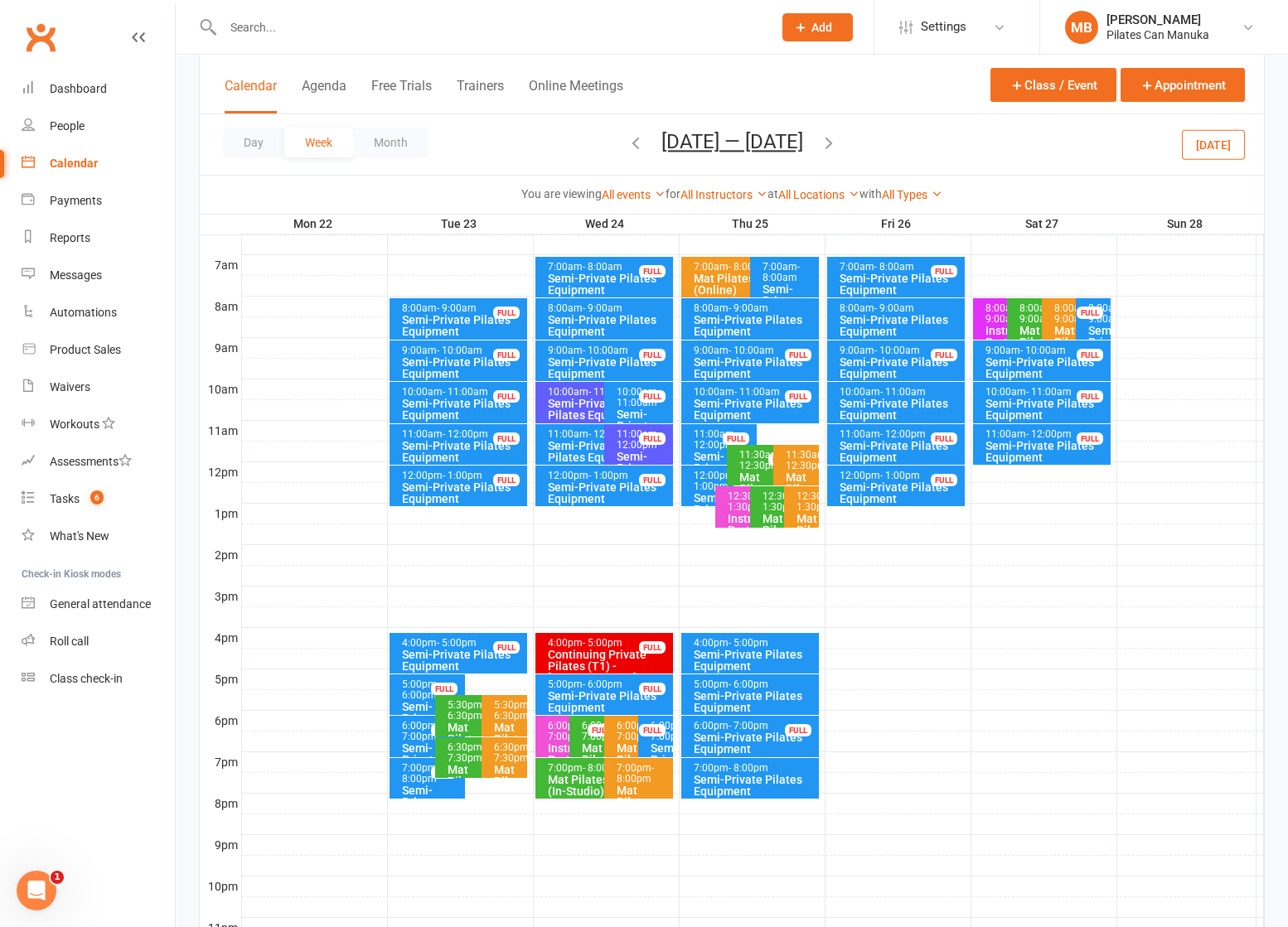
click at [628, 145] on icon "button" at bounding box center [636, 143] width 18 height 18
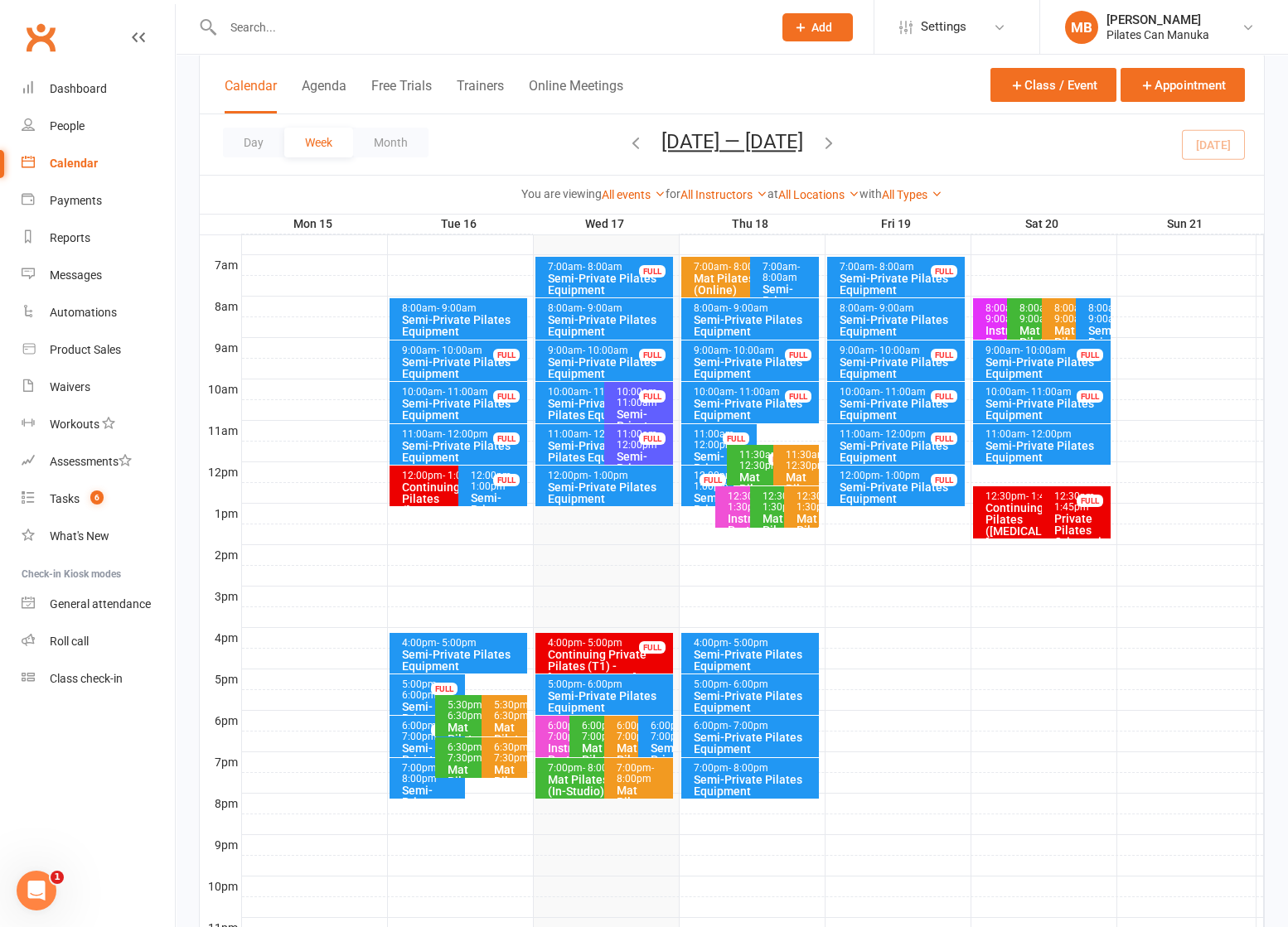
click at [838, 138] on icon "button" at bounding box center [829, 143] width 18 height 18
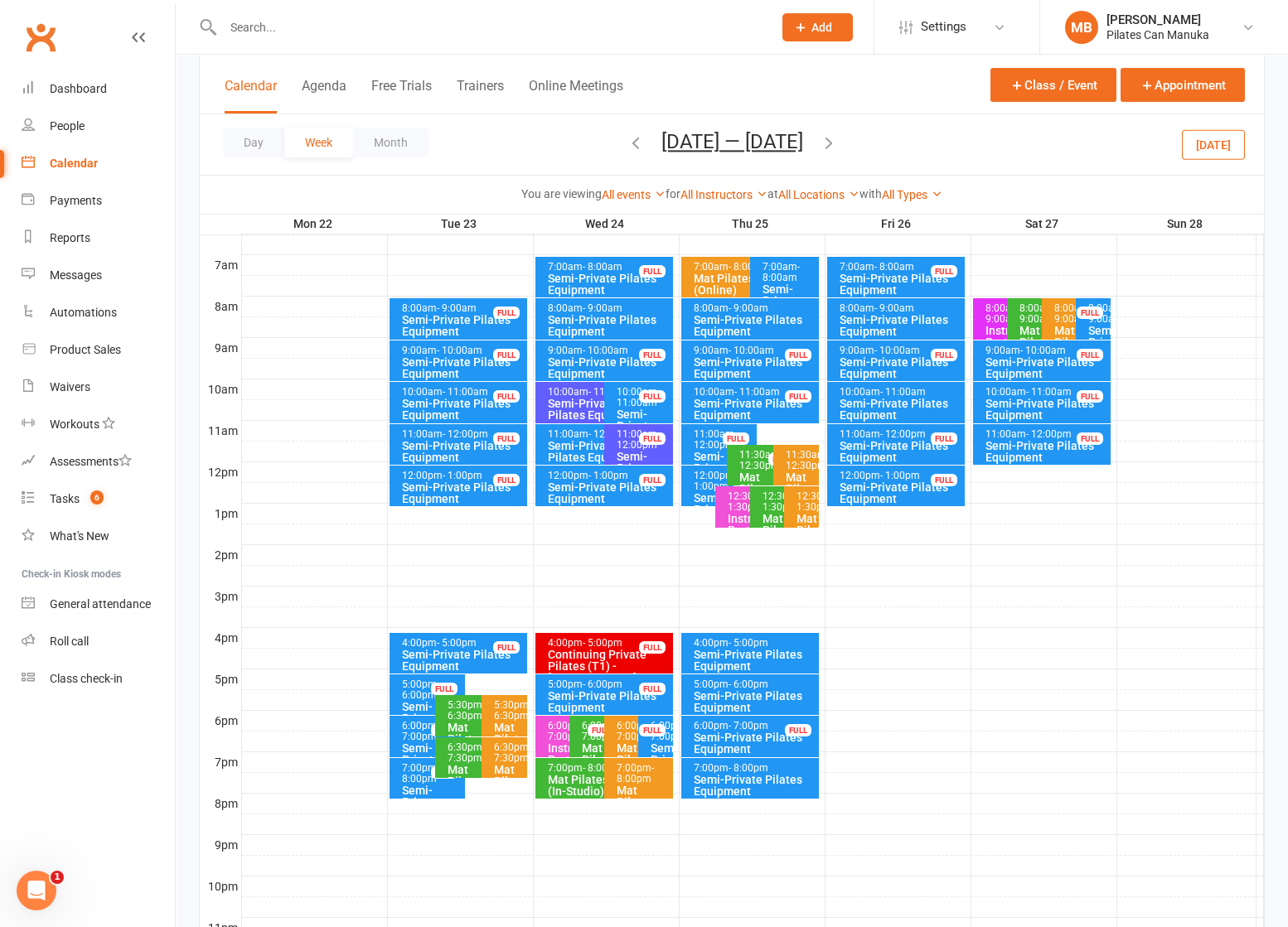
click at [834, 138] on icon "button" at bounding box center [829, 143] width 18 height 18
click at [737, 132] on button "[DATE] — [DATE]" at bounding box center [732, 141] width 142 height 23
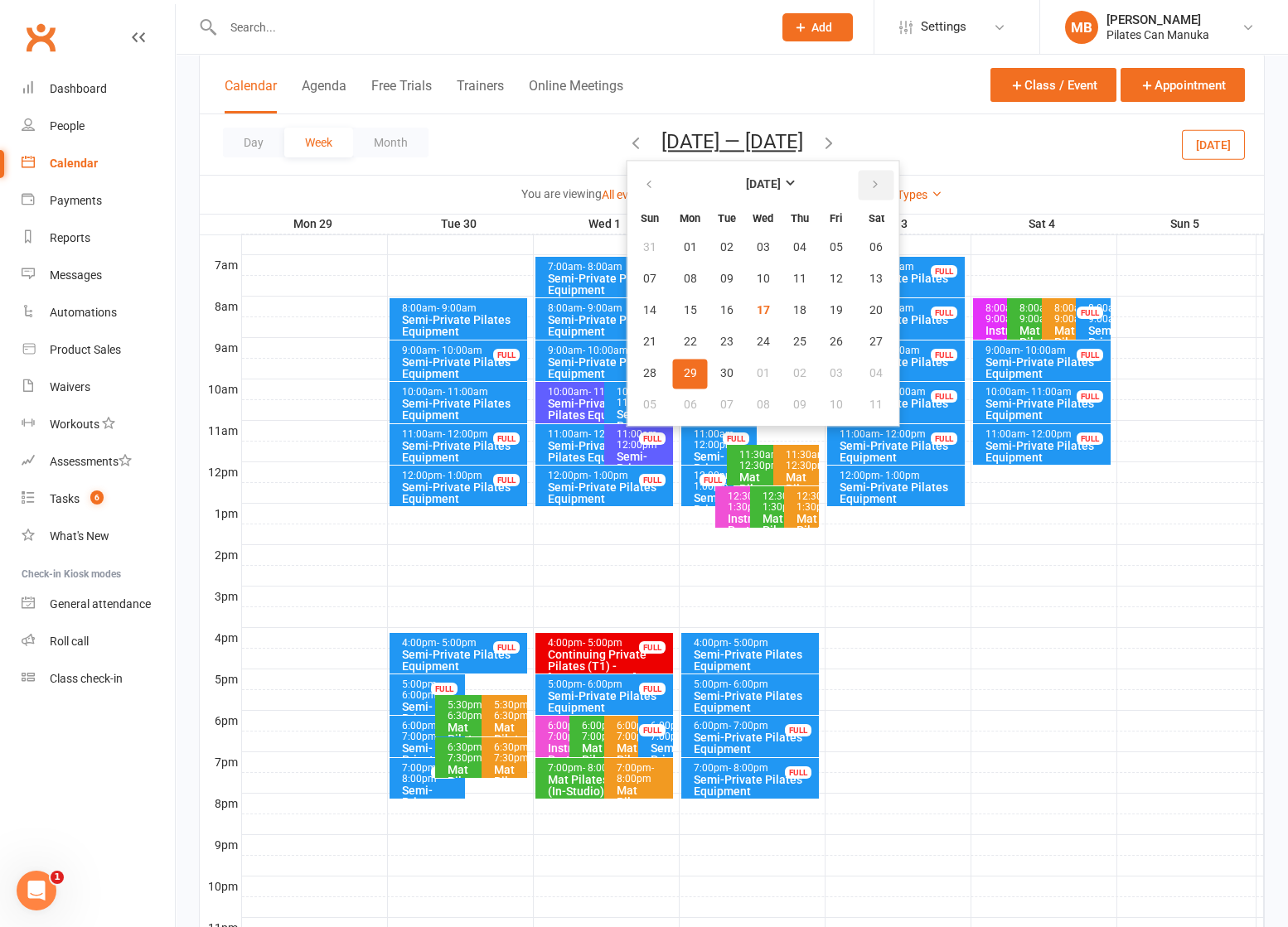
click at [859, 186] on button "button" at bounding box center [876, 185] width 36 height 30
click at [870, 187] on icon "button" at bounding box center [875, 185] width 12 height 14
click at [830, 253] on span "05" at bounding box center [836, 248] width 14 height 14
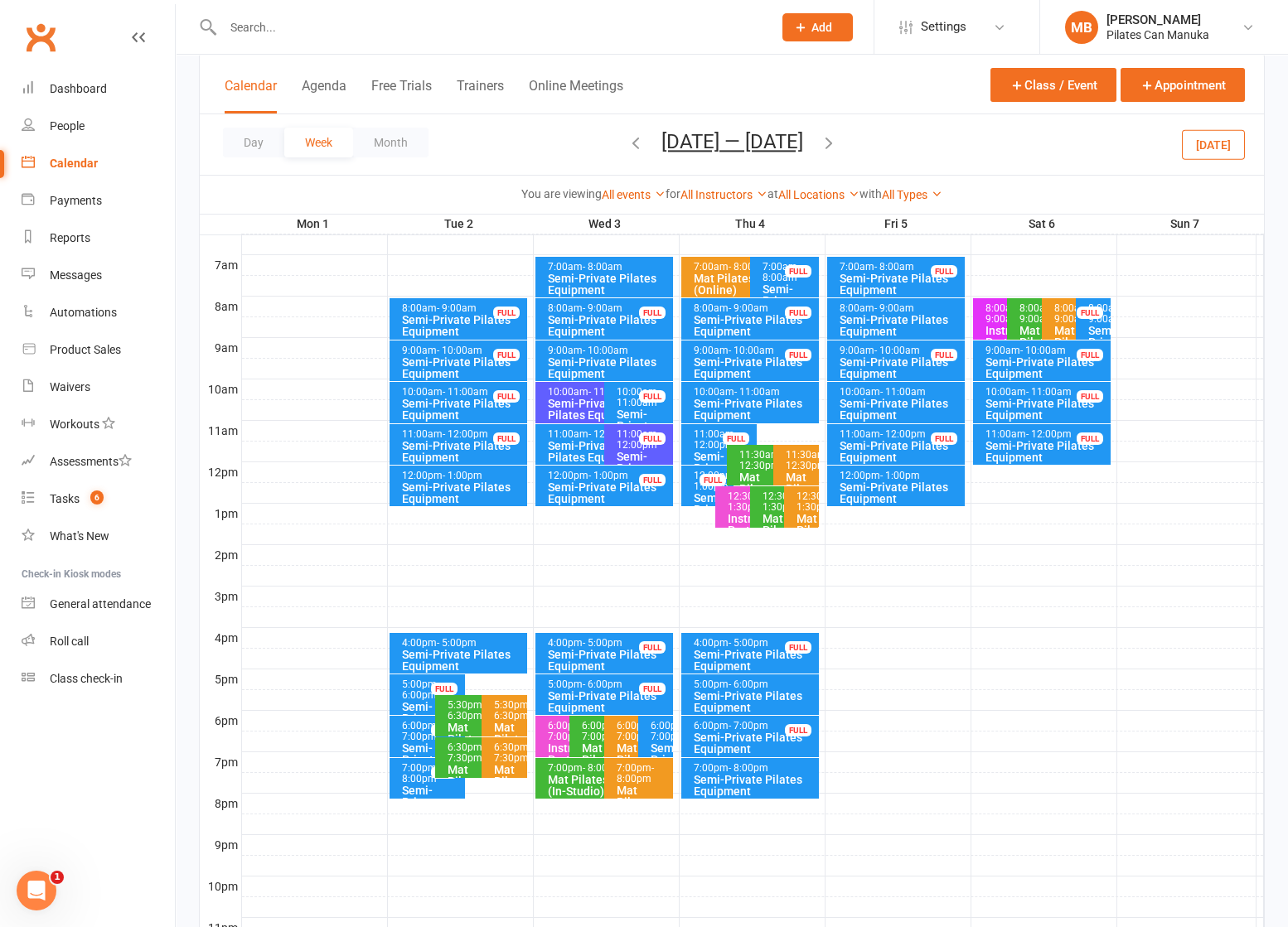
click at [829, 143] on icon "button" at bounding box center [829, 143] width 18 height 18
click at [834, 142] on icon "button" at bounding box center [829, 143] width 18 height 18
click at [832, 140] on icon "button" at bounding box center [829, 143] width 18 height 18
click at [834, 142] on icon "button" at bounding box center [829, 143] width 18 height 18
click at [802, 142] on button "[DATE] — [DATE]" at bounding box center [732, 141] width 142 height 23
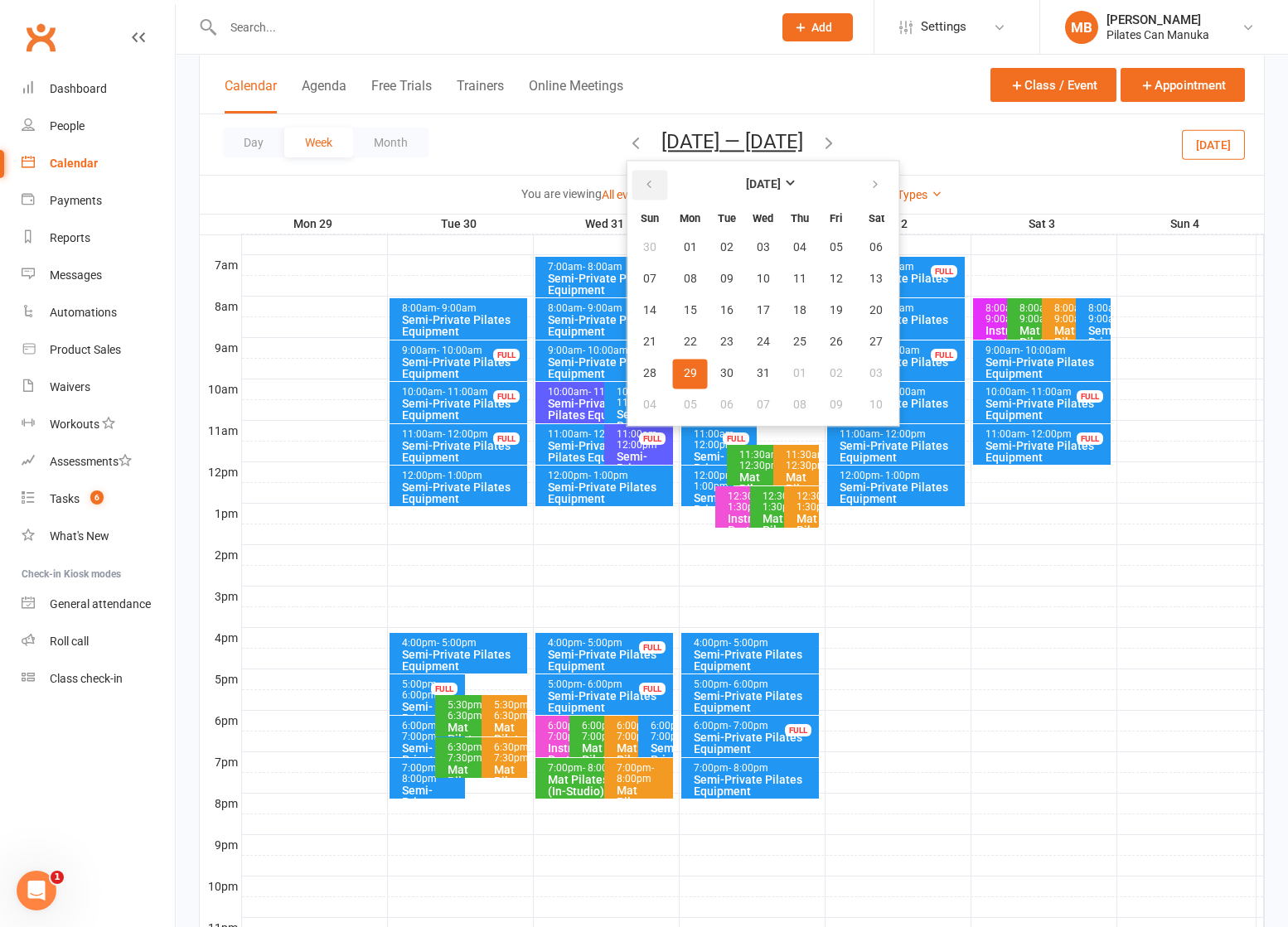
click at [643, 183] on icon "button" at bounding box center [649, 185] width 12 height 14
click at [643, 181] on icon "button" at bounding box center [649, 185] width 12 height 14
click at [643, 180] on icon "button" at bounding box center [649, 185] width 12 height 14
drag, startPoint x: 752, startPoint y: 315, endPoint x: 753, endPoint y: 326, distance: 11.0
click at [793, 313] on span "18" at bounding box center [800, 311] width 14 height 14
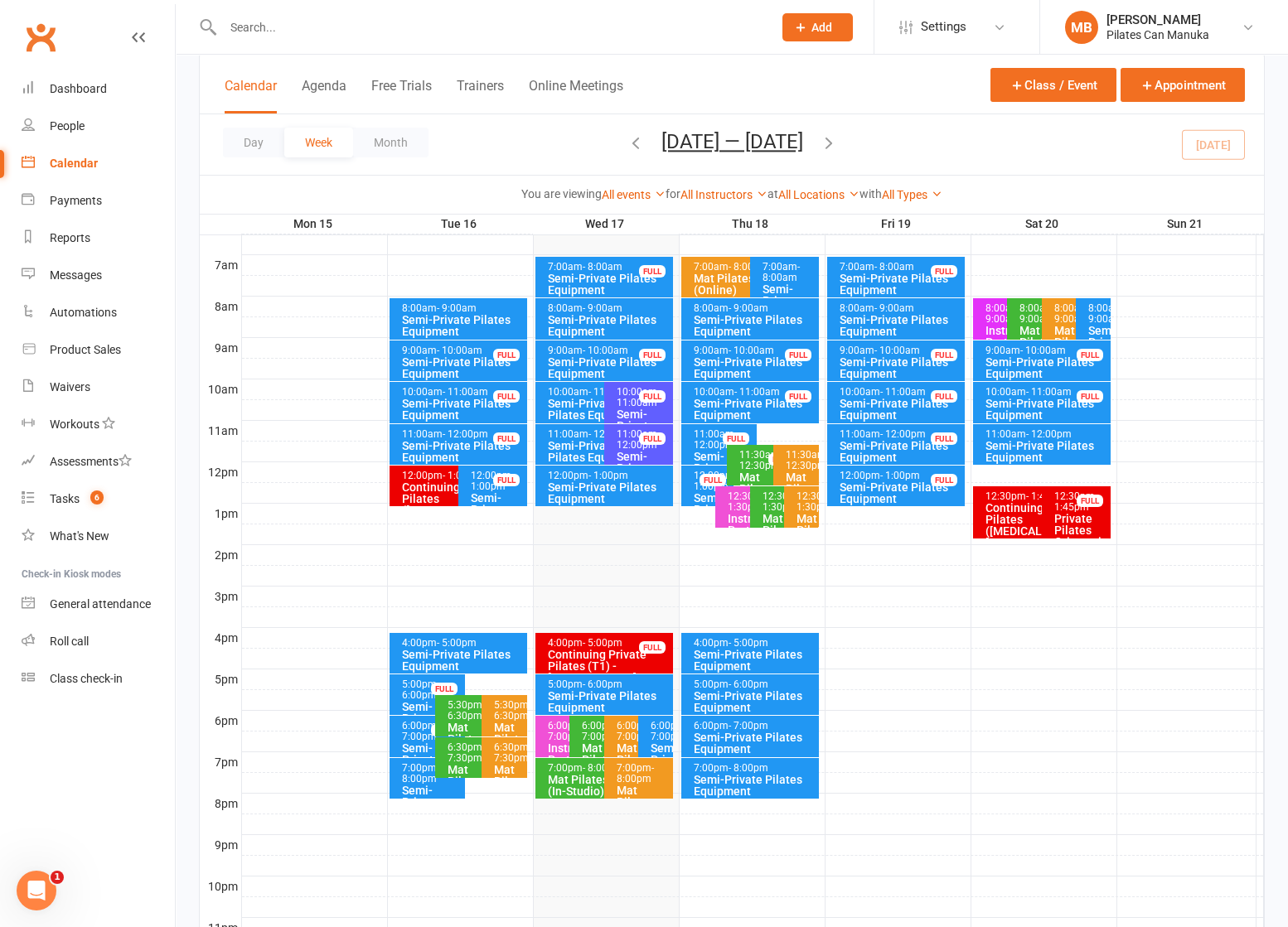
click at [820, 137] on span "[DATE] — [DATE] [DATE] Sun Mon Tue Wed Thu Fri Sat 31 01 02 03 04 05 06 07 08 0…" at bounding box center [732, 145] width 175 height 29
click at [830, 140] on icon "button" at bounding box center [829, 143] width 18 height 18
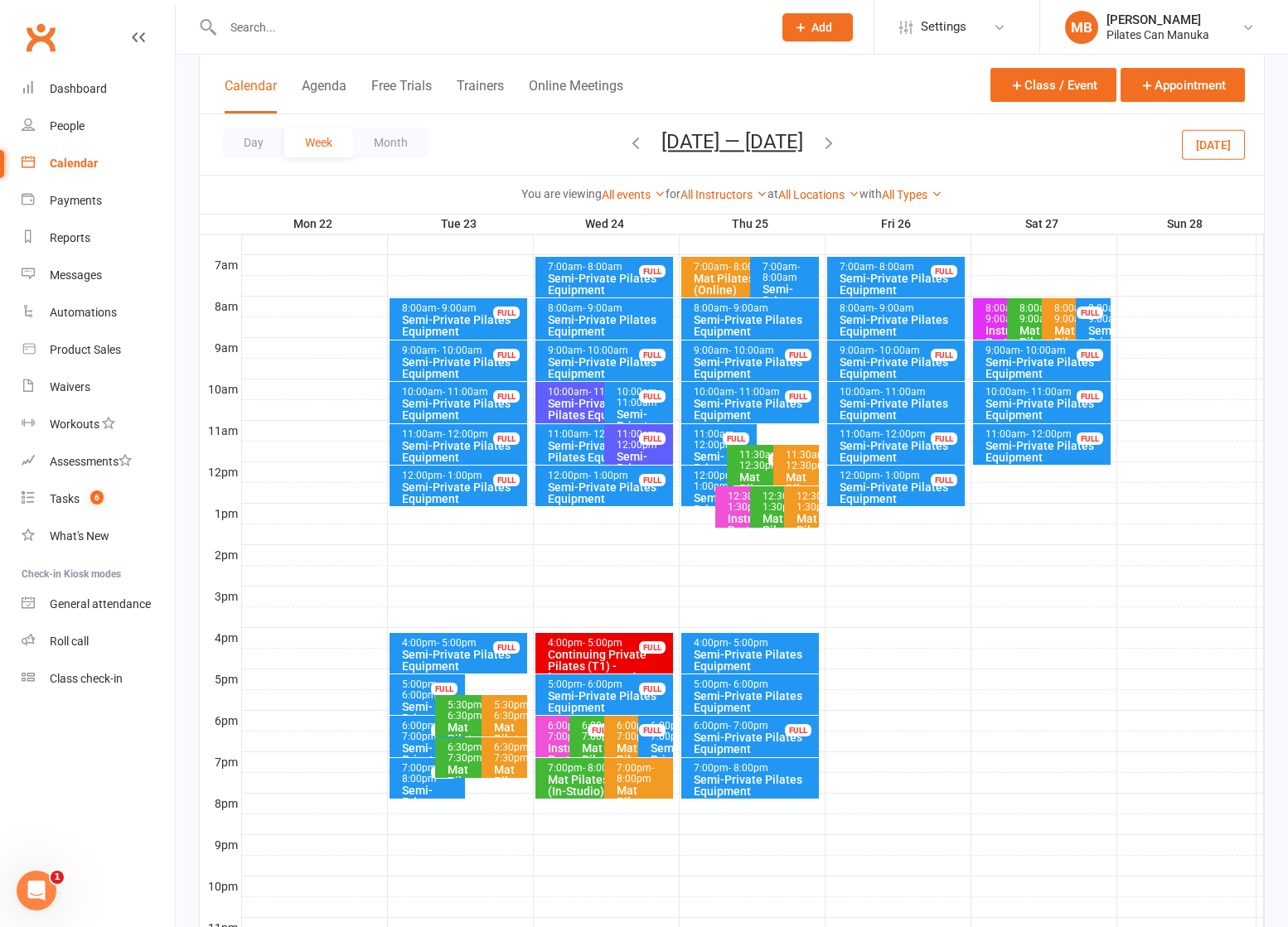
click at [627, 138] on icon "button" at bounding box center [636, 143] width 18 height 18
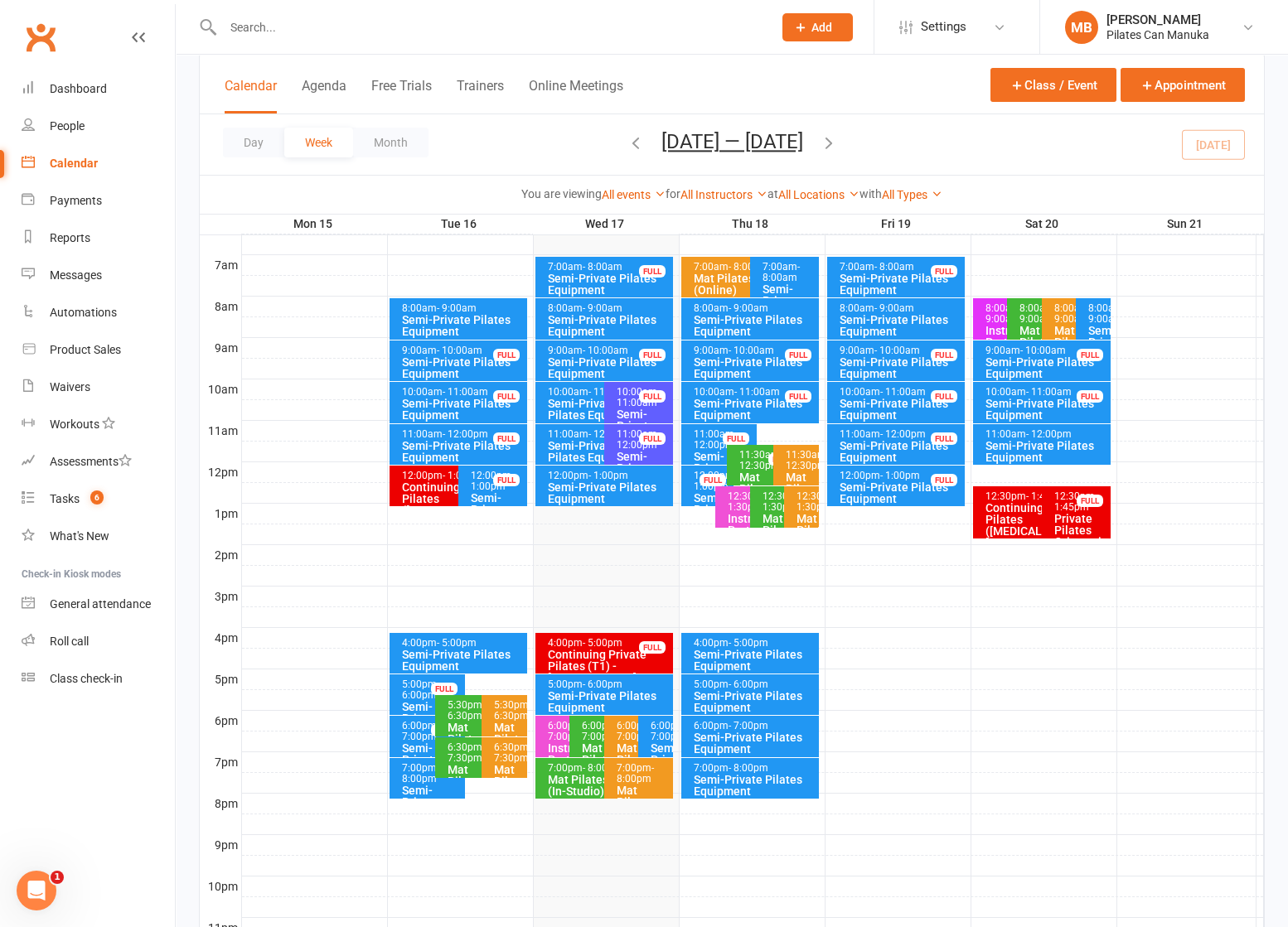
click at [838, 137] on icon "button" at bounding box center [829, 143] width 18 height 18
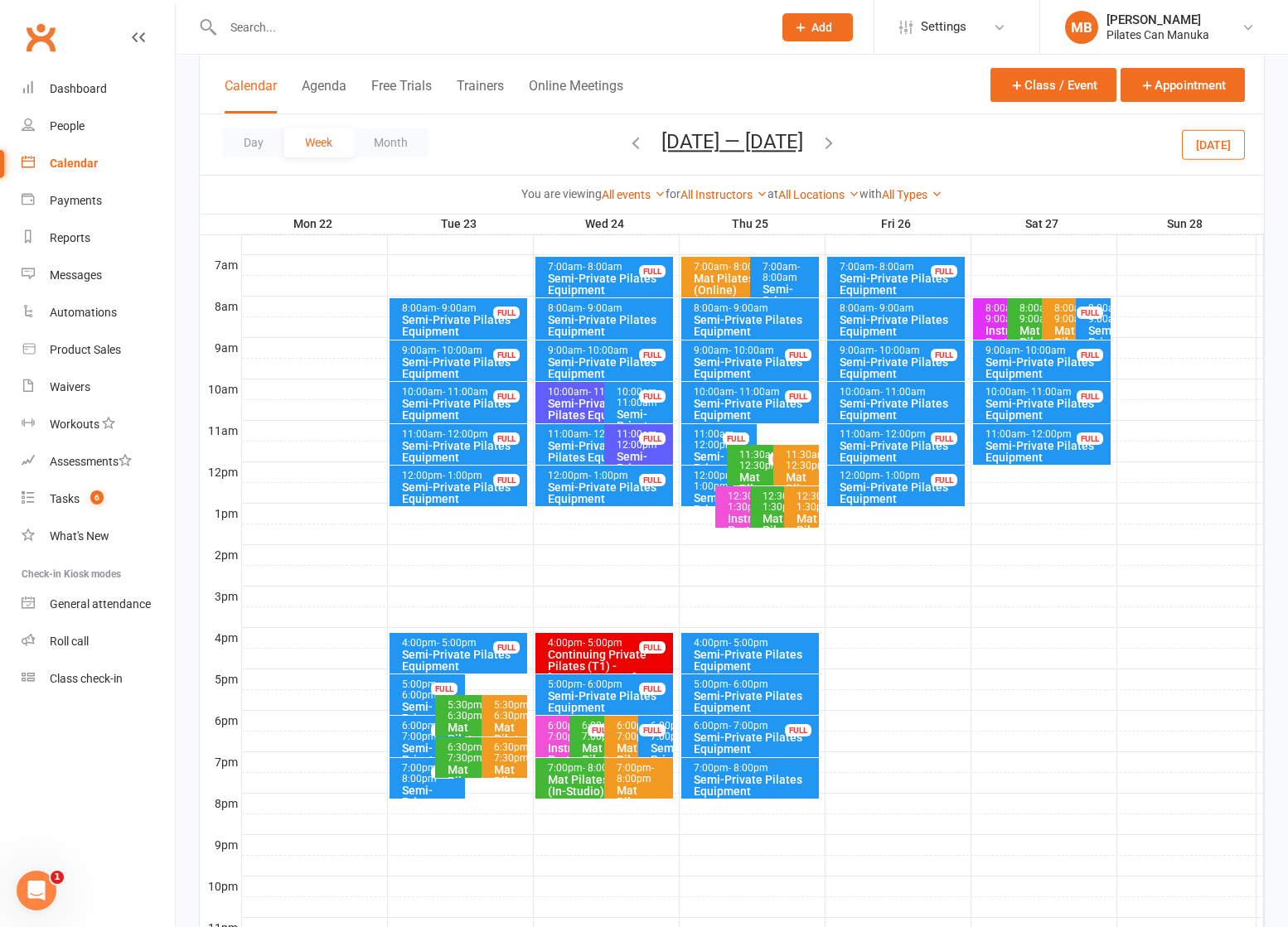
click at [627, 142] on icon "button" at bounding box center [636, 143] width 18 height 18
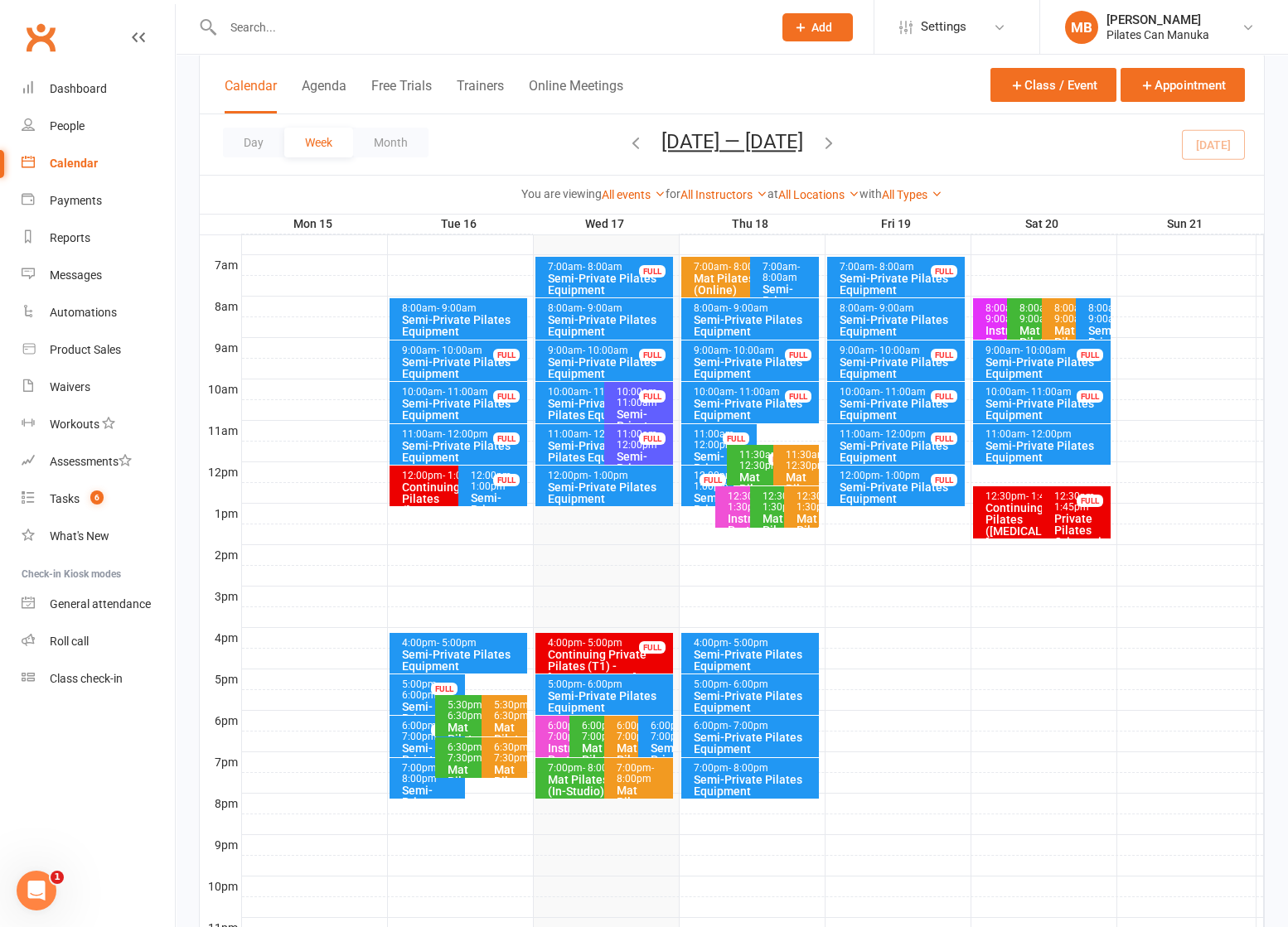
click at [762, 736] on div "Semi-Private Pilates Equipment" at bounding box center [755, 743] width 124 height 23
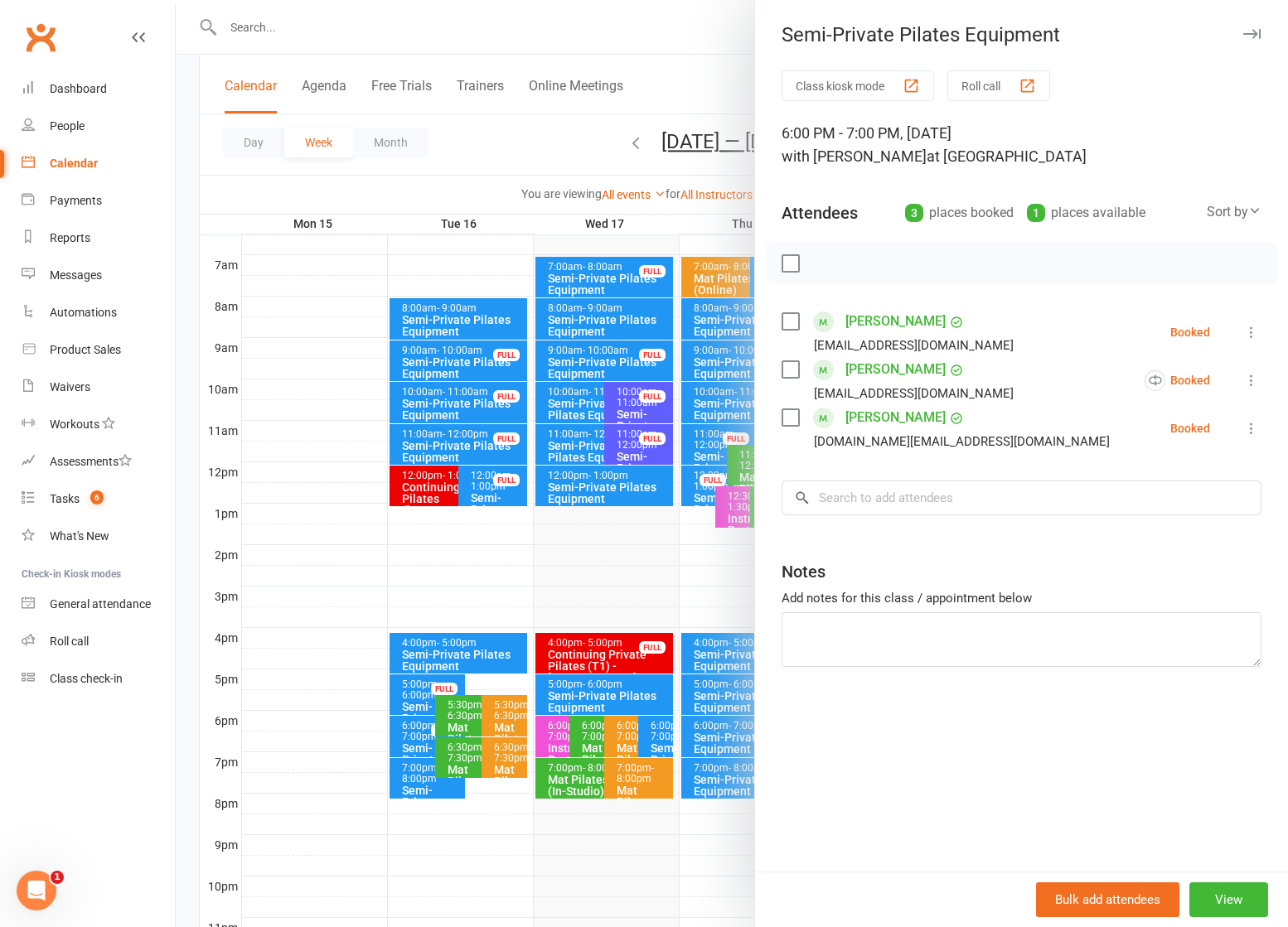
click at [593, 55] on div at bounding box center [731, 464] width 1112 height 927
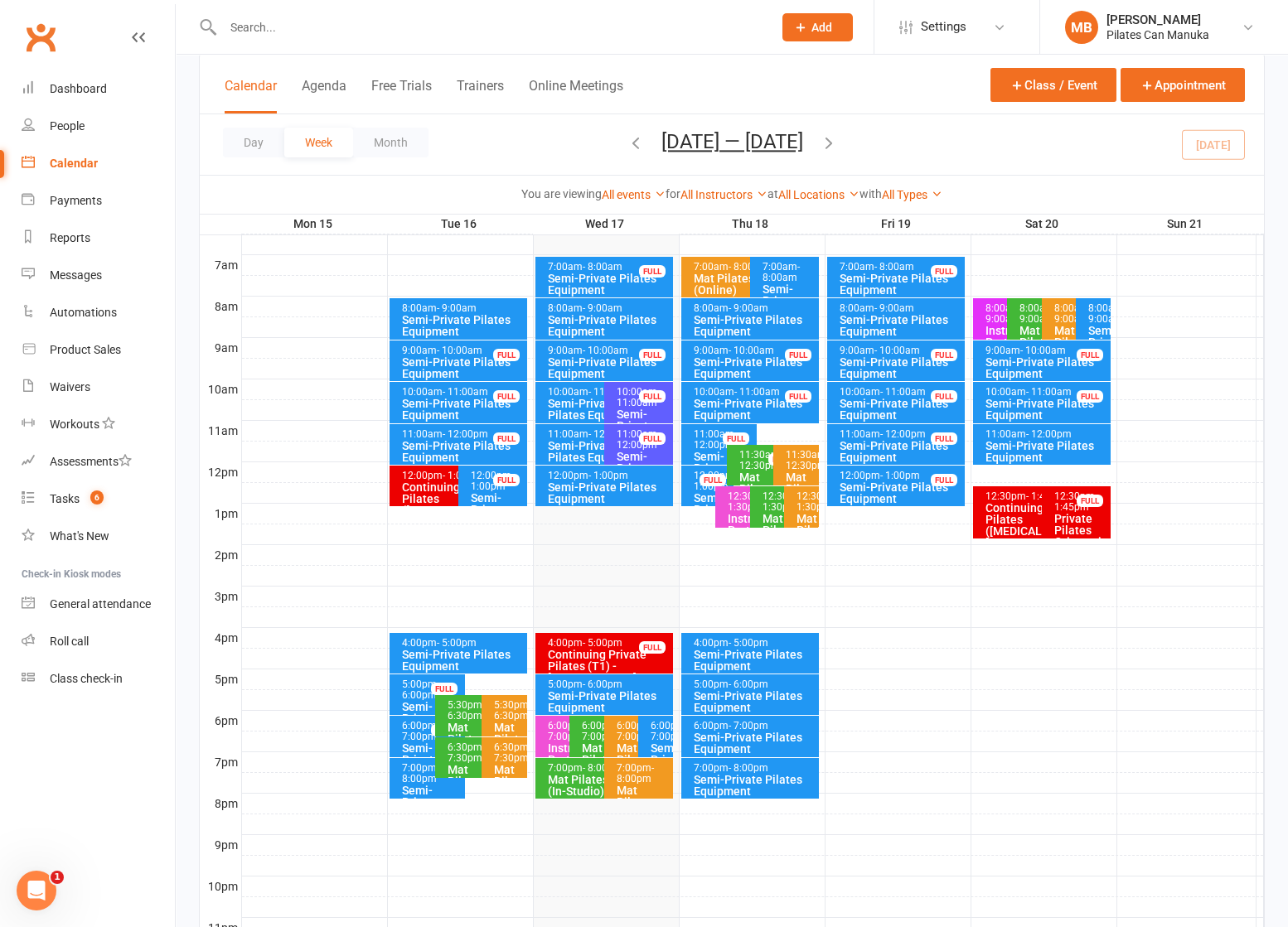
click at [627, 147] on icon "button" at bounding box center [636, 143] width 18 height 18
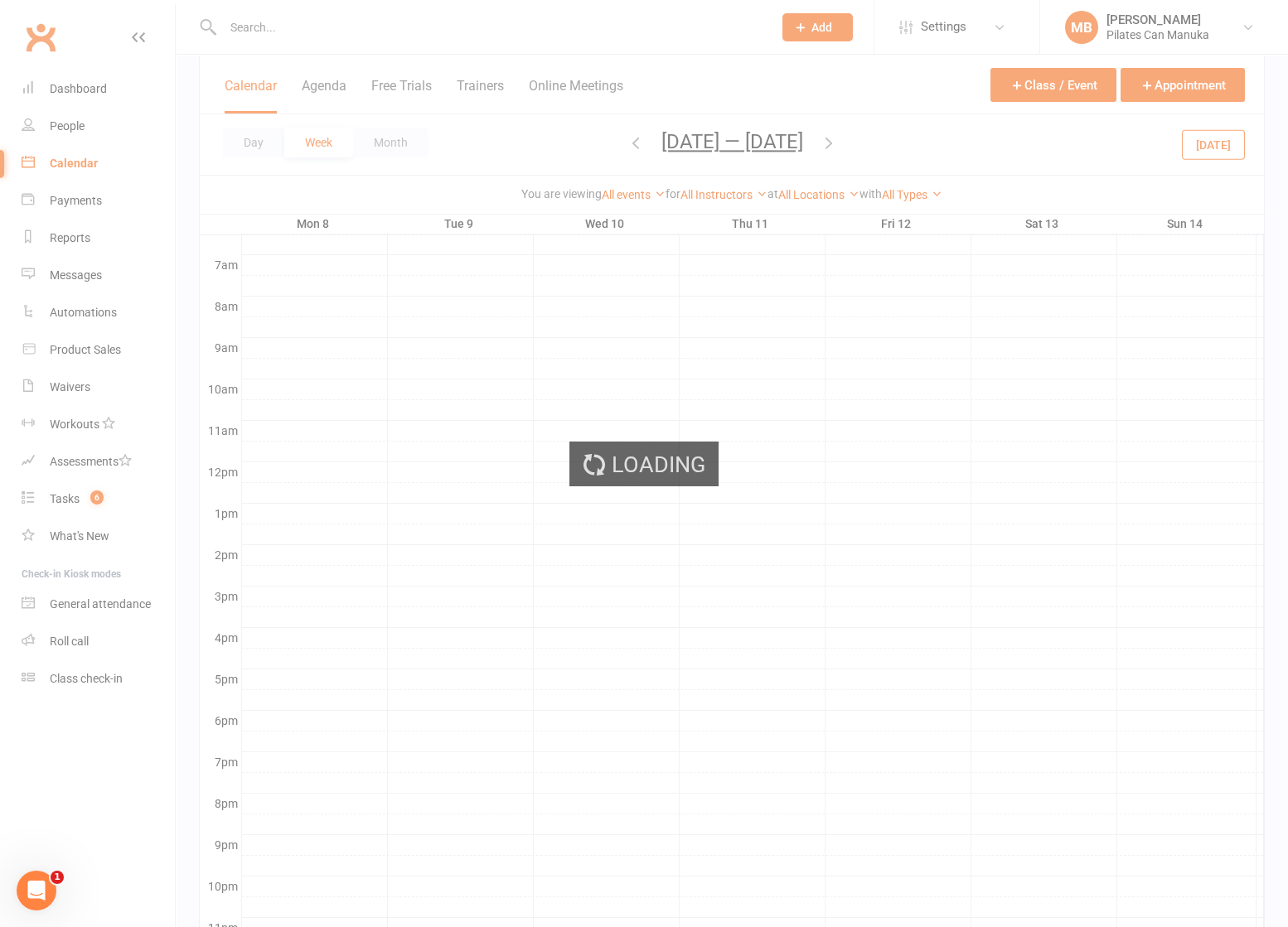
click at [827, 144] on ui-view "Prospect Member Non-attending contact Class / event Appointment Task Add Settin…" at bounding box center [644, 311] width 1288 height 1360
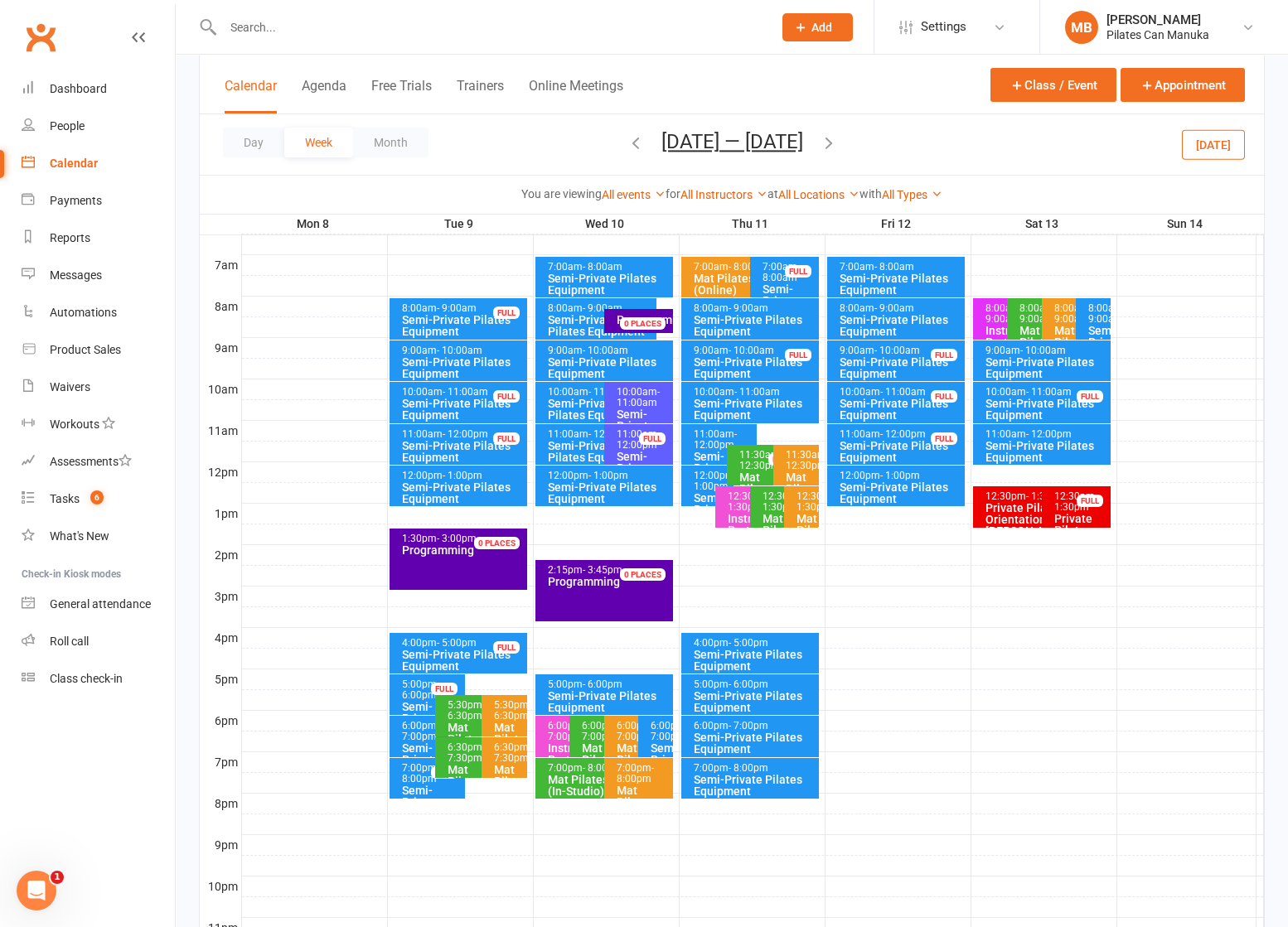
click at [833, 142] on icon "button" at bounding box center [829, 143] width 18 height 18
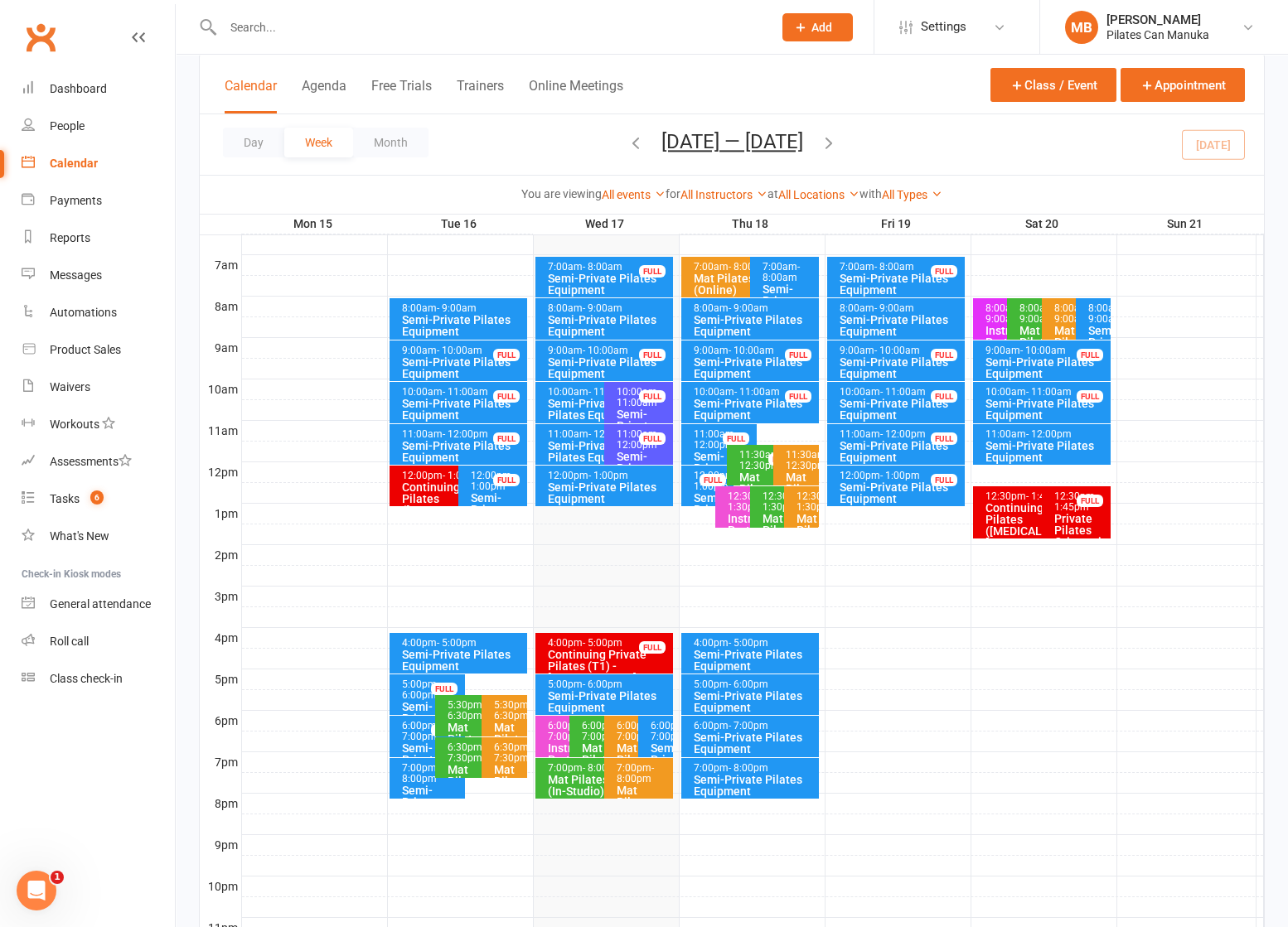
click at [834, 139] on icon "button" at bounding box center [829, 143] width 18 height 18
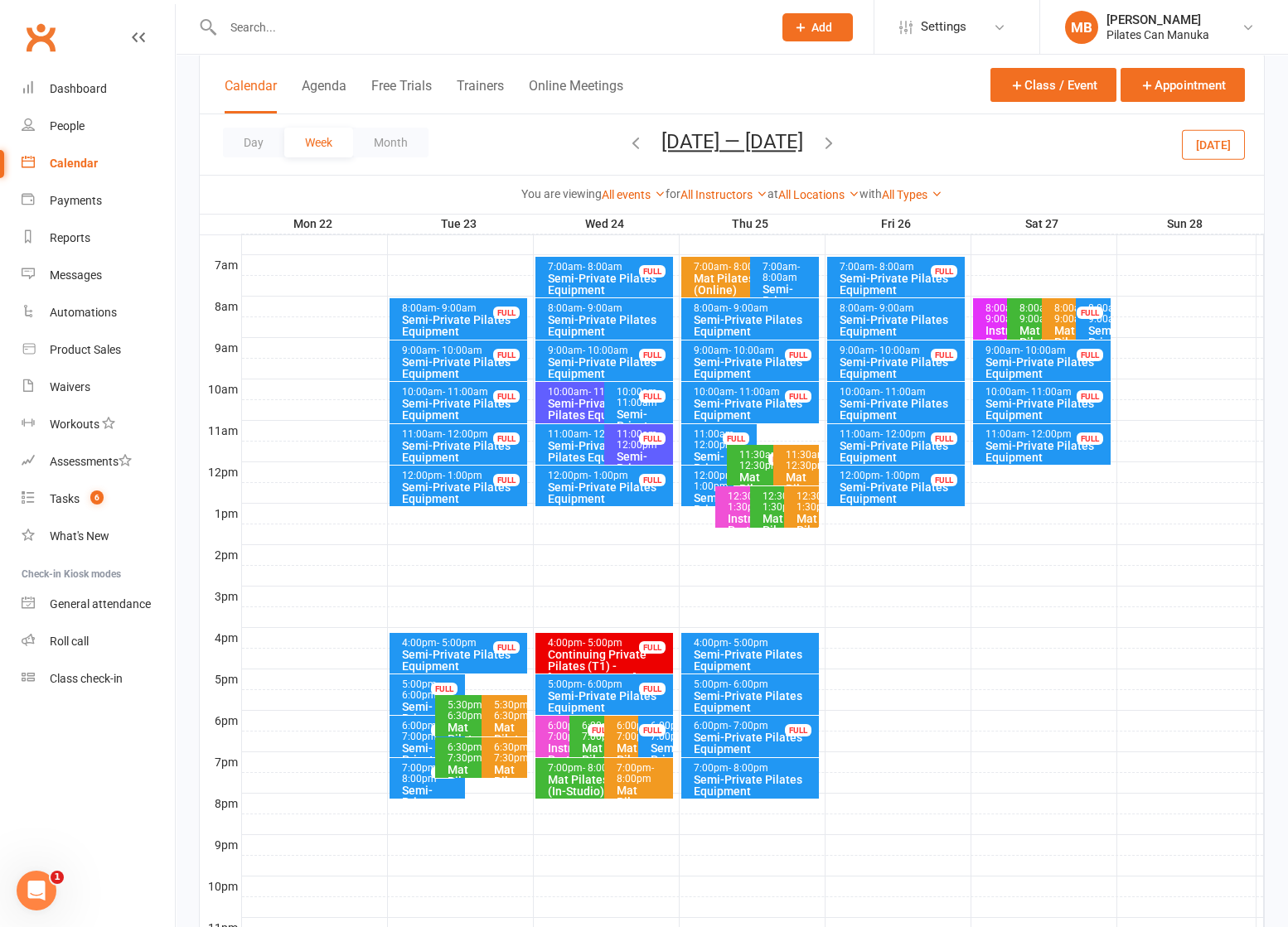
click at [628, 138] on icon "button" at bounding box center [636, 143] width 18 height 18
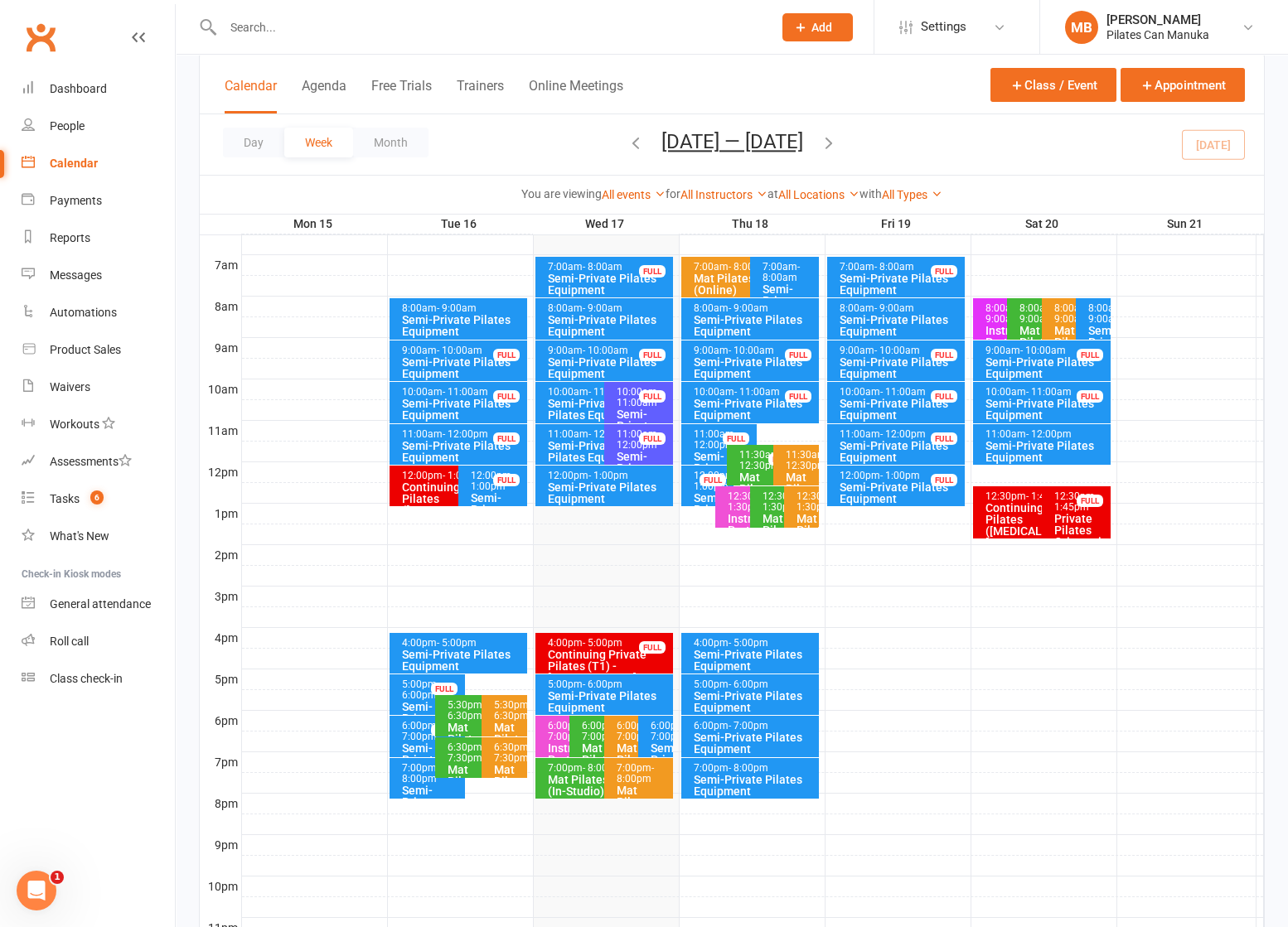
click at [1099, 311] on div "8:00am - 9:00am" at bounding box center [1098, 314] width 20 height 22
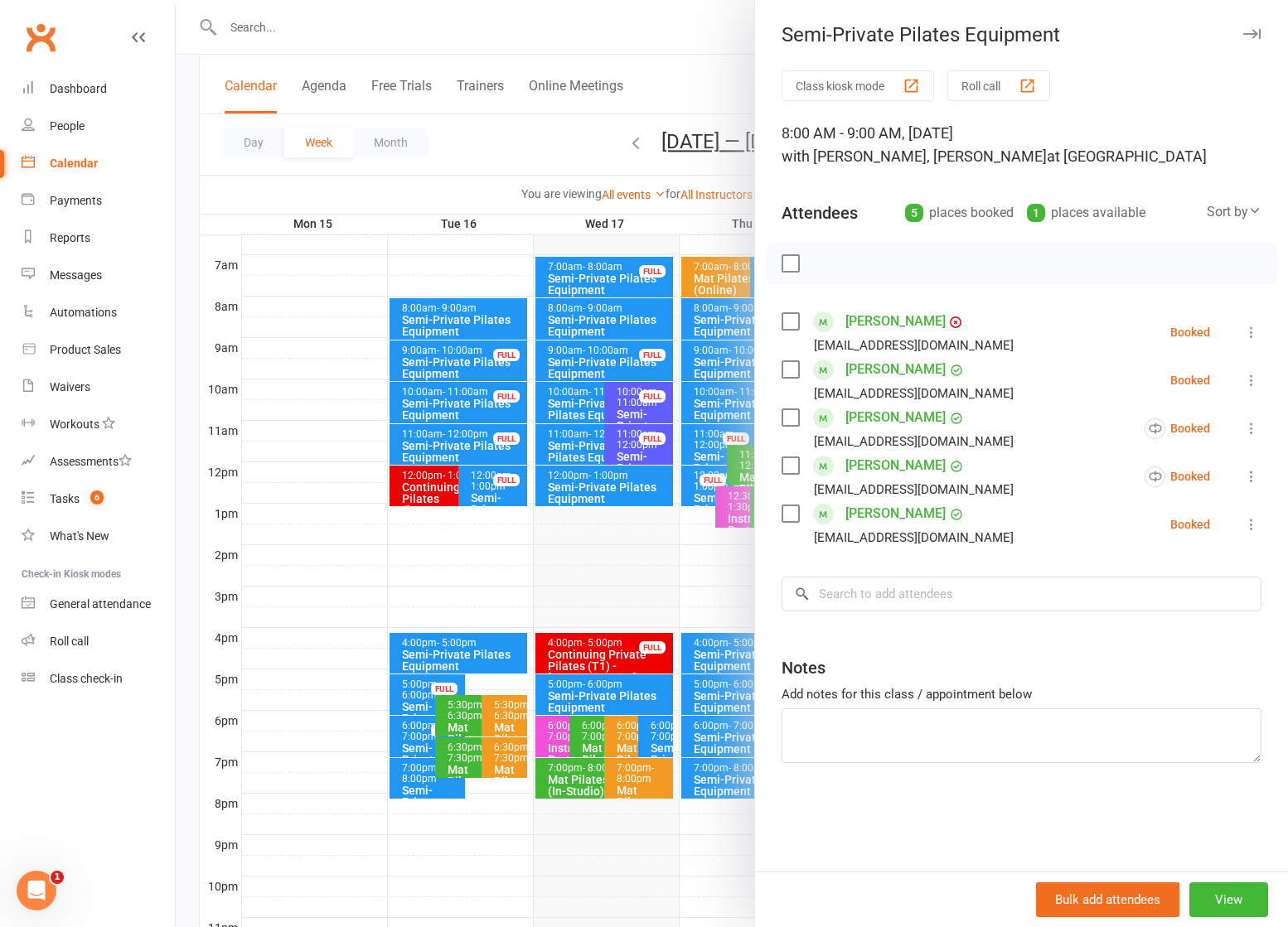
click at [590, 134] on div at bounding box center [731, 464] width 1112 height 927
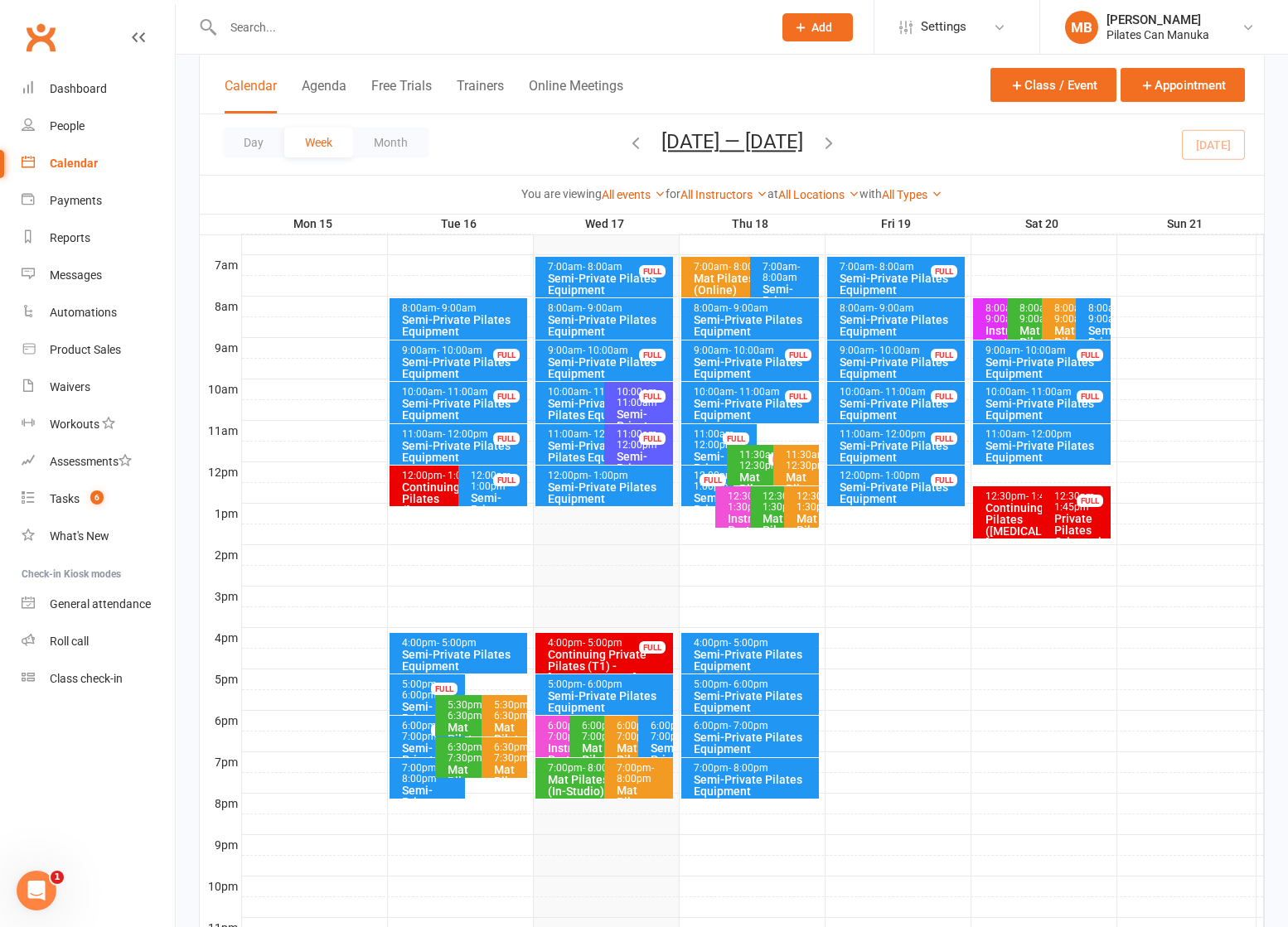
click at [1066, 440] on div "Semi-Private Pilates Equipment" at bounding box center [1047, 451] width 124 height 23
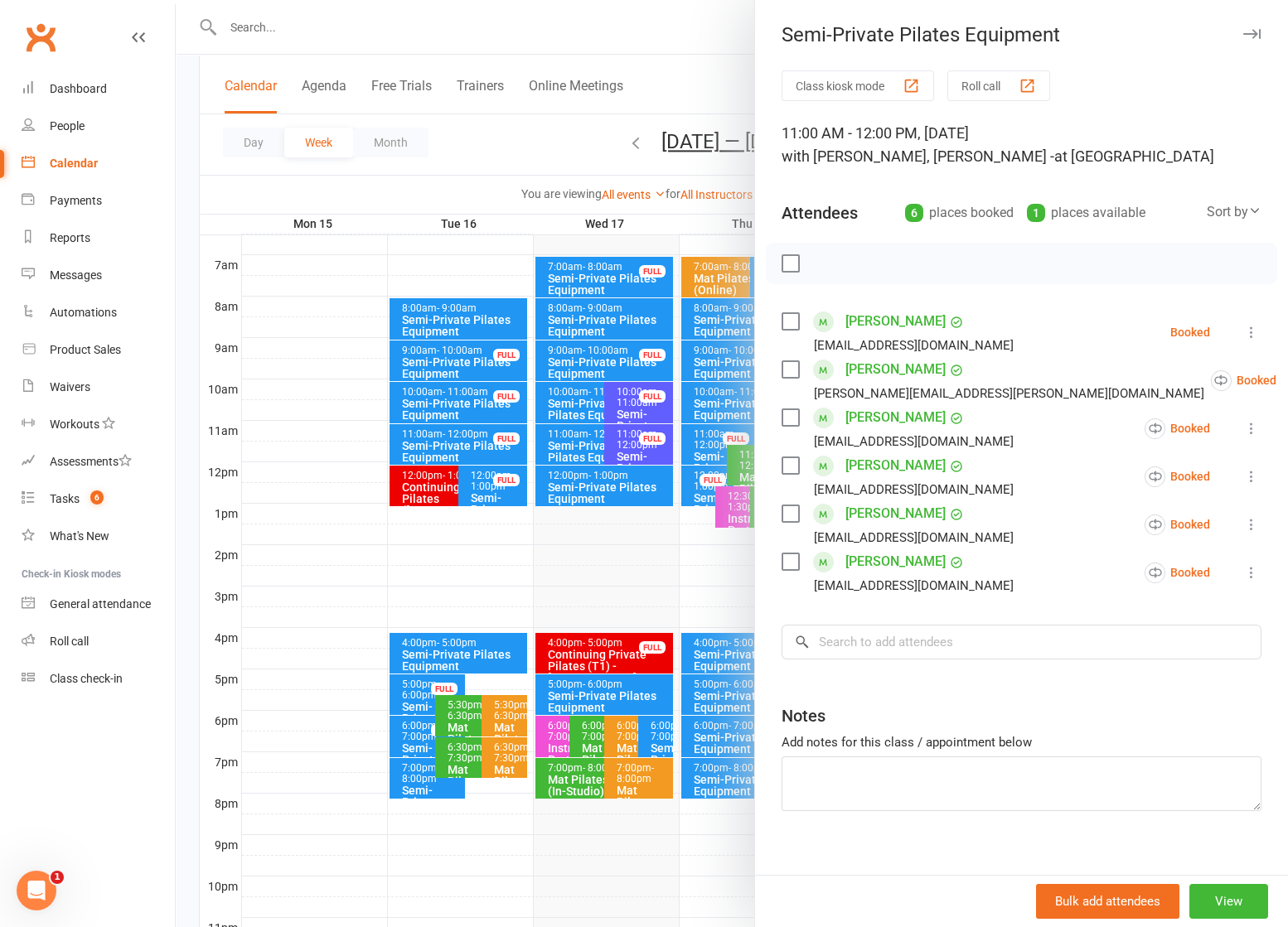
click at [515, 81] on div at bounding box center [731, 464] width 1112 height 927
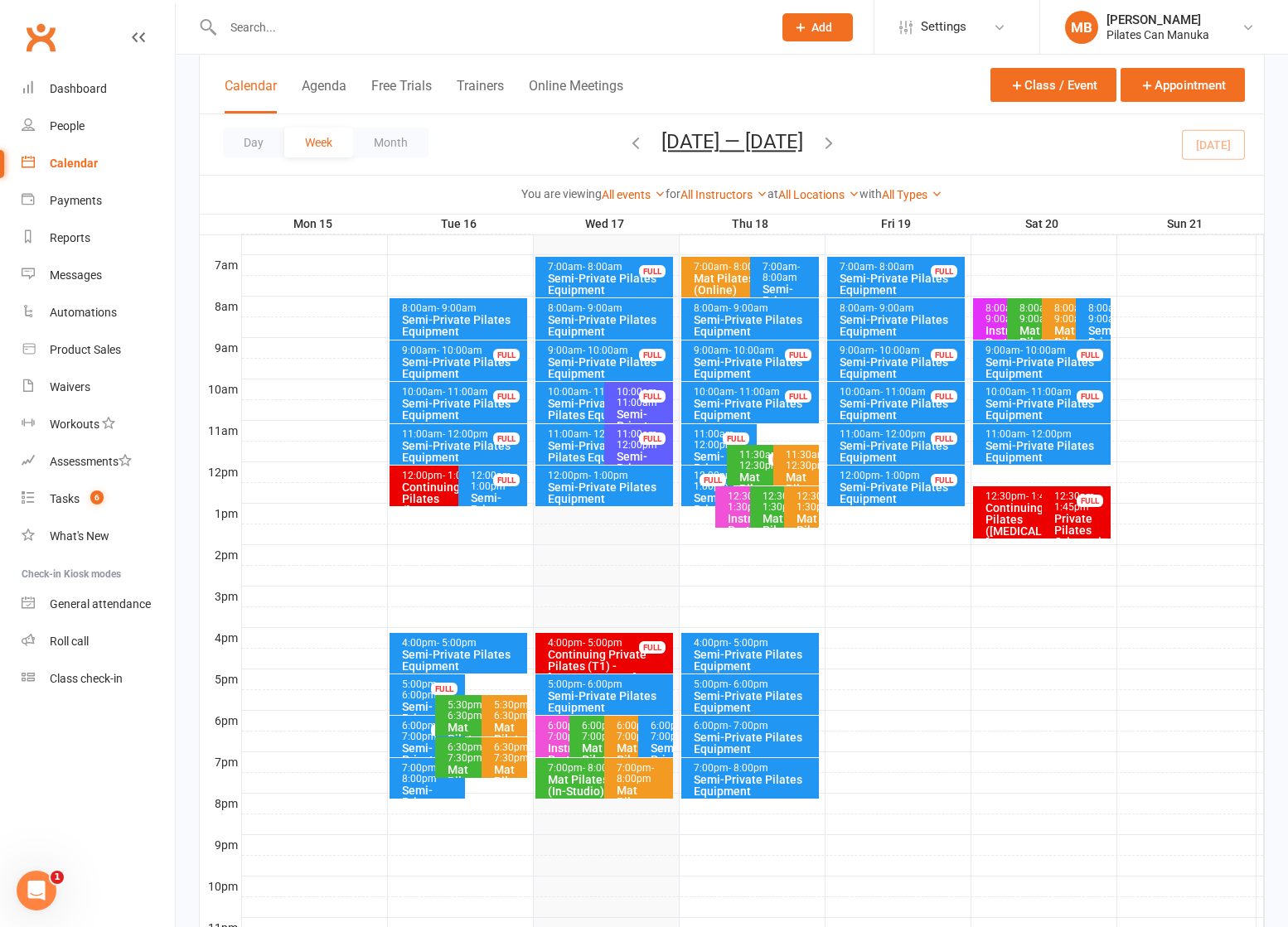
click at [1100, 325] on span "- 9:00am" at bounding box center [1107, 313] width 37 height 23
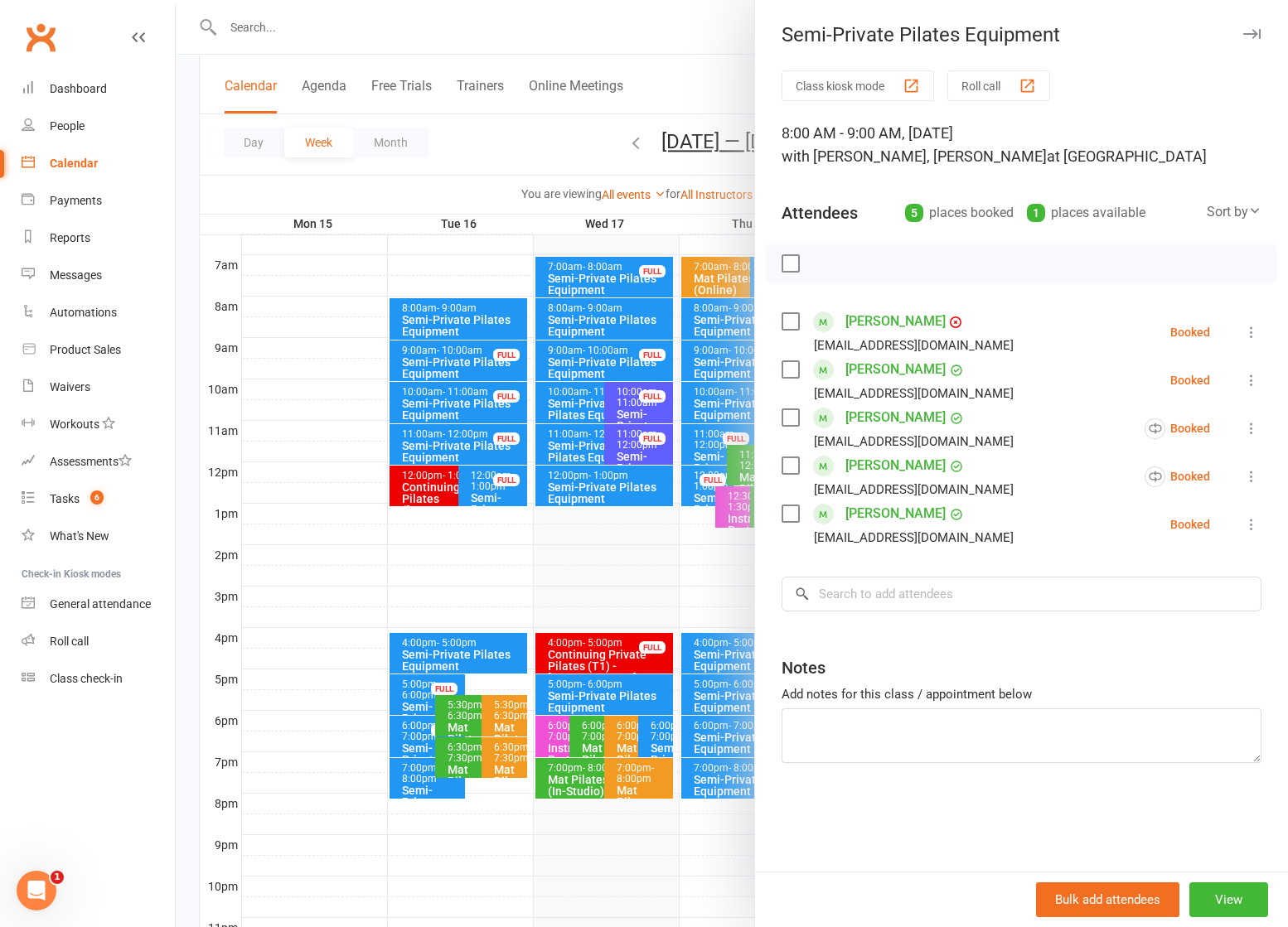
click at [518, 143] on div at bounding box center [731, 464] width 1112 height 927
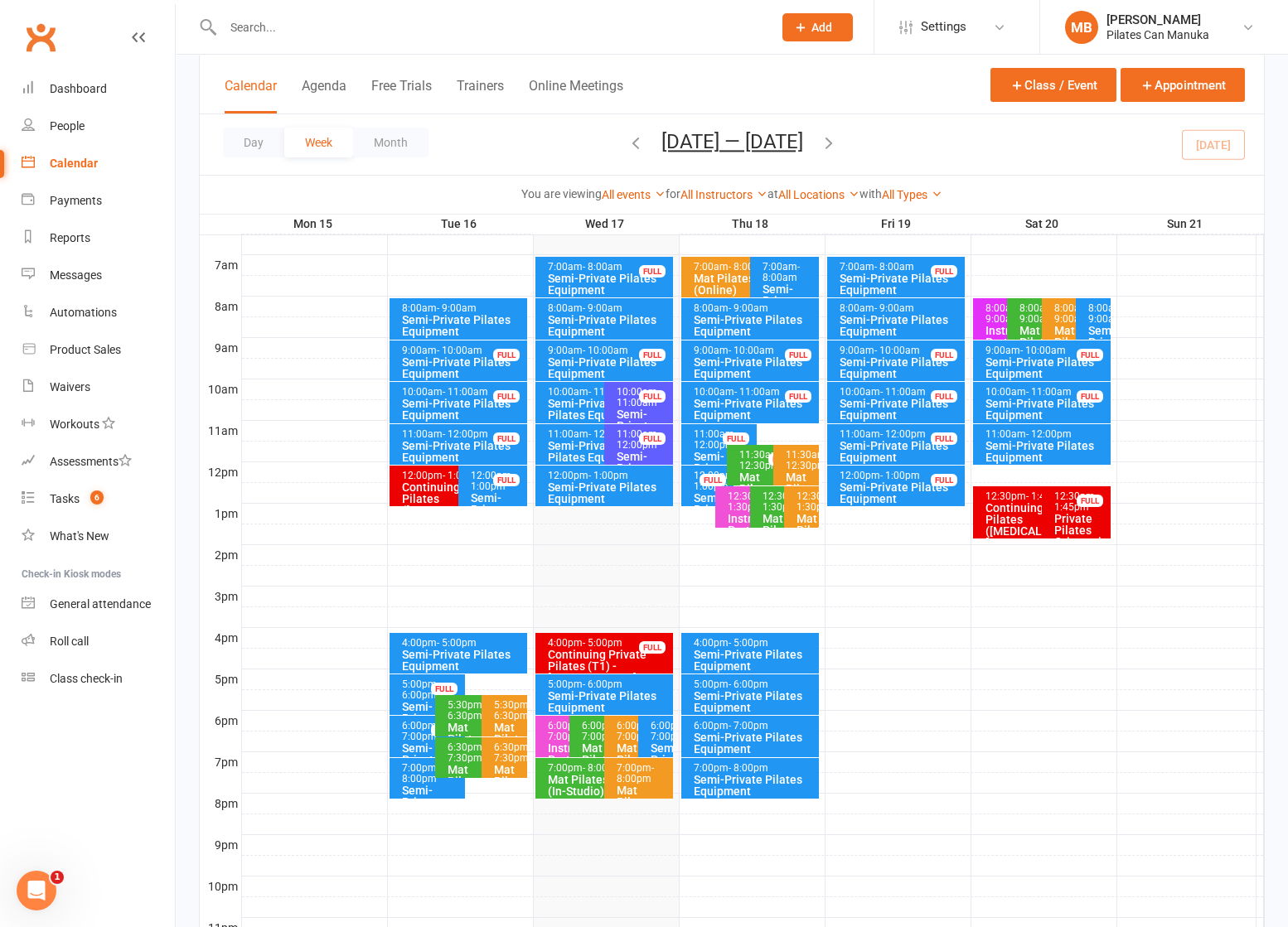
click at [1068, 443] on div "Semi-Private Pilates Equipment" at bounding box center [1047, 451] width 124 height 23
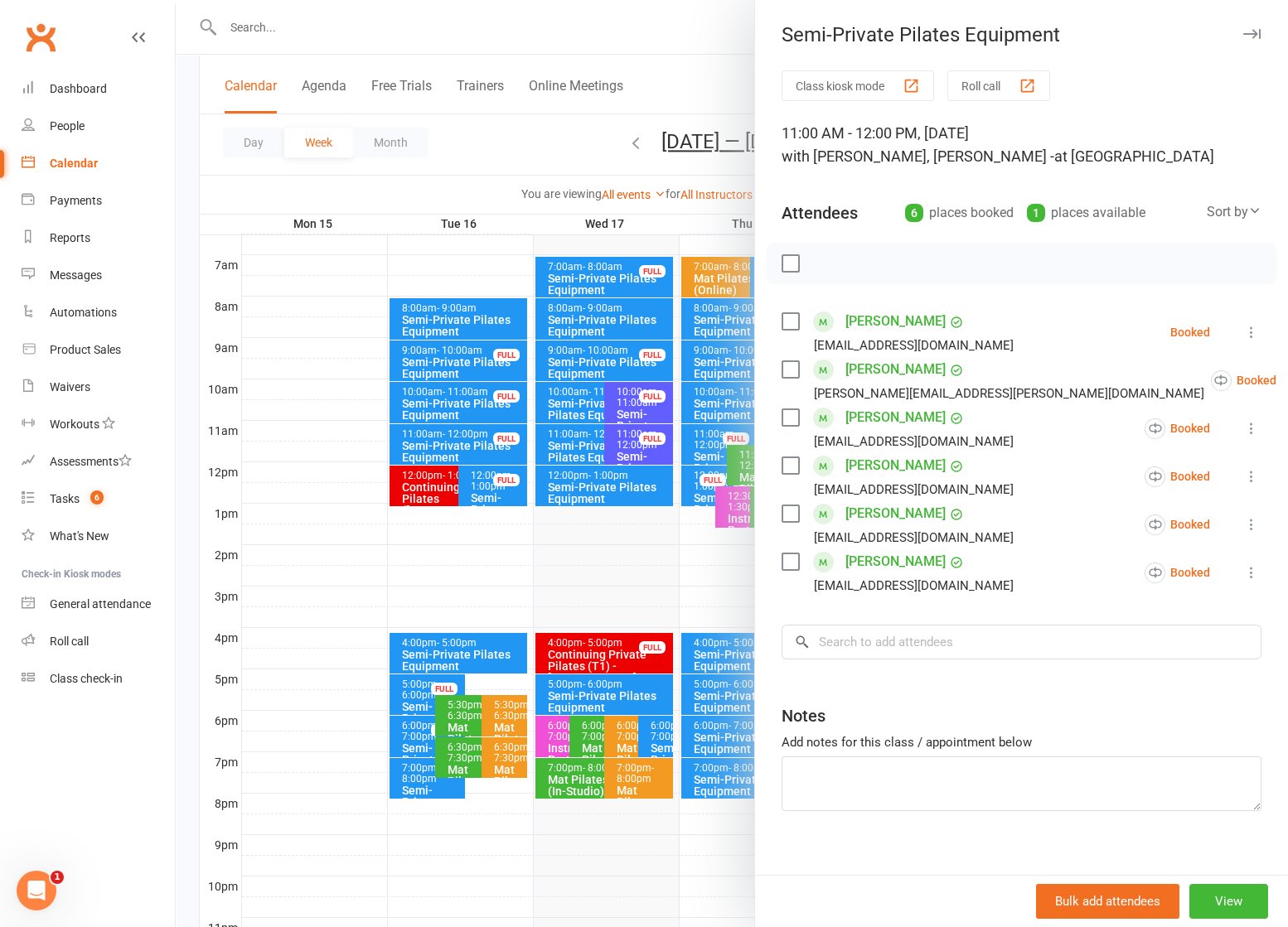
click at [568, 145] on div at bounding box center [731, 464] width 1112 height 927
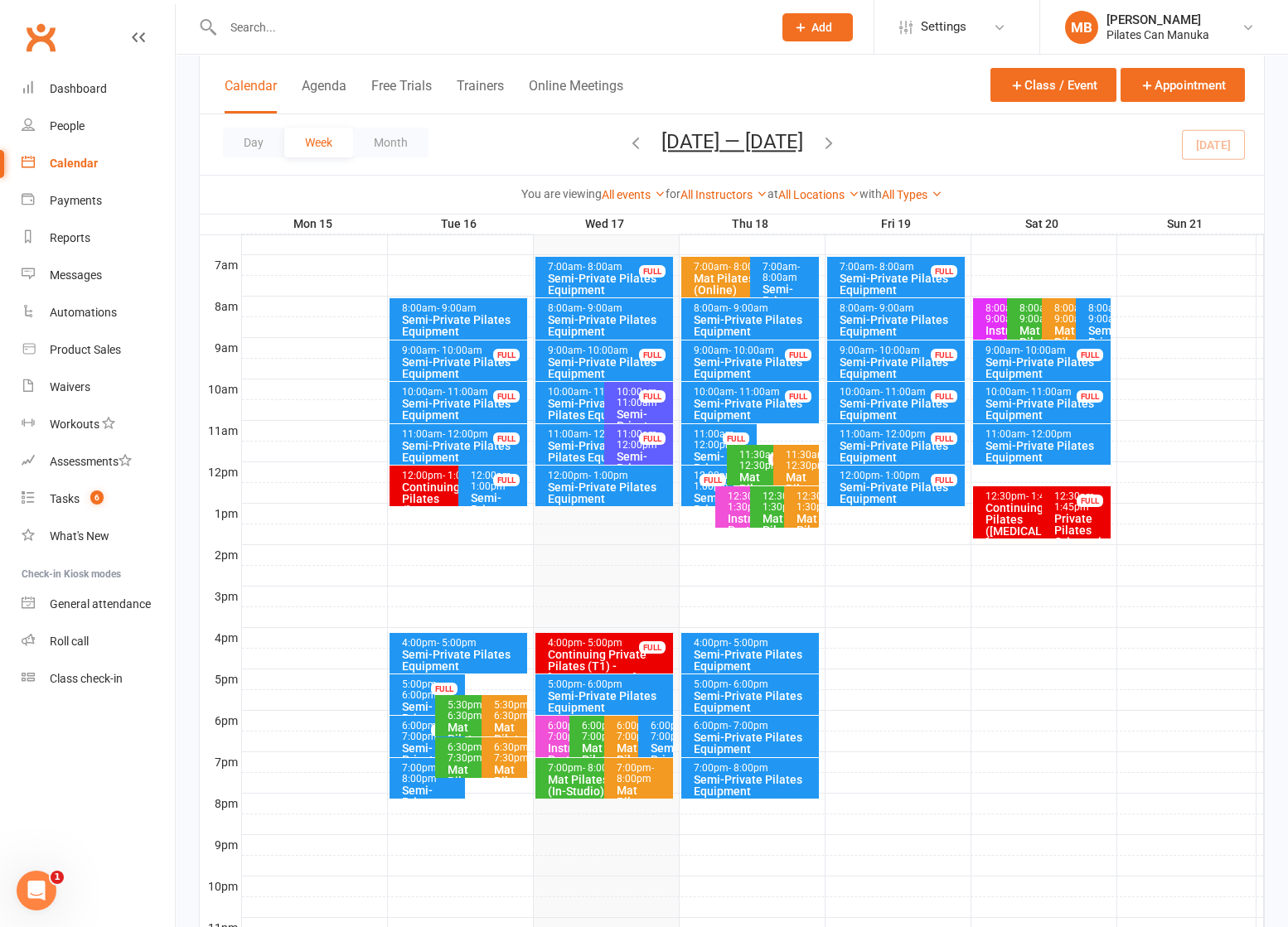
drag, startPoint x: 834, startPoint y: 149, endPoint x: 894, endPoint y: 337, distance: 197.3
click at [837, 149] on icon "button" at bounding box center [829, 143] width 18 height 18
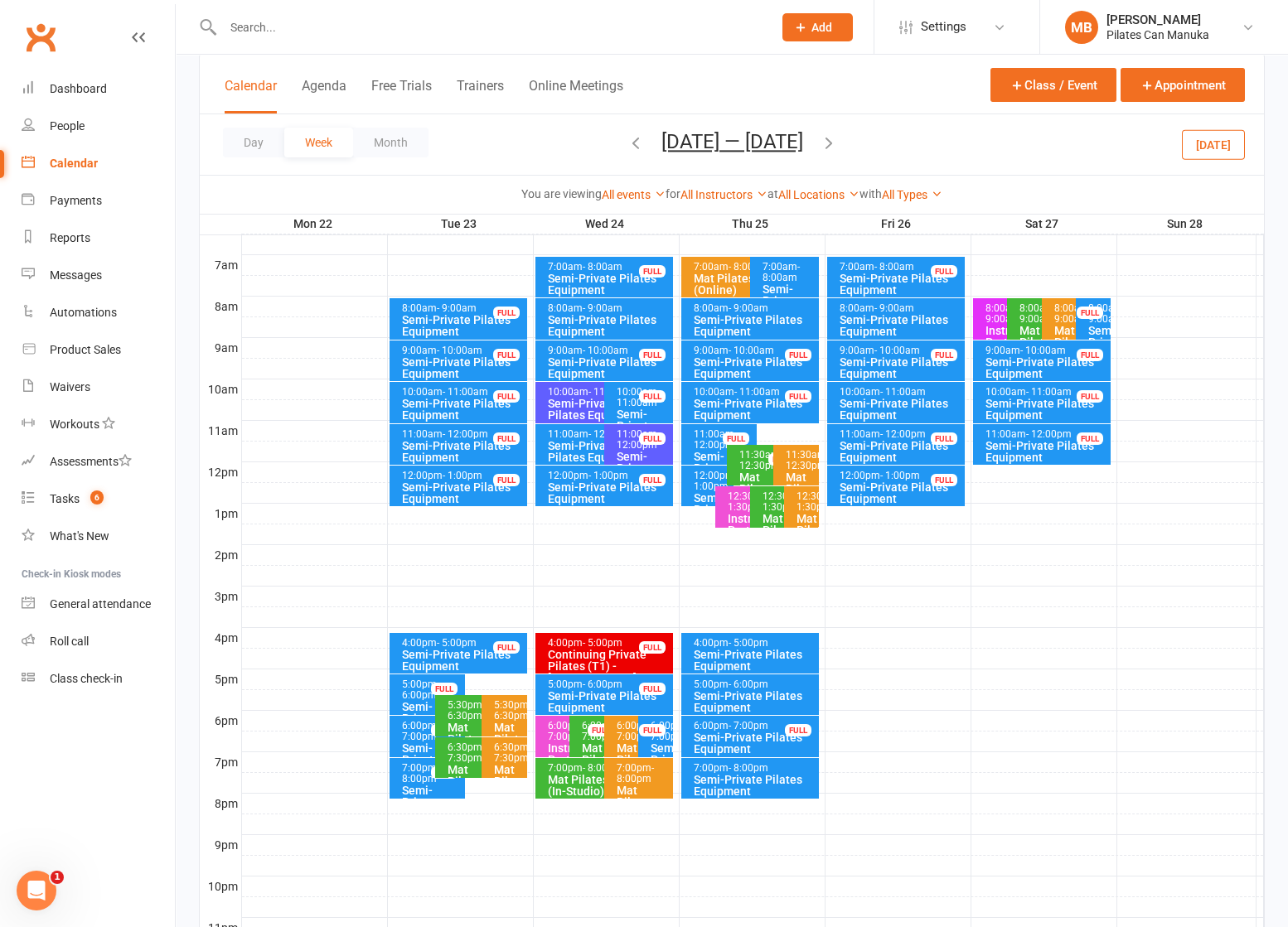
click at [568, 445] on div "Semi-Private Pilates Equipment" at bounding box center [600, 451] width 107 height 23
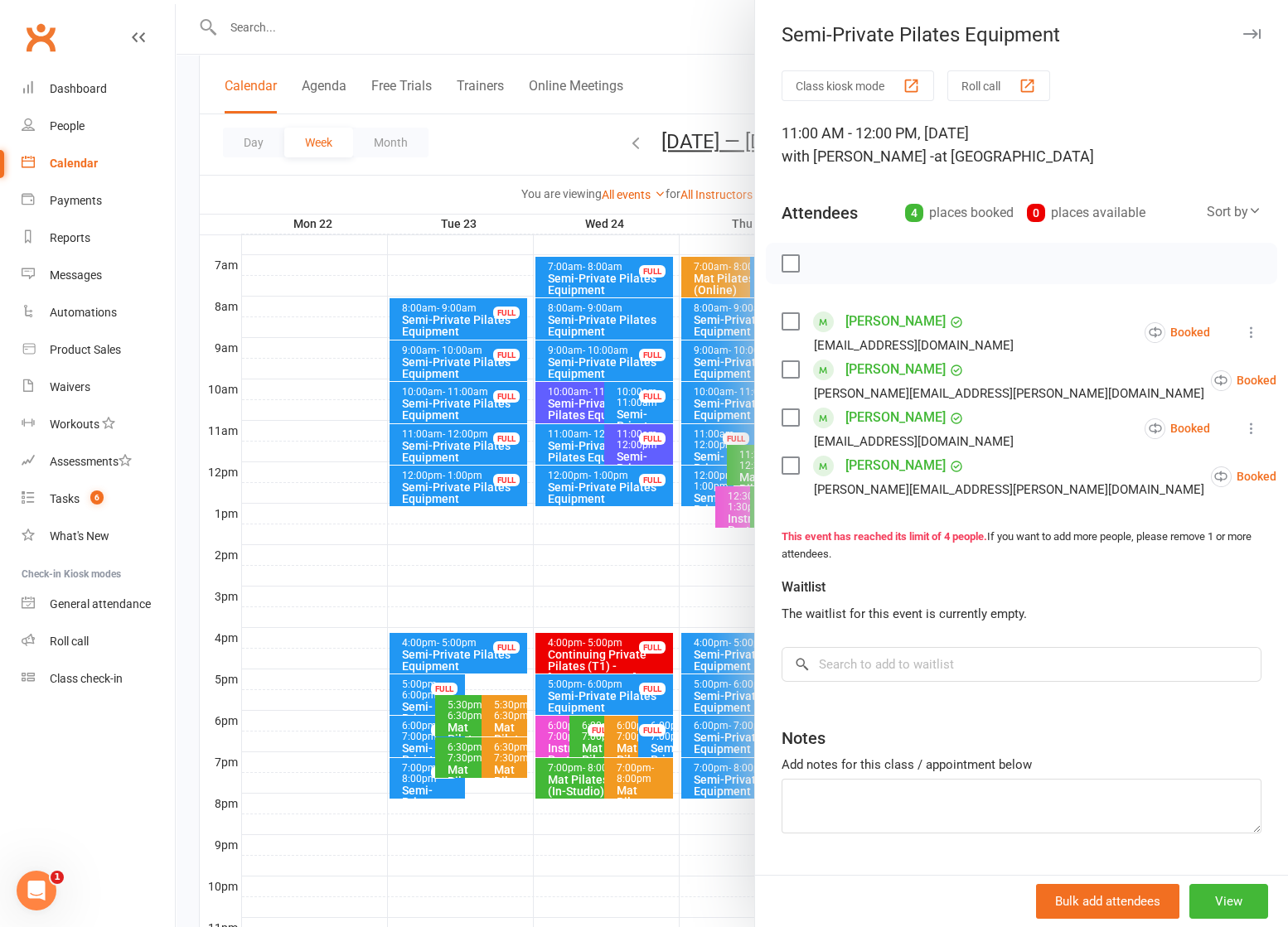
click at [573, 472] on div at bounding box center [731, 464] width 1112 height 927
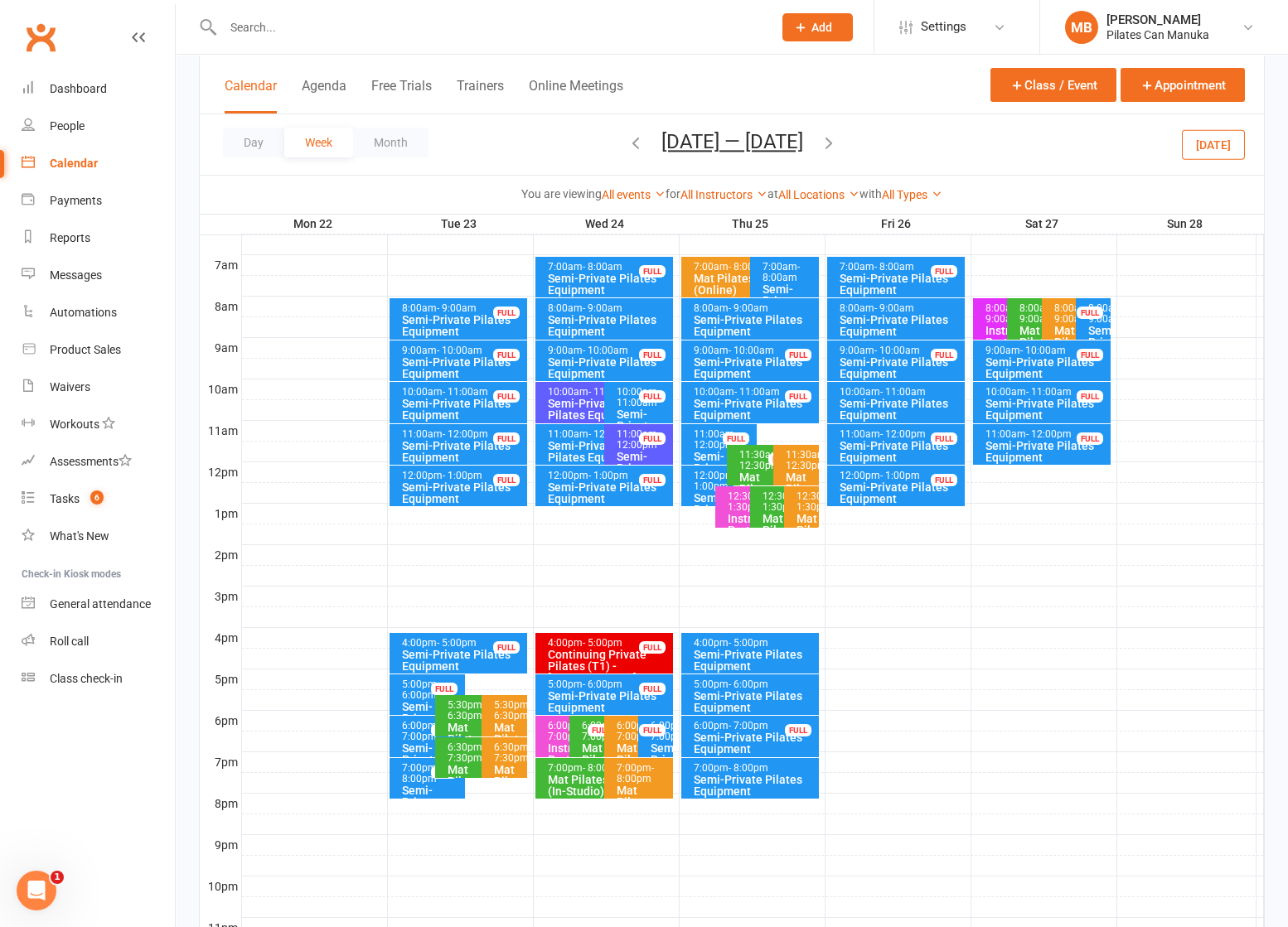
click at [710, 474] on div "12:00pm - 1:00pm" at bounding box center [711, 482] width 37 height 22
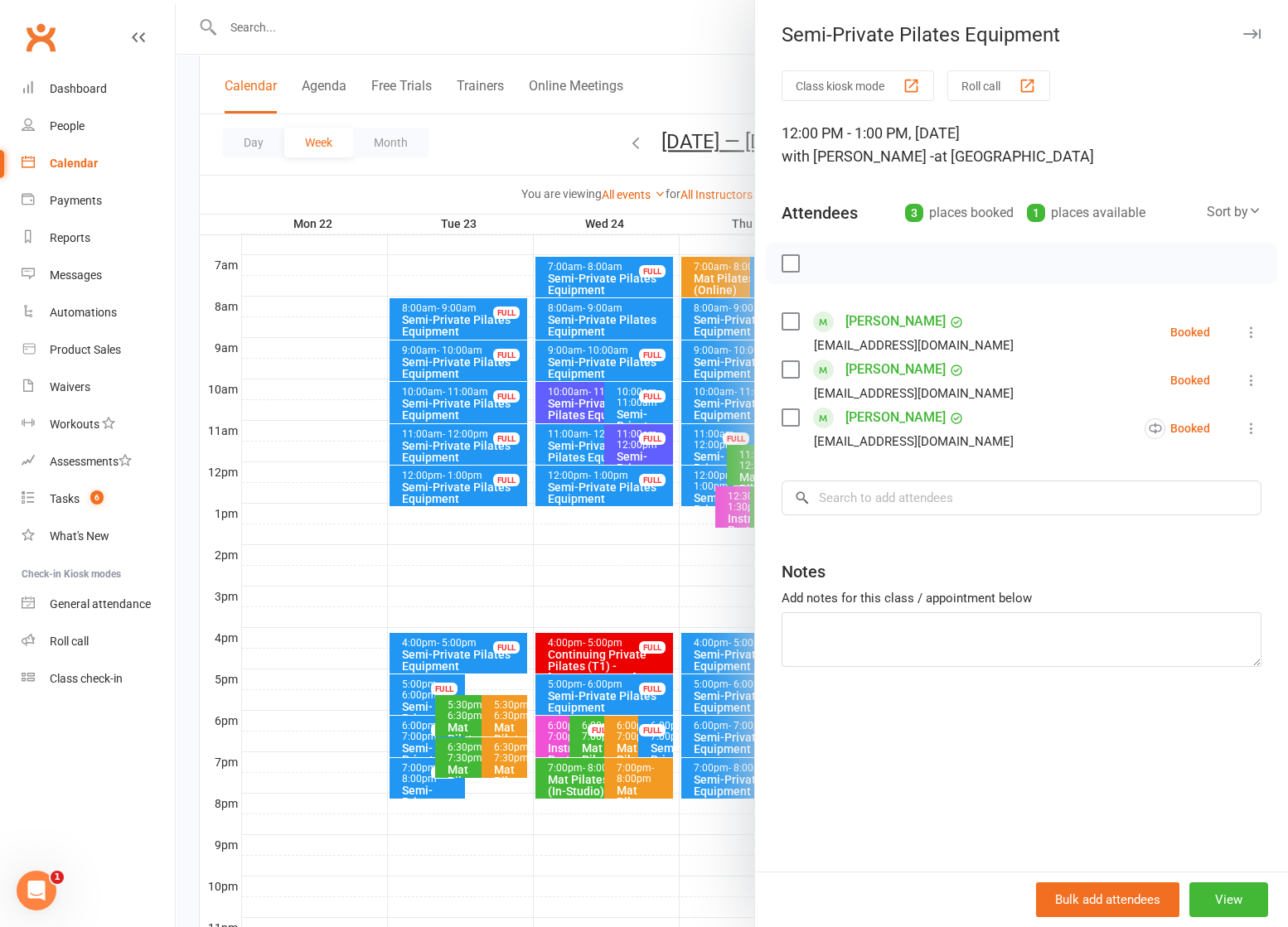
click at [506, 151] on div at bounding box center [731, 464] width 1112 height 927
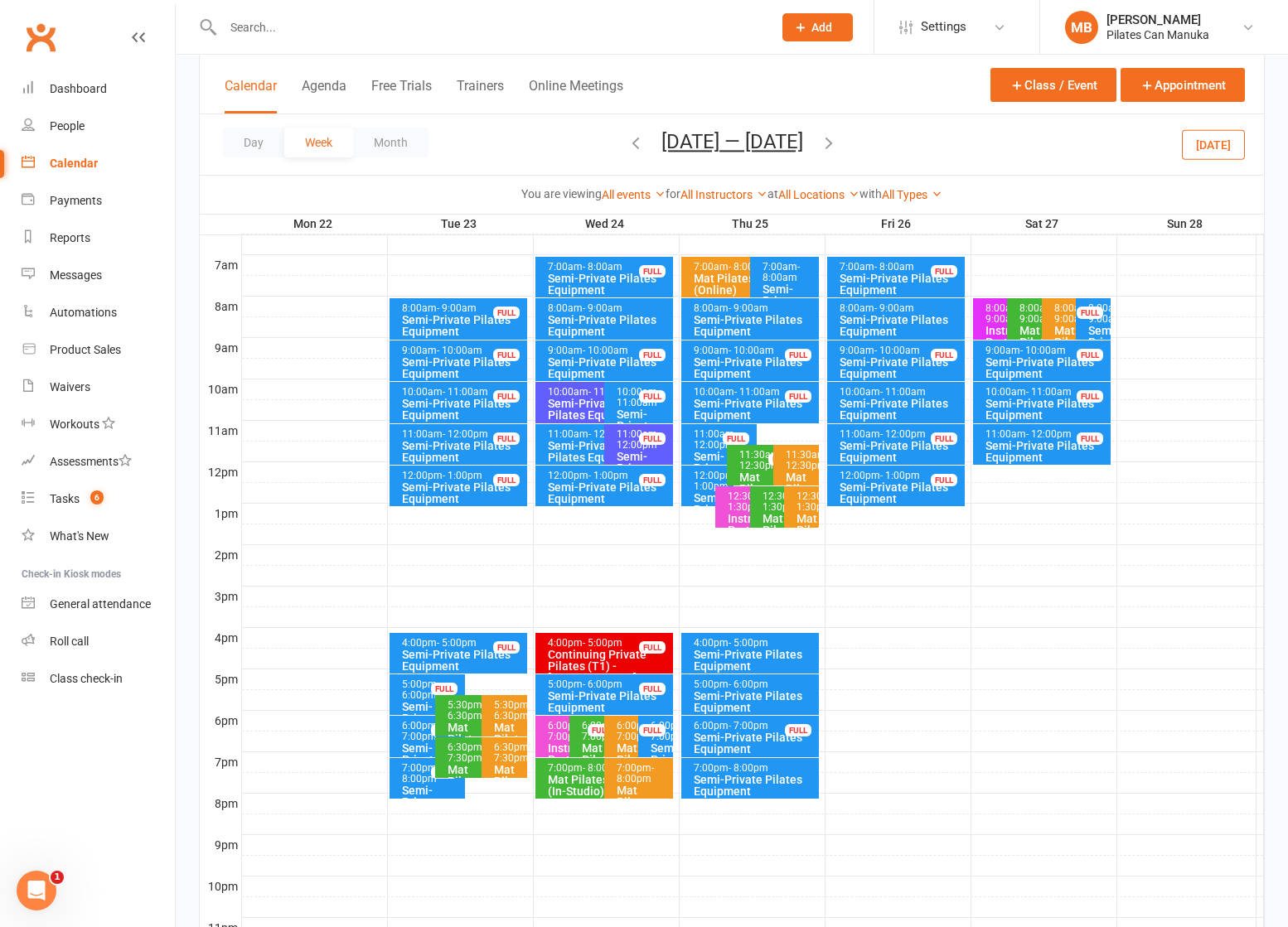
click at [915, 391] on span "- 11:00am" at bounding box center [904, 392] width 46 height 12
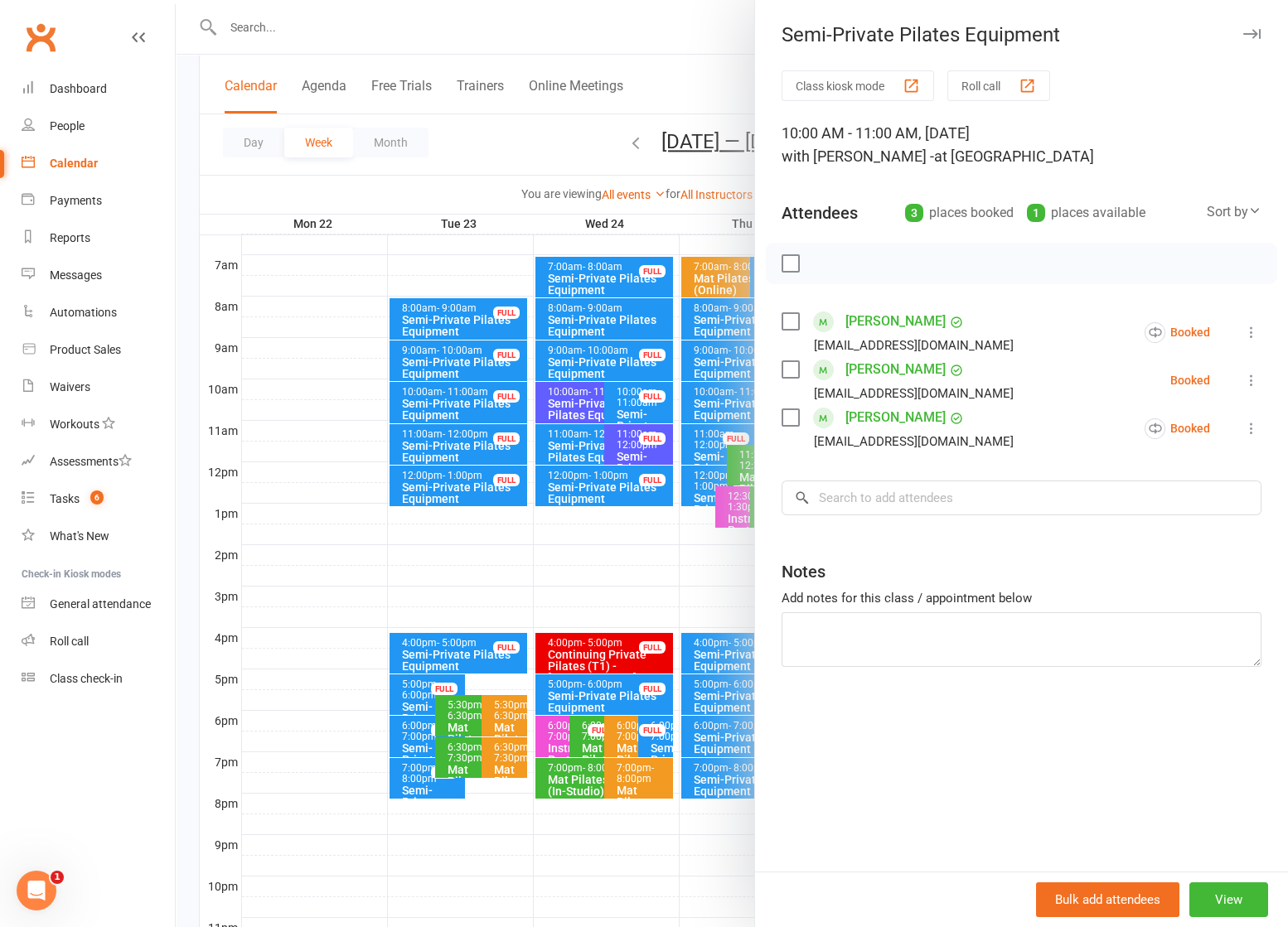
click at [613, 97] on div at bounding box center [731, 464] width 1112 height 927
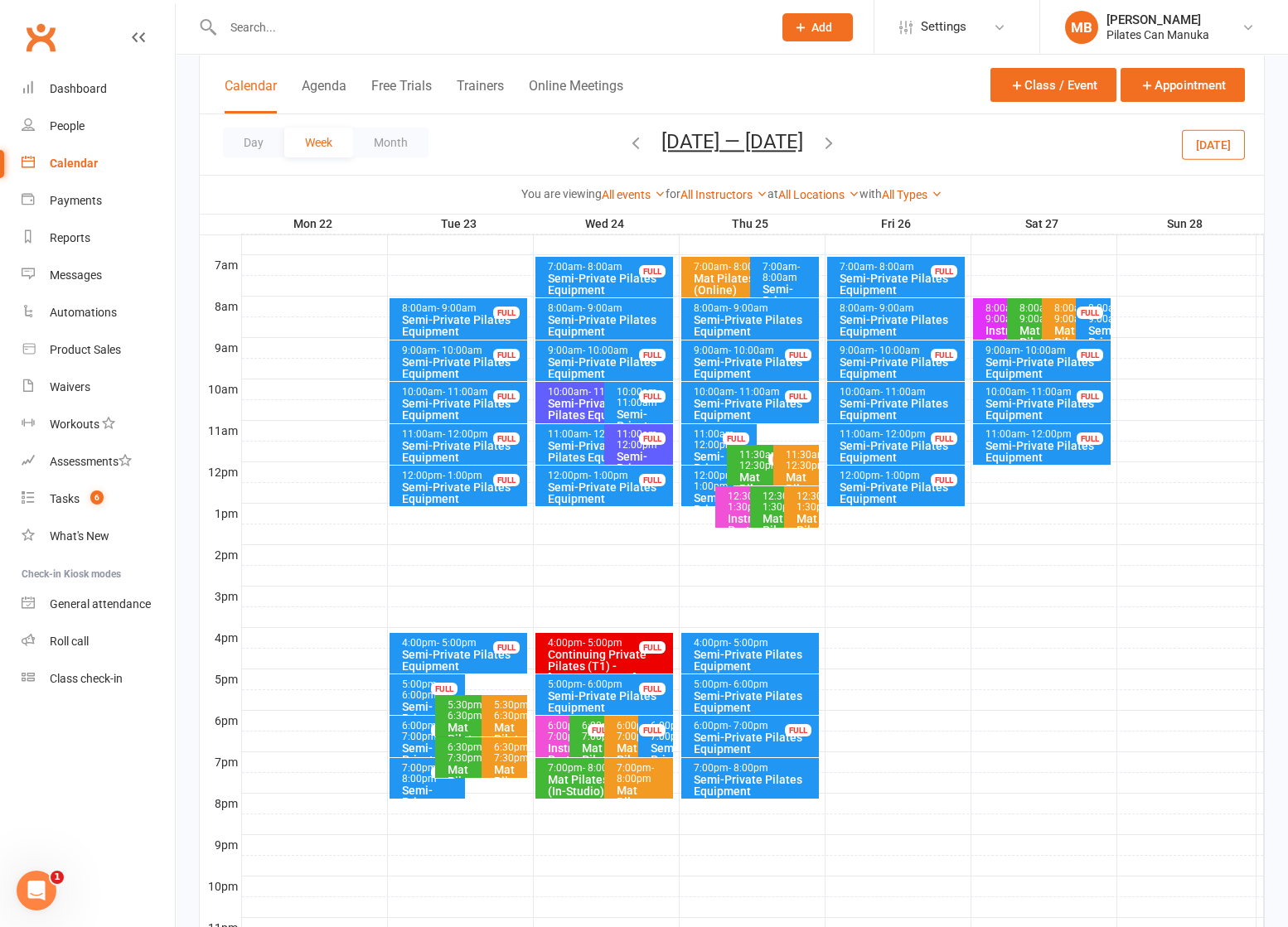
click at [838, 144] on icon "button" at bounding box center [829, 143] width 18 height 18
click at [627, 144] on icon "button" at bounding box center [636, 143] width 18 height 18
click at [836, 139] on icon "button" at bounding box center [829, 143] width 18 height 18
click at [438, 324] on div "Semi-Private Pilates Equipment" at bounding box center [463, 325] width 124 height 23
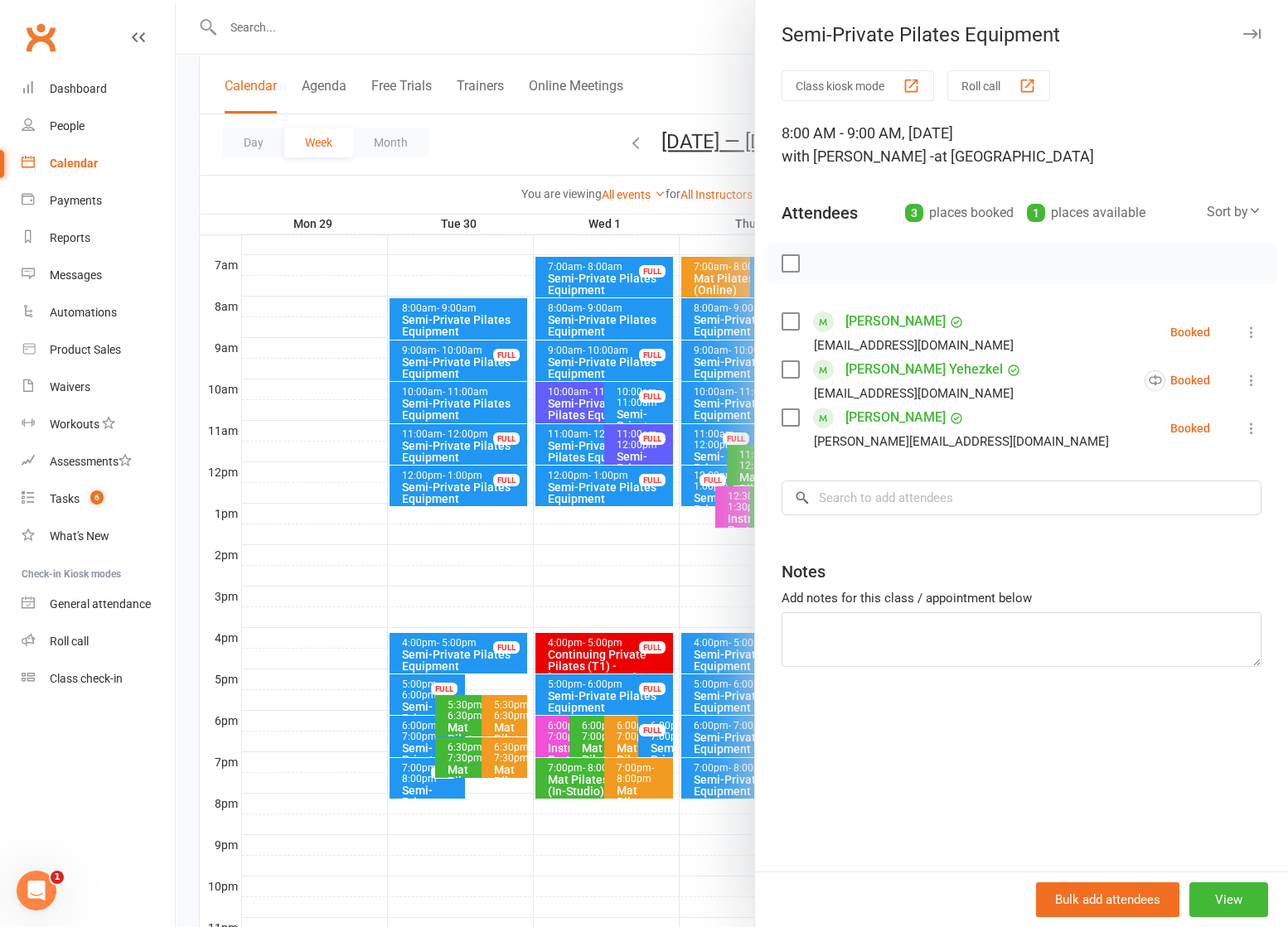
click at [459, 392] on div at bounding box center [731, 464] width 1112 height 927
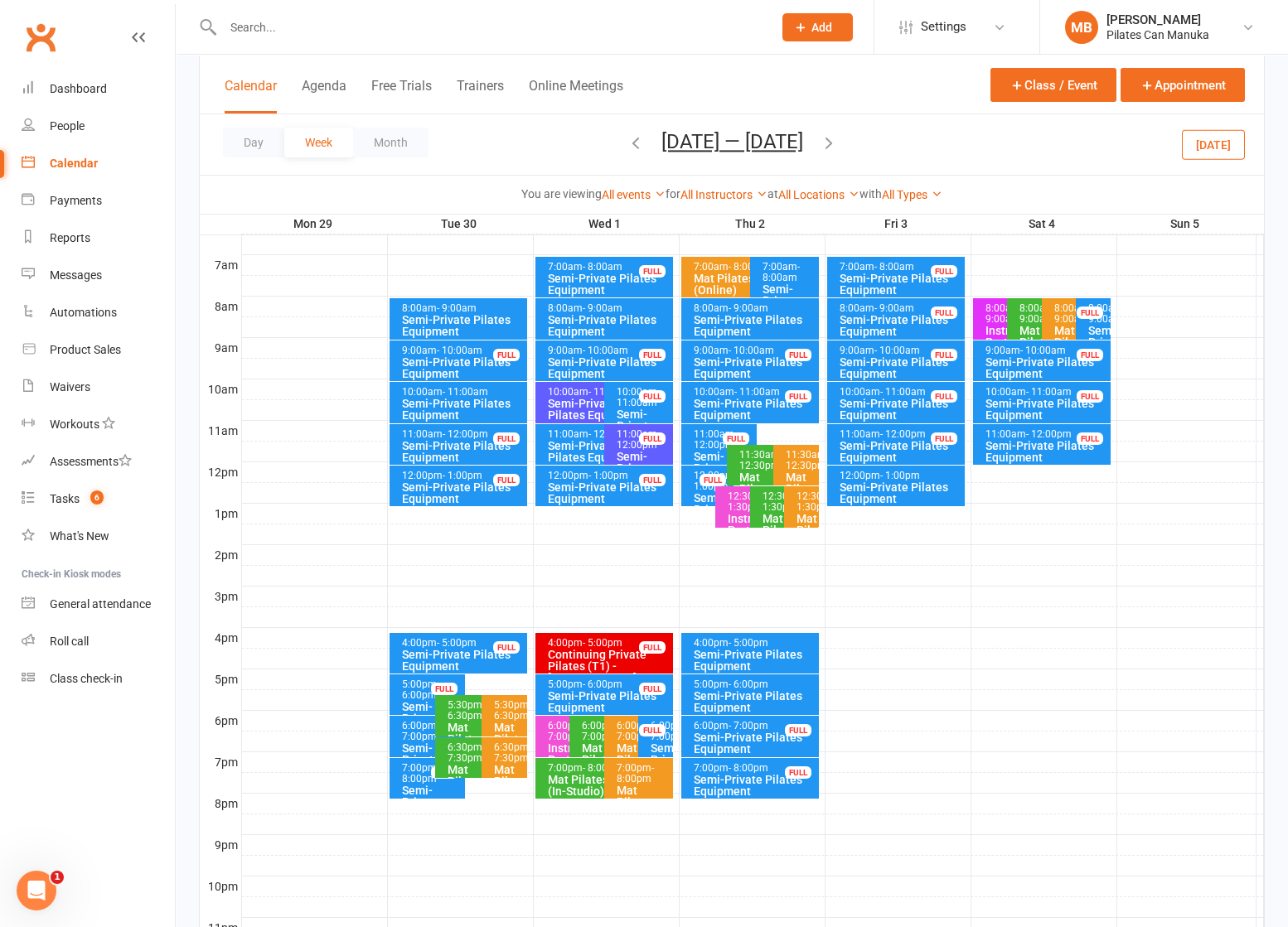
click at [484, 400] on div "Semi-Private Pilates Equipment" at bounding box center [463, 409] width 124 height 23
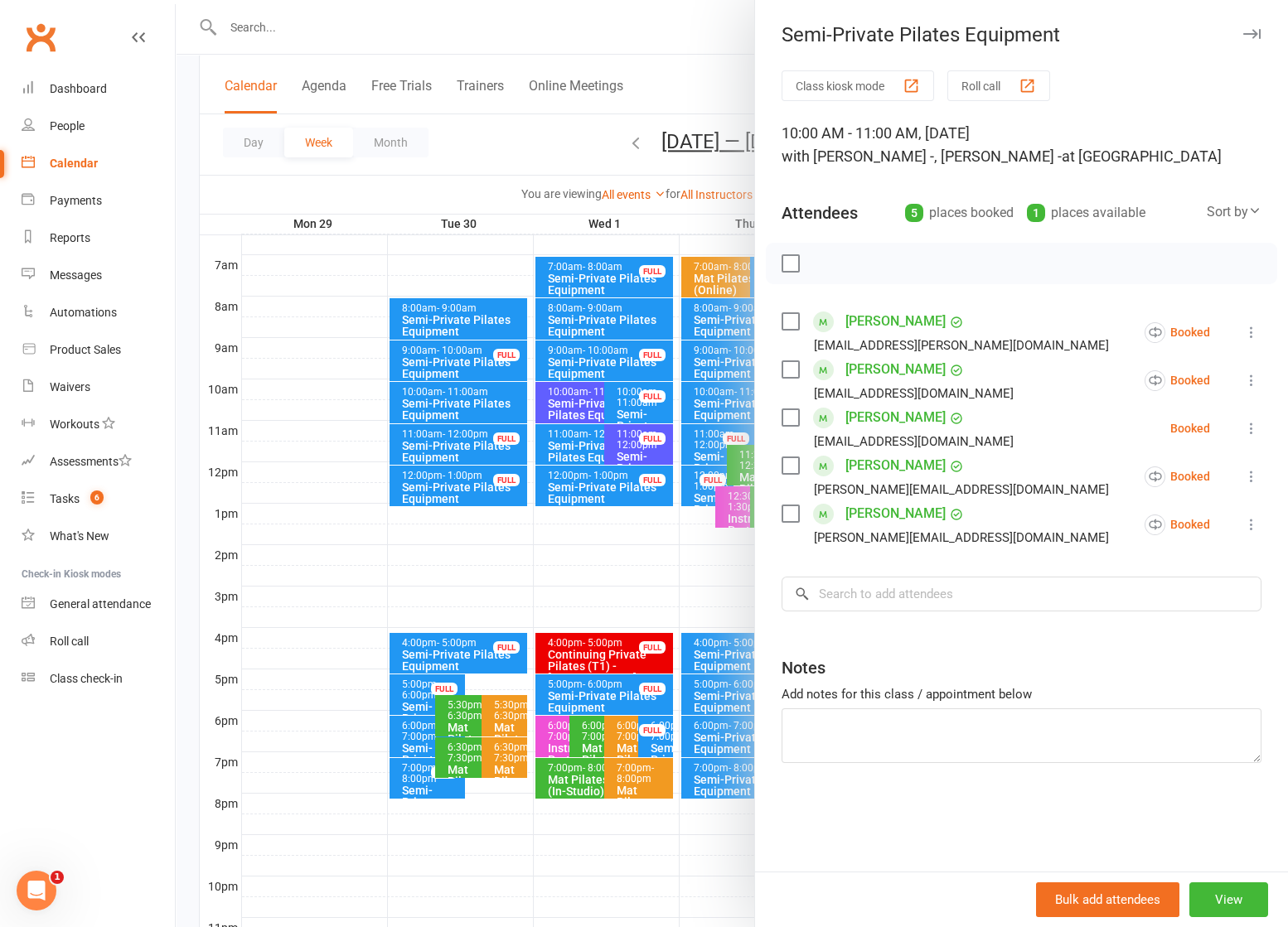
click at [484, 400] on div at bounding box center [731, 464] width 1112 height 927
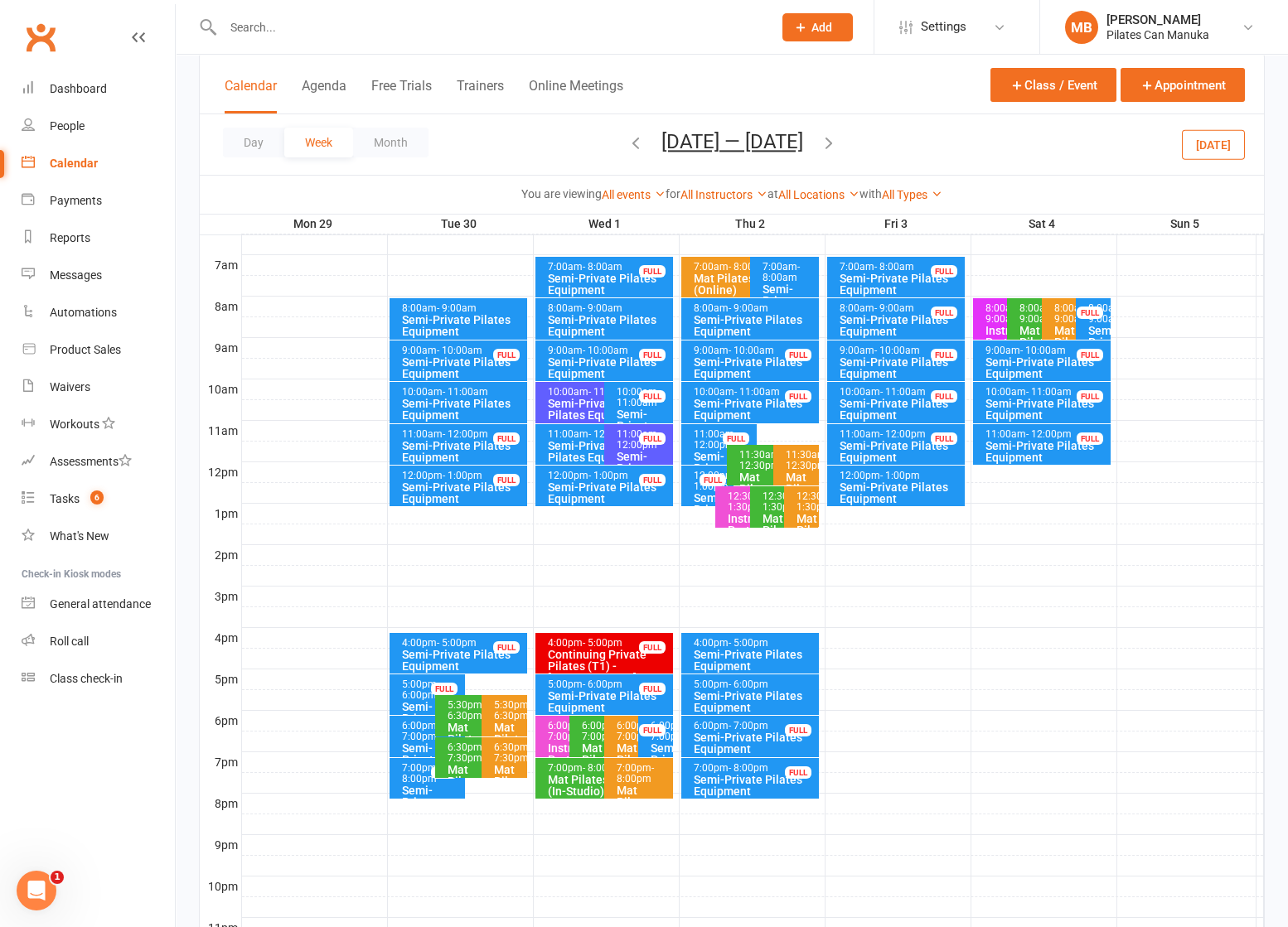
click at [584, 401] on div "Semi-Private Pilates Equipment" at bounding box center [600, 409] width 107 height 23
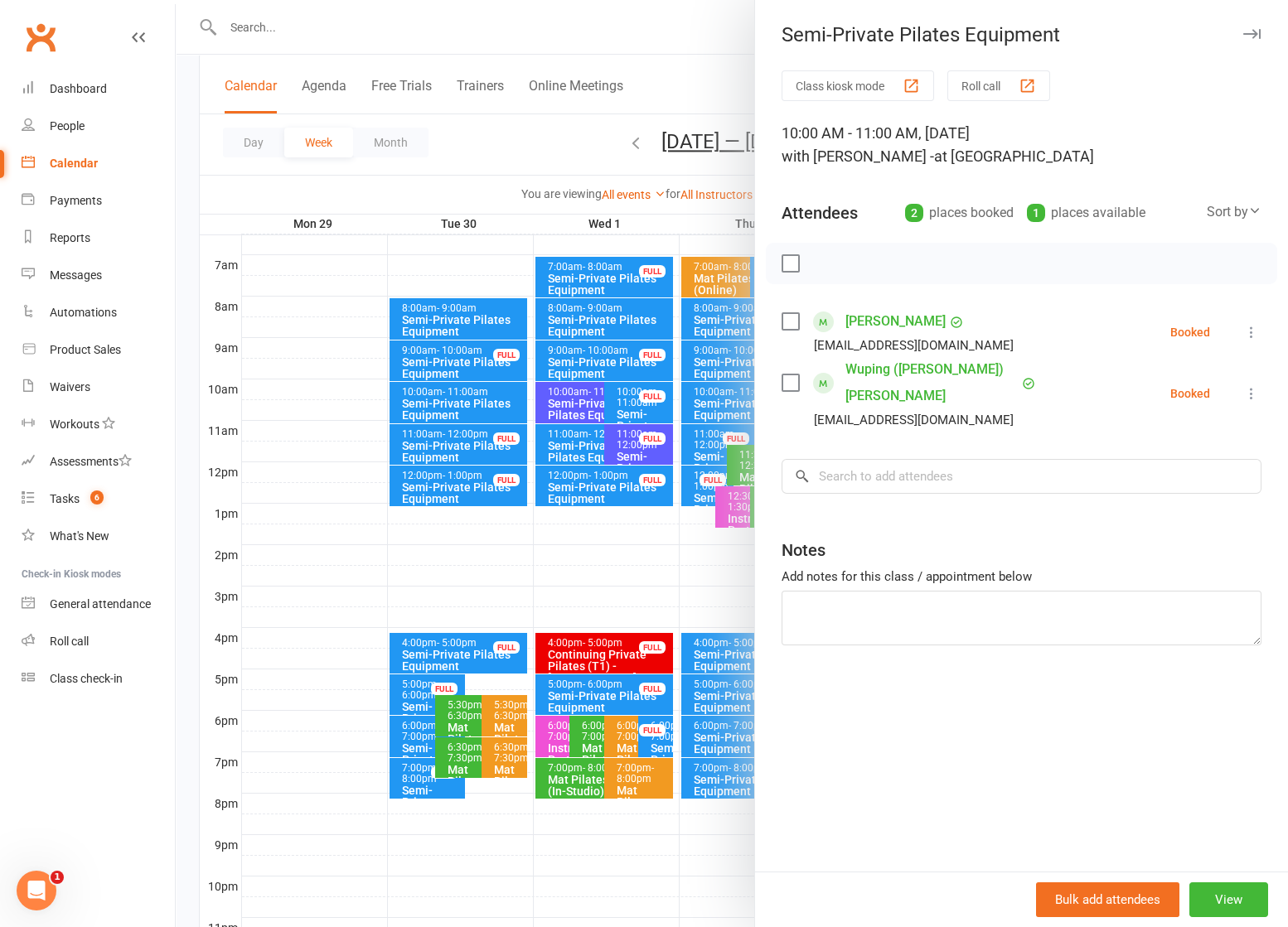
click at [574, 450] on div at bounding box center [731, 464] width 1112 height 927
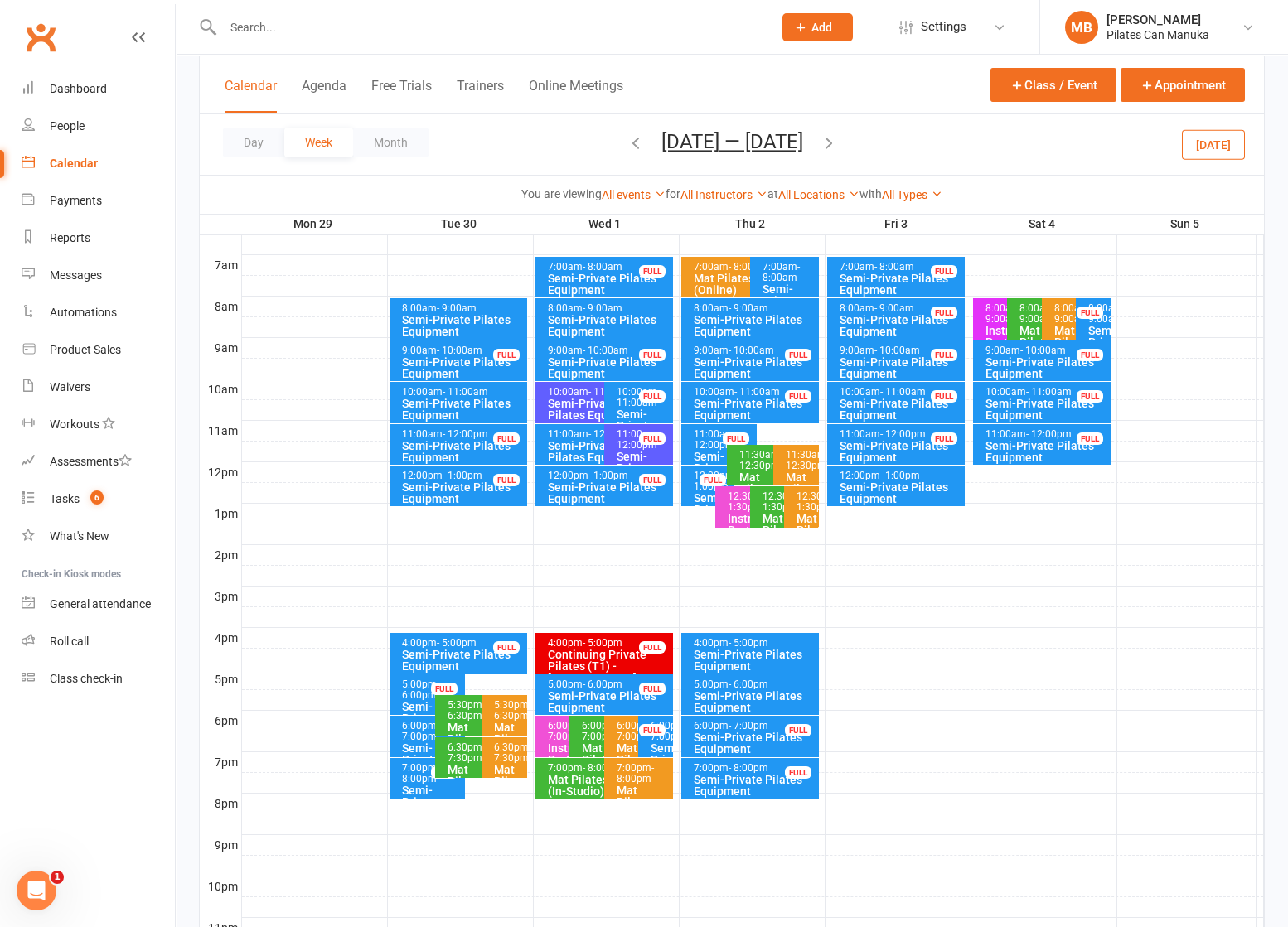
click at [489, 183] on div "You are viewing All events All events Empty events Full events Non-empty events…" at bounding box center [731, 194] width 1065 height 38
